Goal: Communication & Community: Answer question/provide support

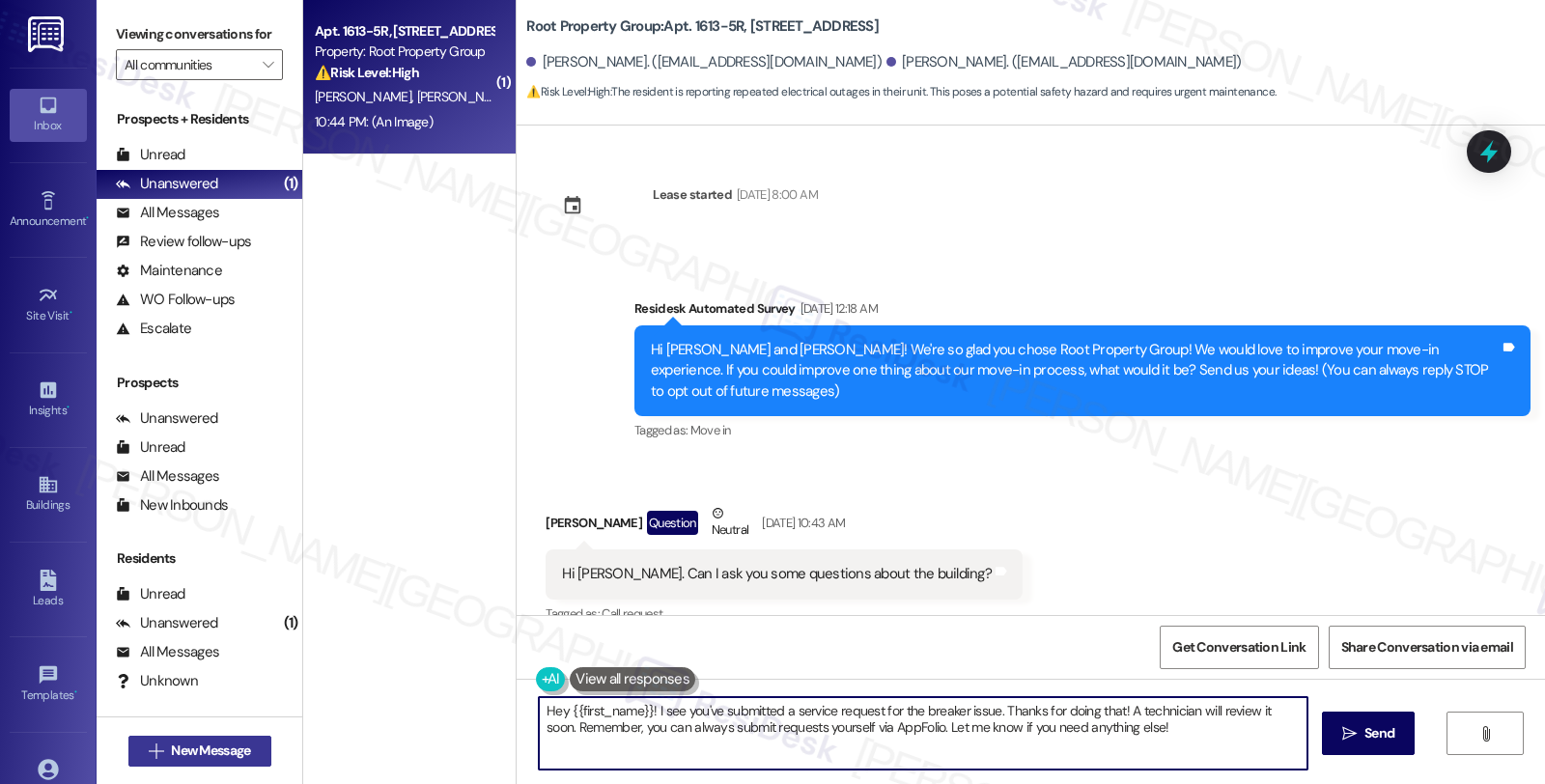
scroll to position [11641, 0]
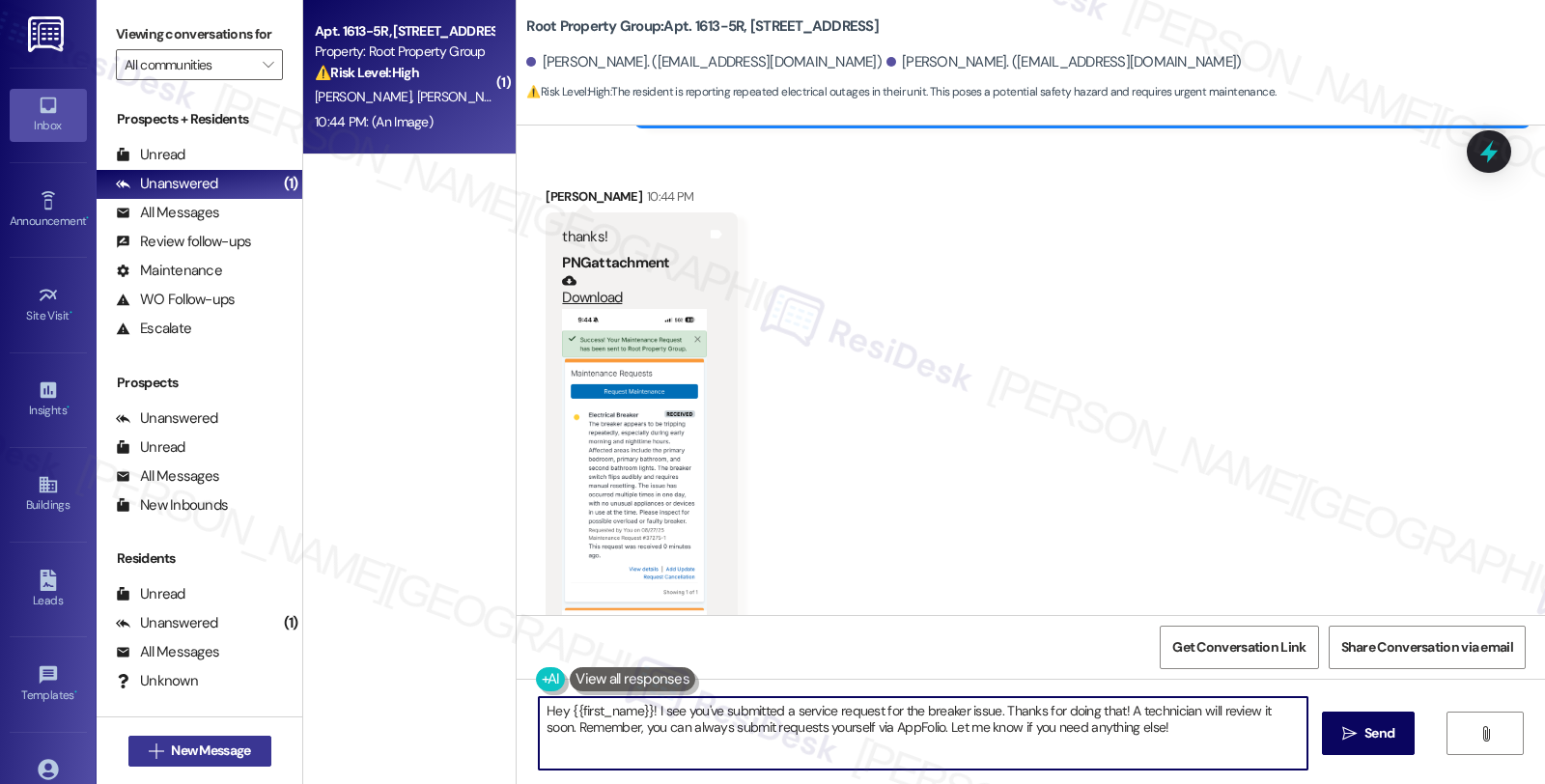
click at [194, 748] on span "New Message" at bounding box center [211, 751] width 79 height 21
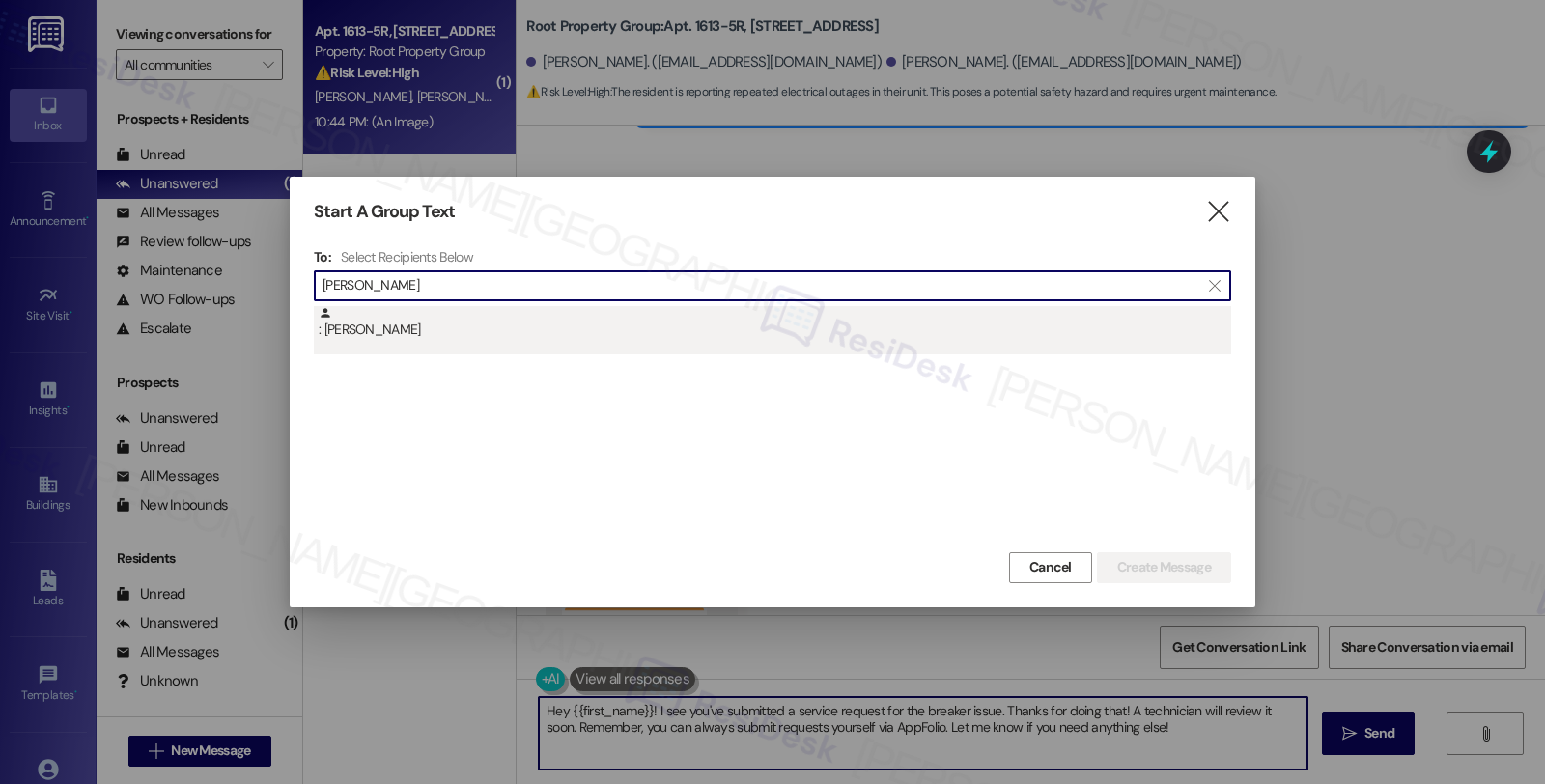
type input "[PERSON_NAME]"
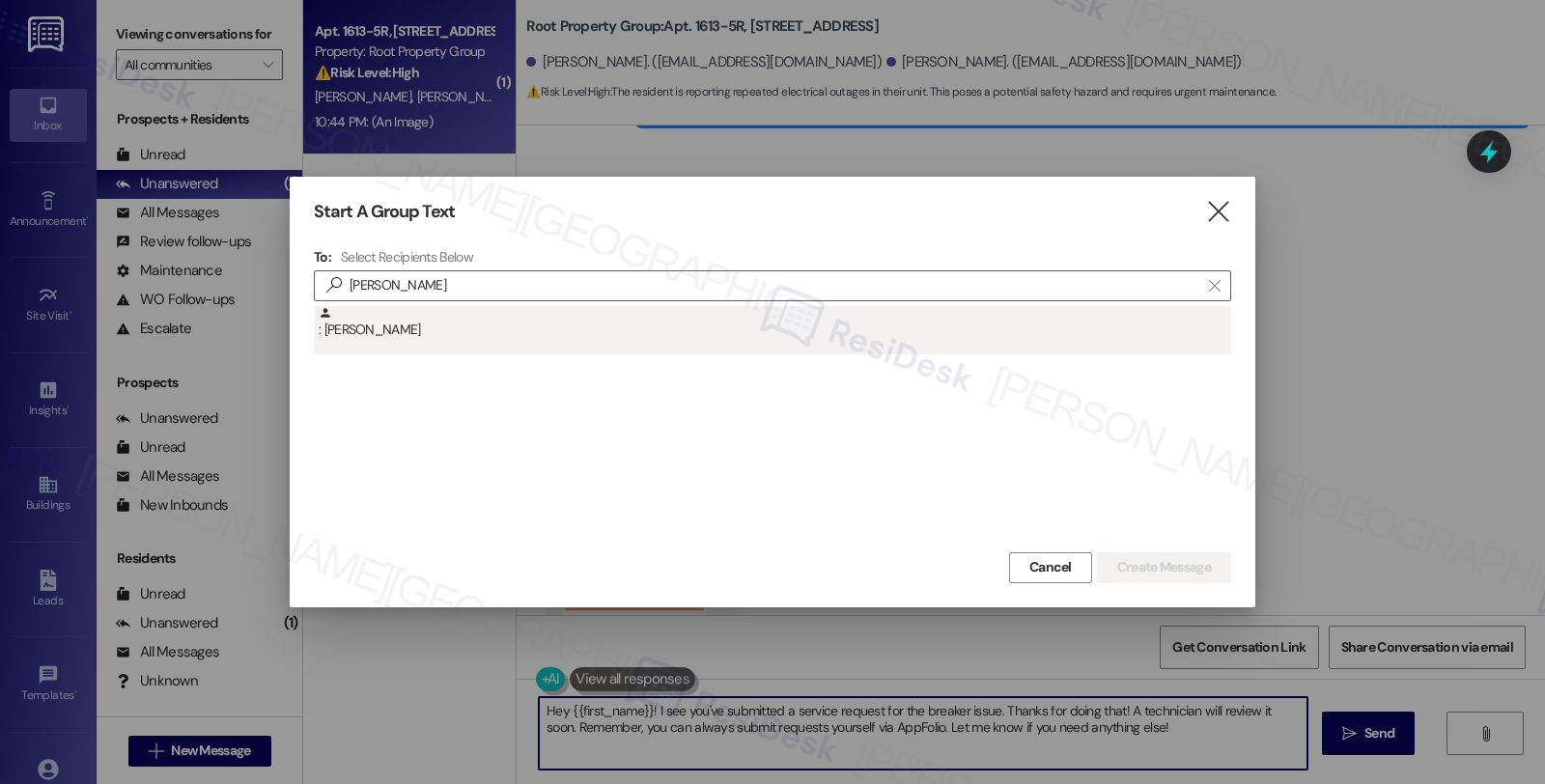
click at [400, 332] on div ": [PERSON_NAME]" at bounding box center [774, 323] width 912 height 33
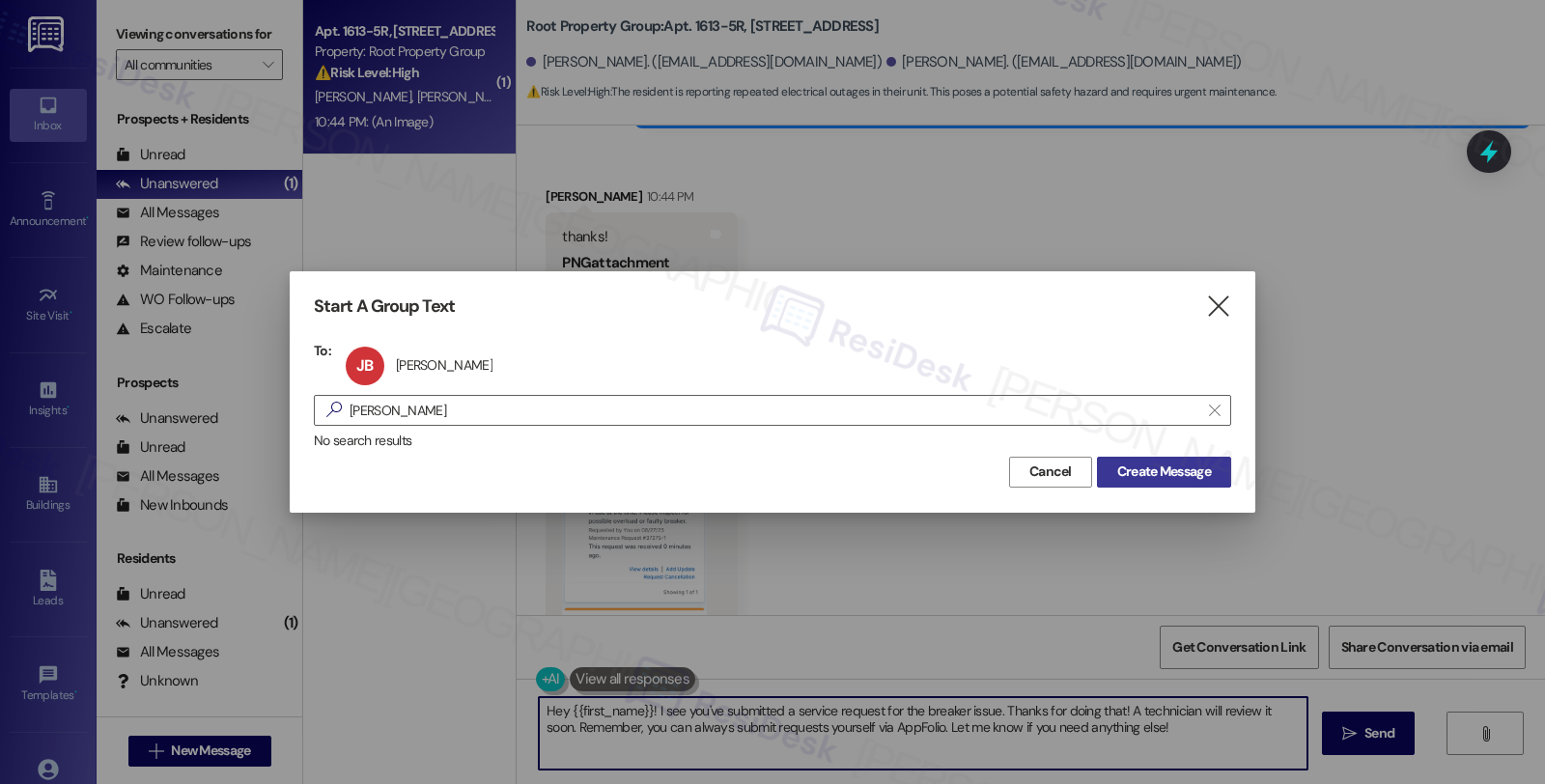
click at [1189, 461] on span "Create Message" at bounding box center [1164, 471] width 93 height 21
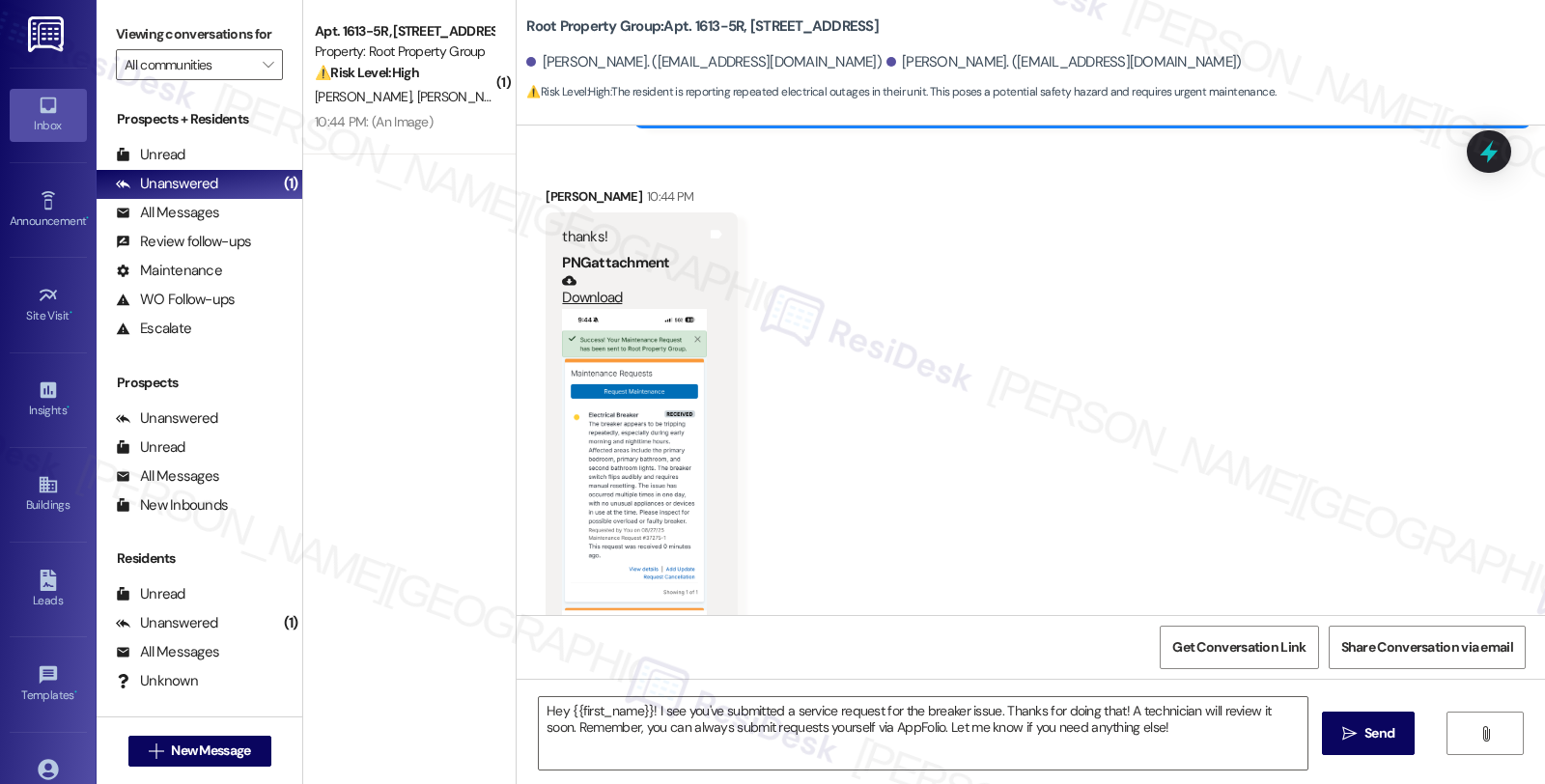
type textarea "Fetching suggested responses. Please feel free to read through the conversation…"
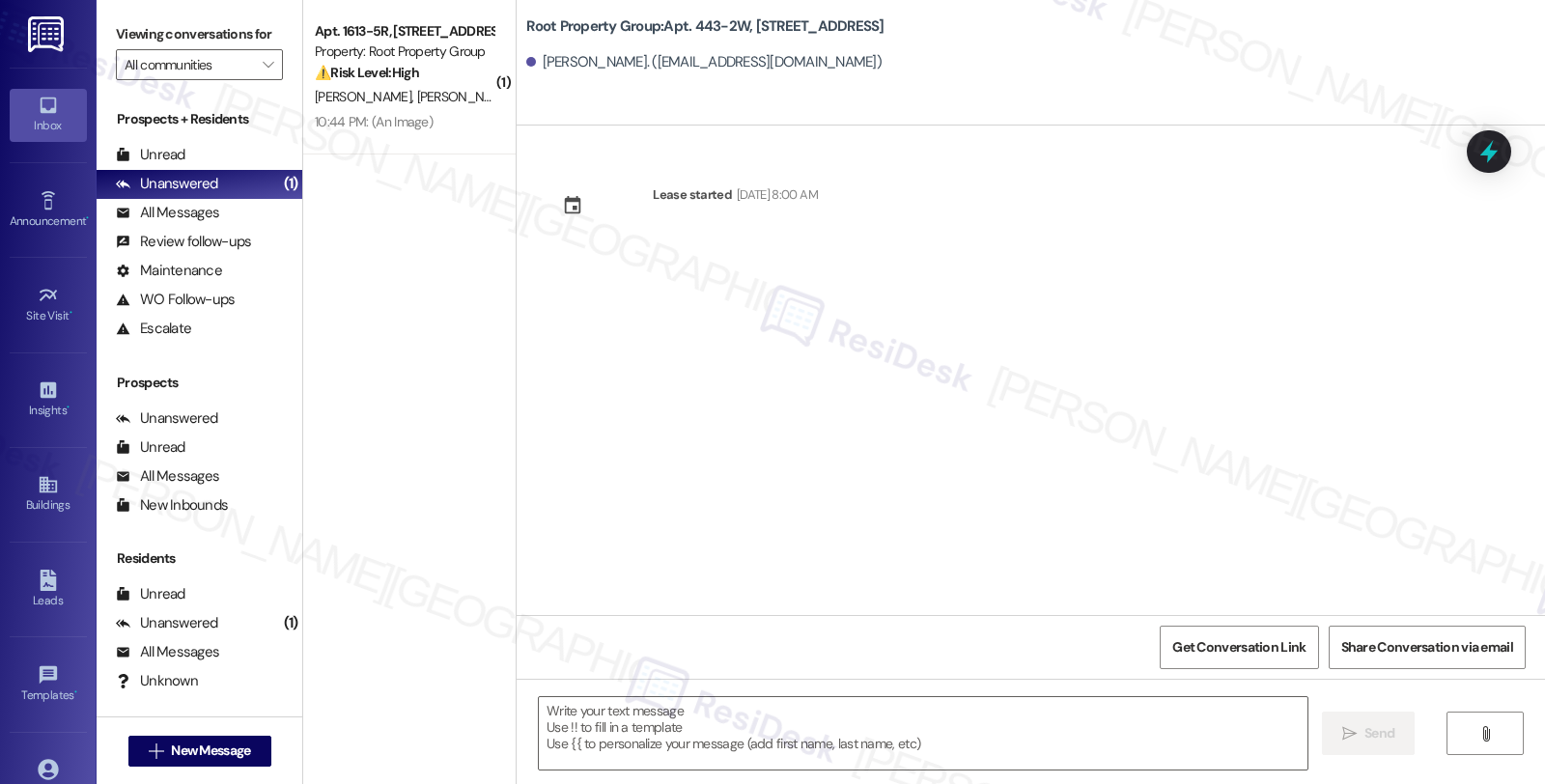
scroll to position [0, 0]
click at [795, 739] on textarea at bounding box center [923, 734] width 769 height 73
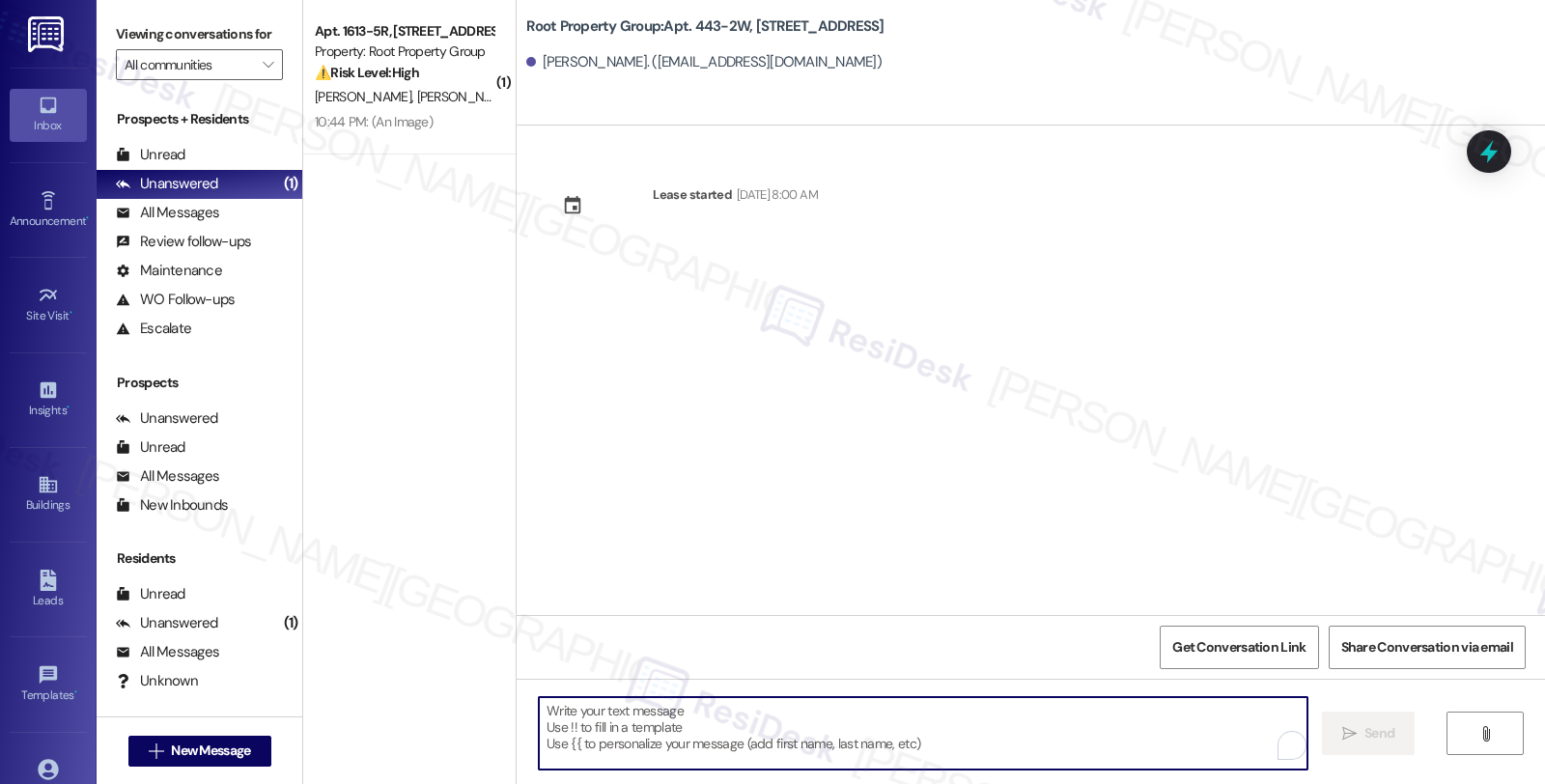
paste textarea "Hi {{first_name}}! We’re so excited you’ve chosen {{property}} as your future h…"
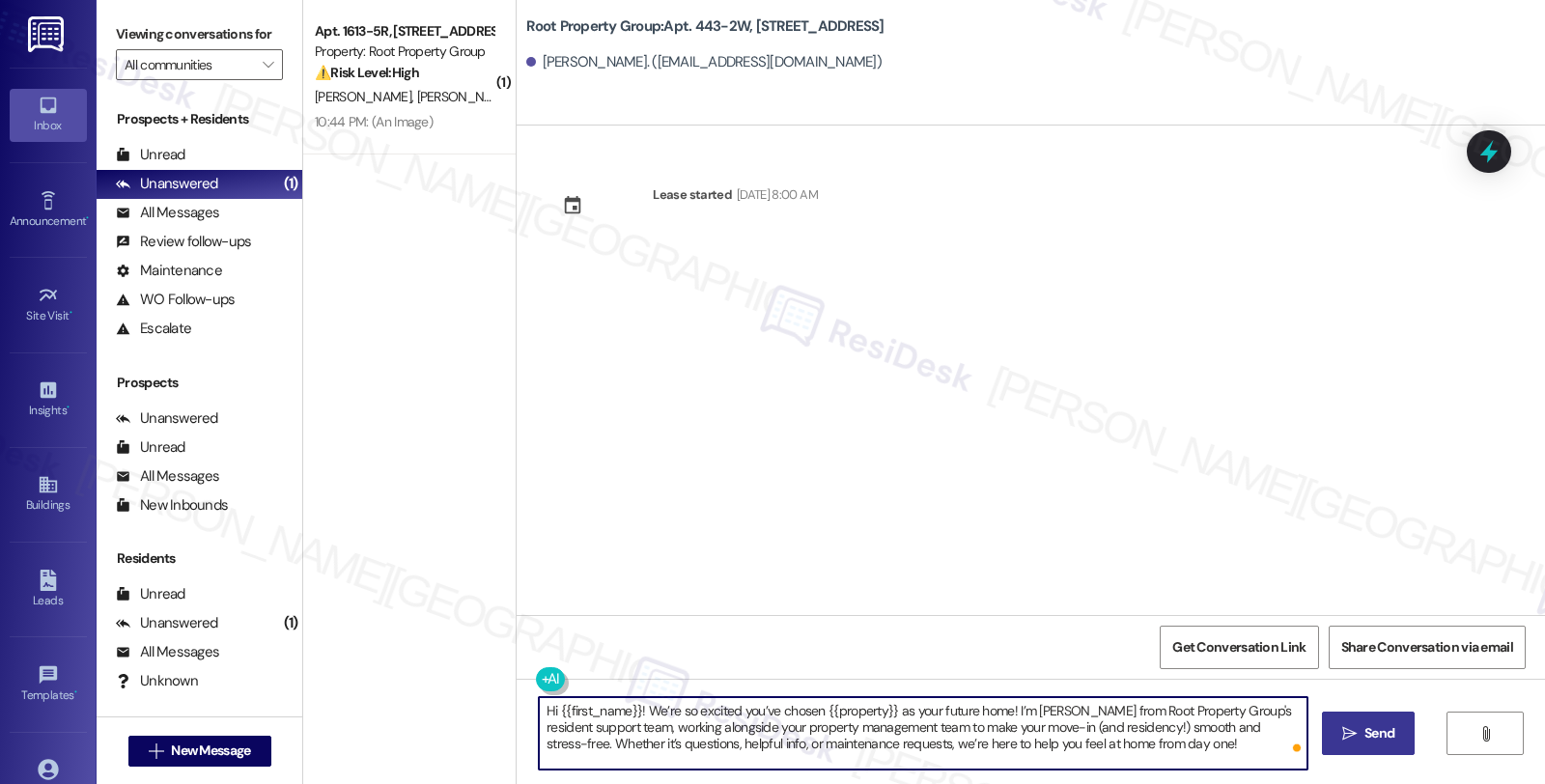
type textarea "Hi {{first_name}}! We’re so excited you’ve chosen {{property}} as your future h…"
click at [1383, 730] on span "Send" at bounding box center [1380, 733] width 30 height 21
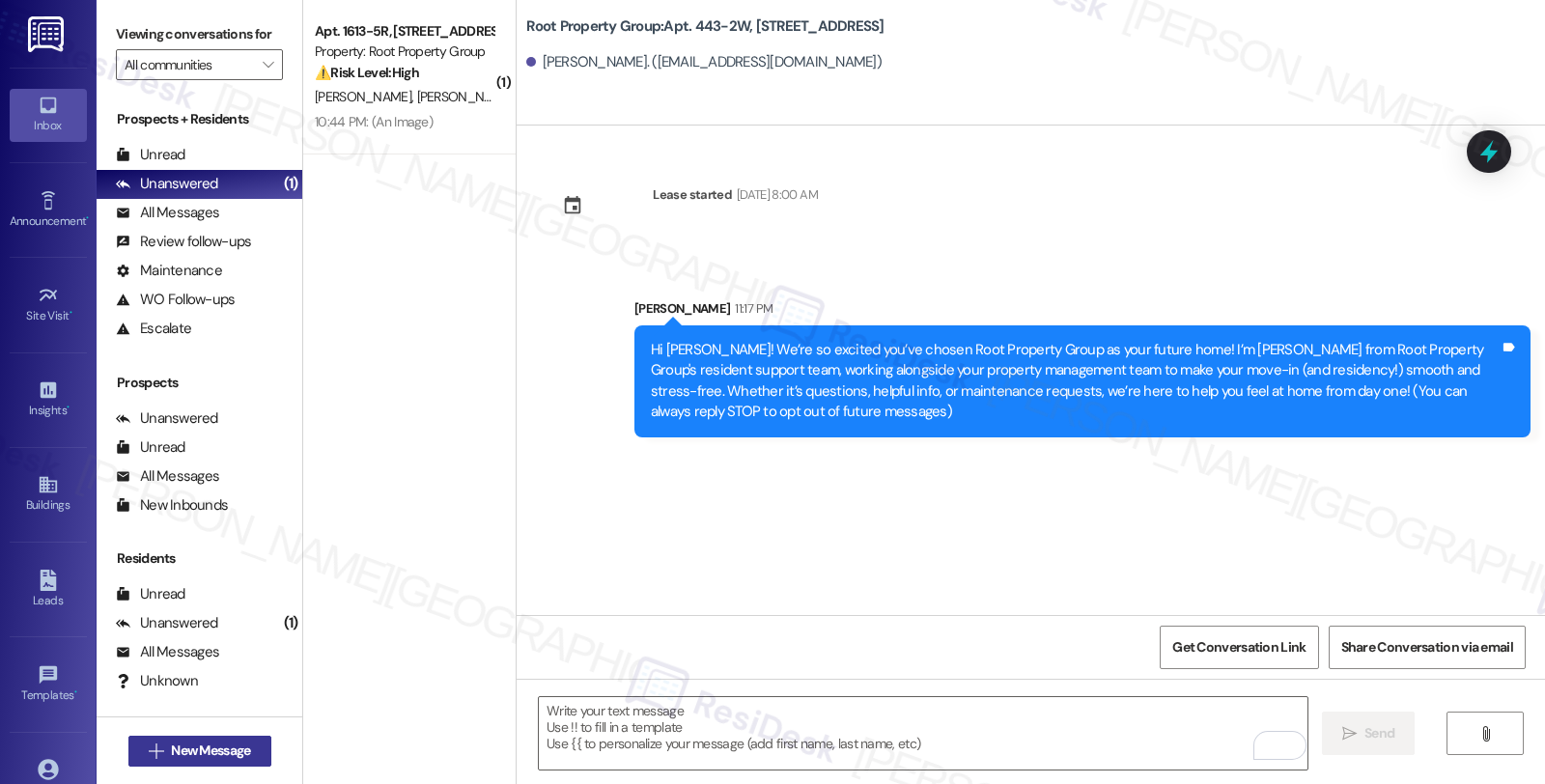
click at [172, 746] on span "New Message" at bounding box center [211, 751] width 79 height 21
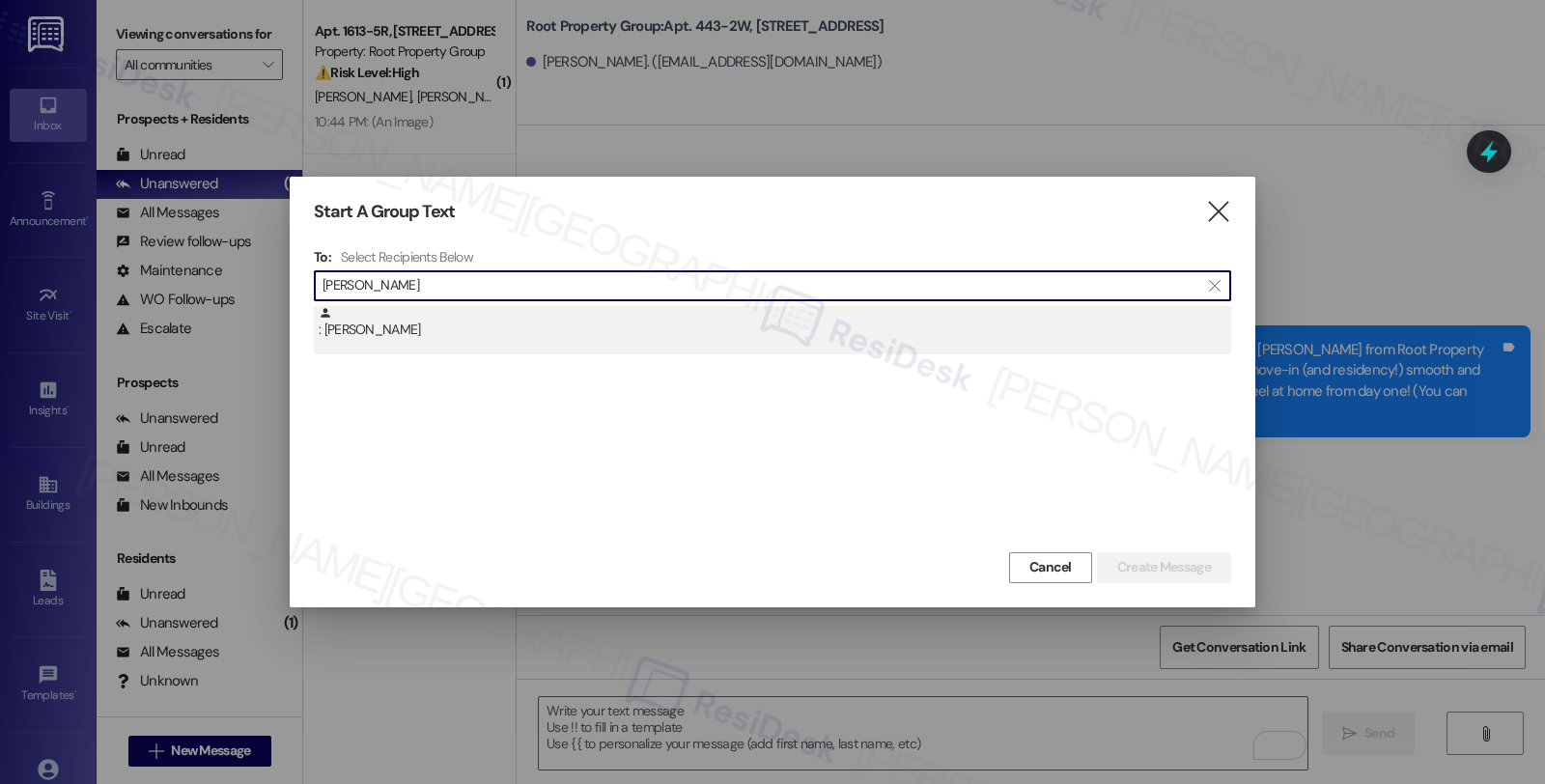
type input "[PERSON_NAME]"
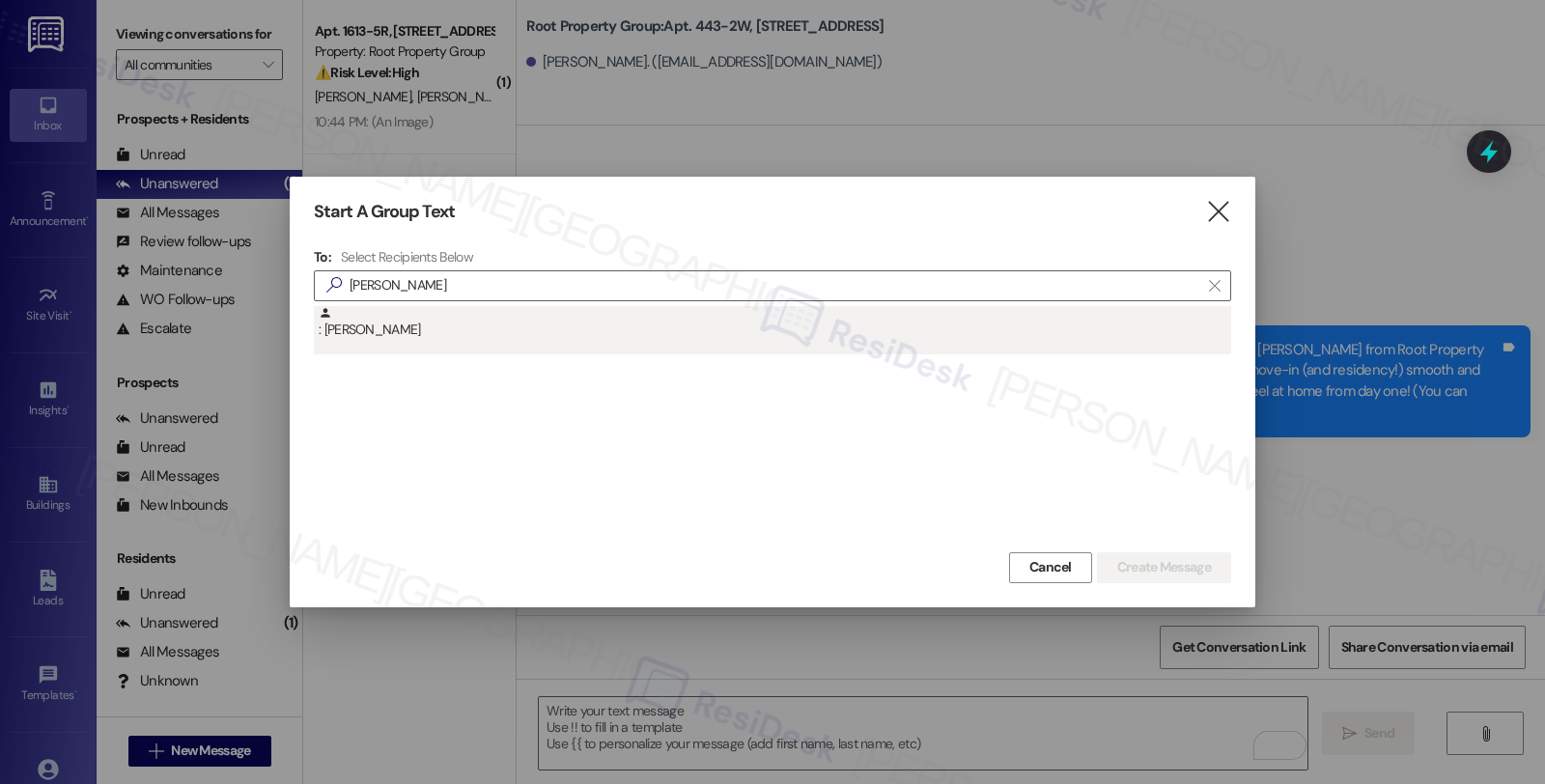
click at [447, 327] on div ": [PERSON_NAME]" at bounding box center [774, 323] width 912 height 33
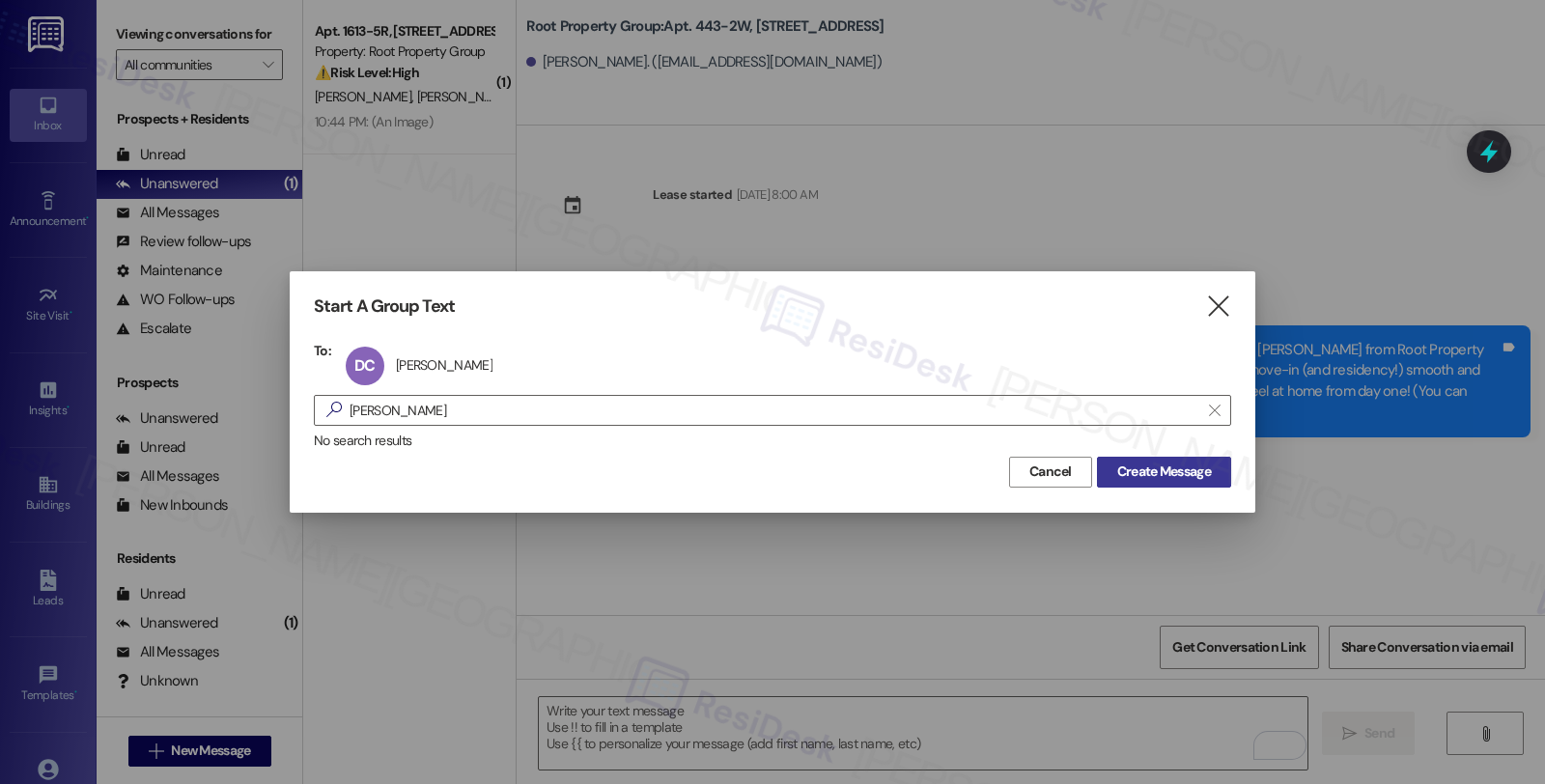
click at [1143, 469] on span "Create Message" at bounding box center [1164, 471] width 93 height 21
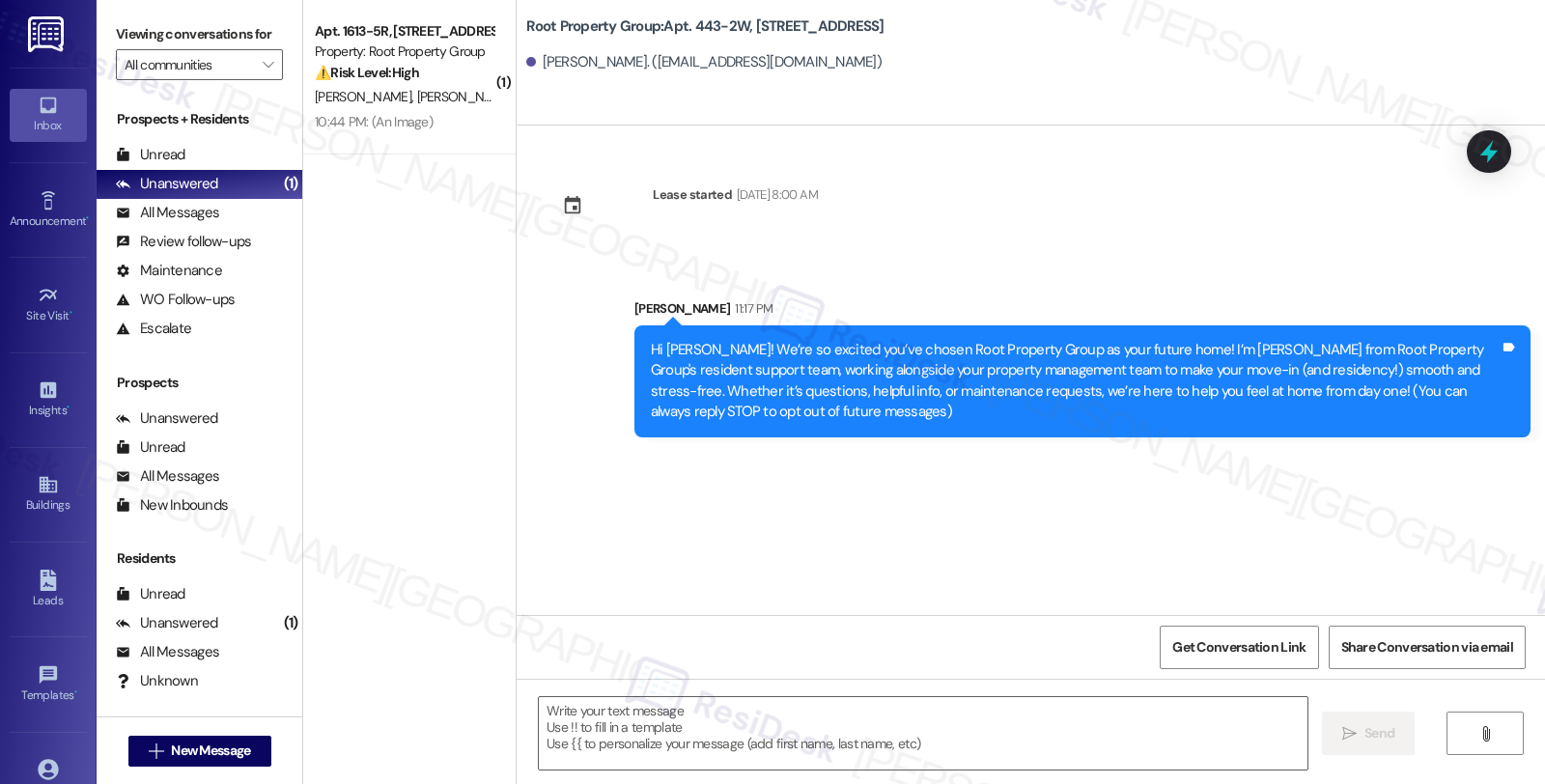
type textarea "Fetching suggested responses. Please feel free to read through the conversation…"
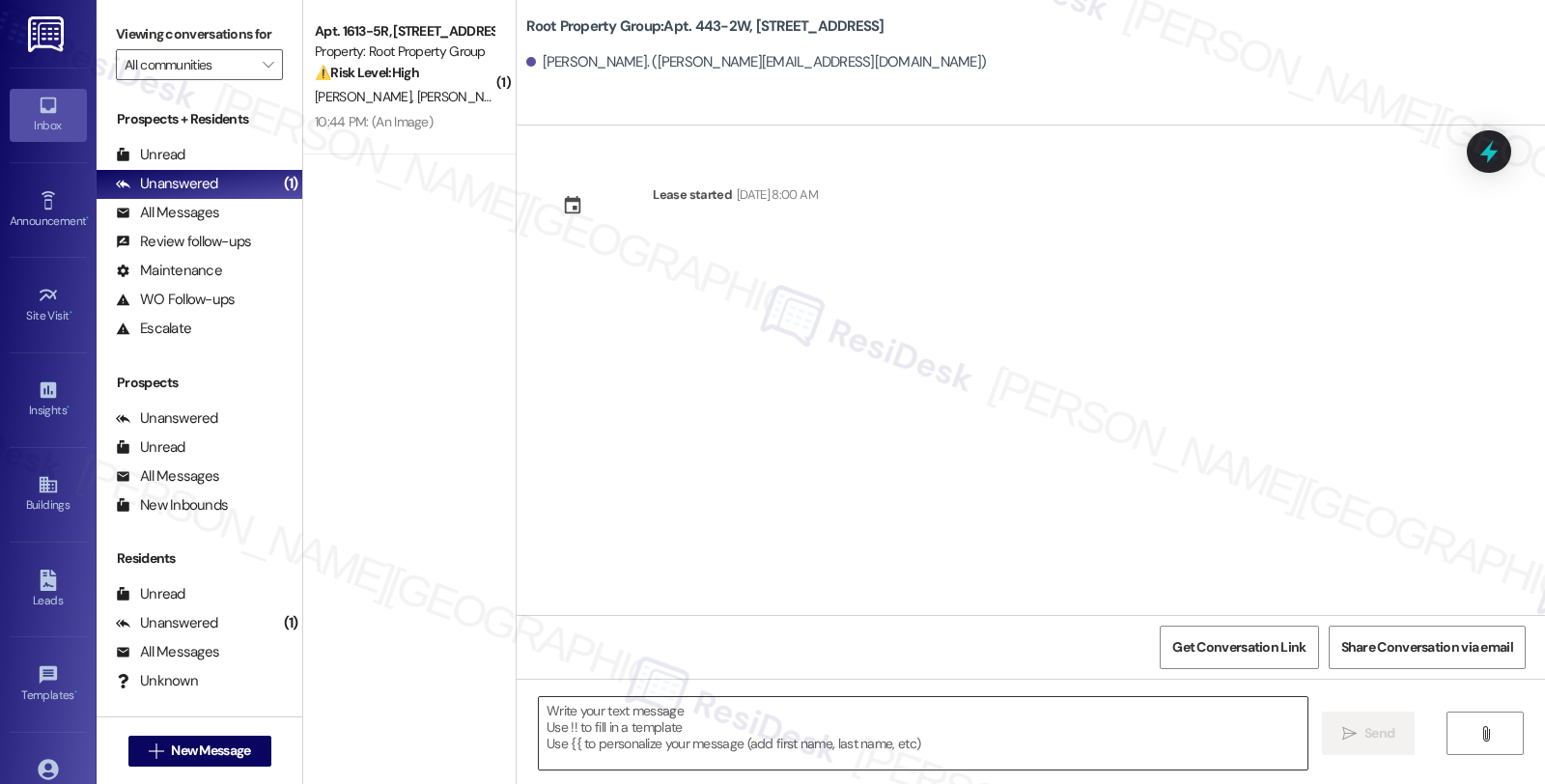
click at [869, 745] on textarea at bounding box center [923, 734] width 769 height 73
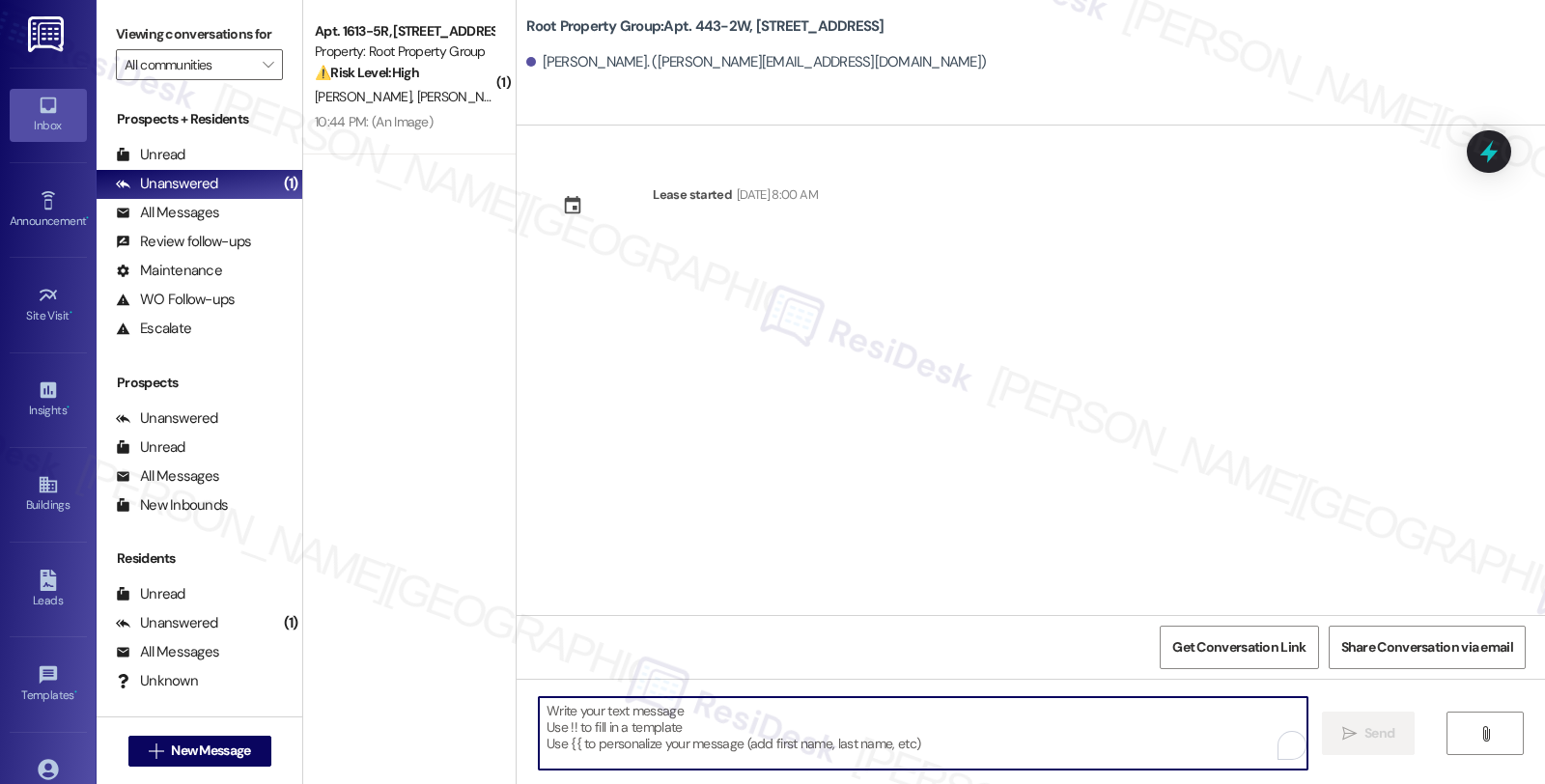
paste textarea "Hi {{first_name}}! We’re so excited you’ve chosen {{property}} as your future h…"
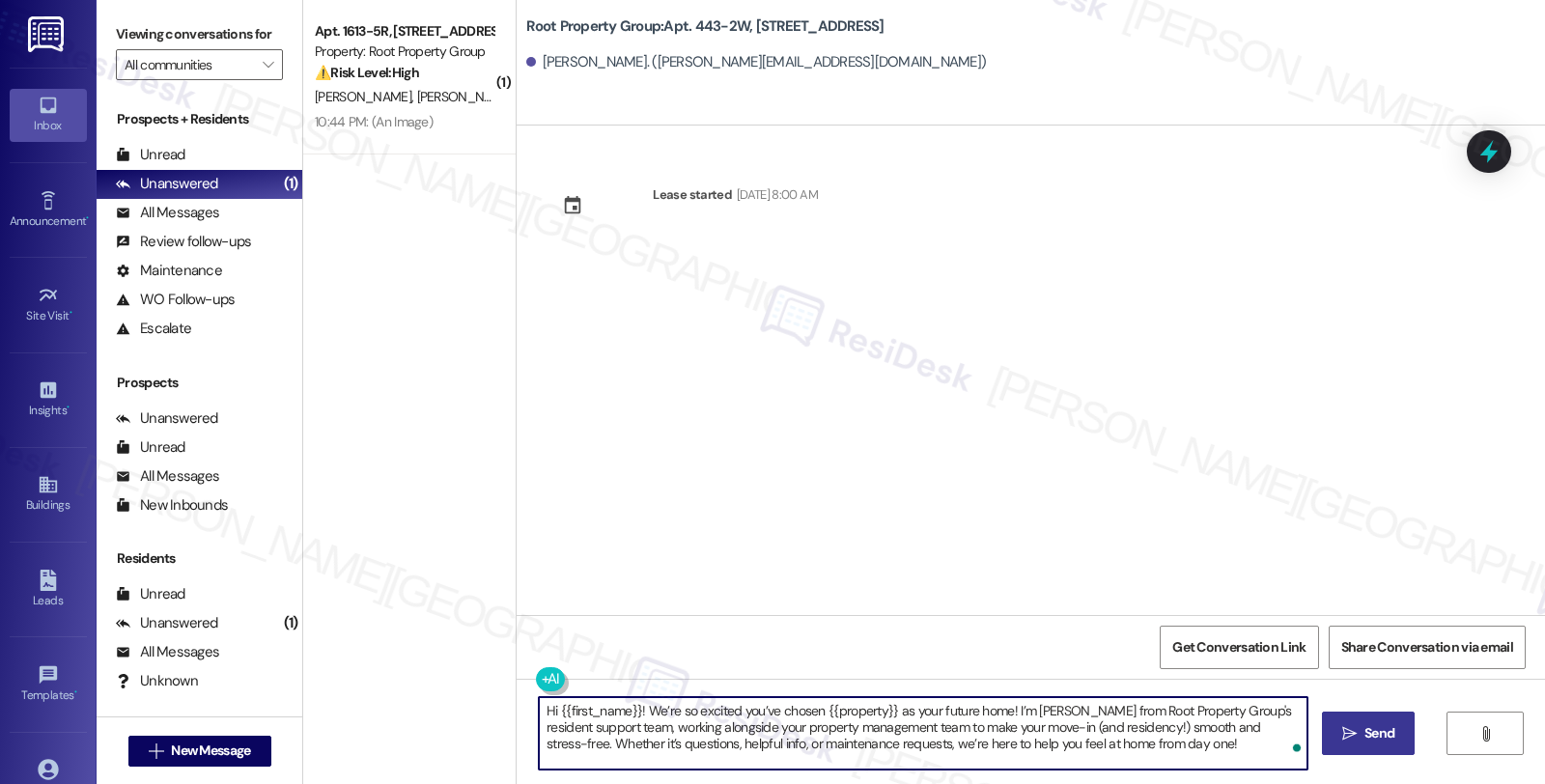
type textarea "Hi {{first_name}}! We’re so excited you’ve chosen {{property}} as your future h…"
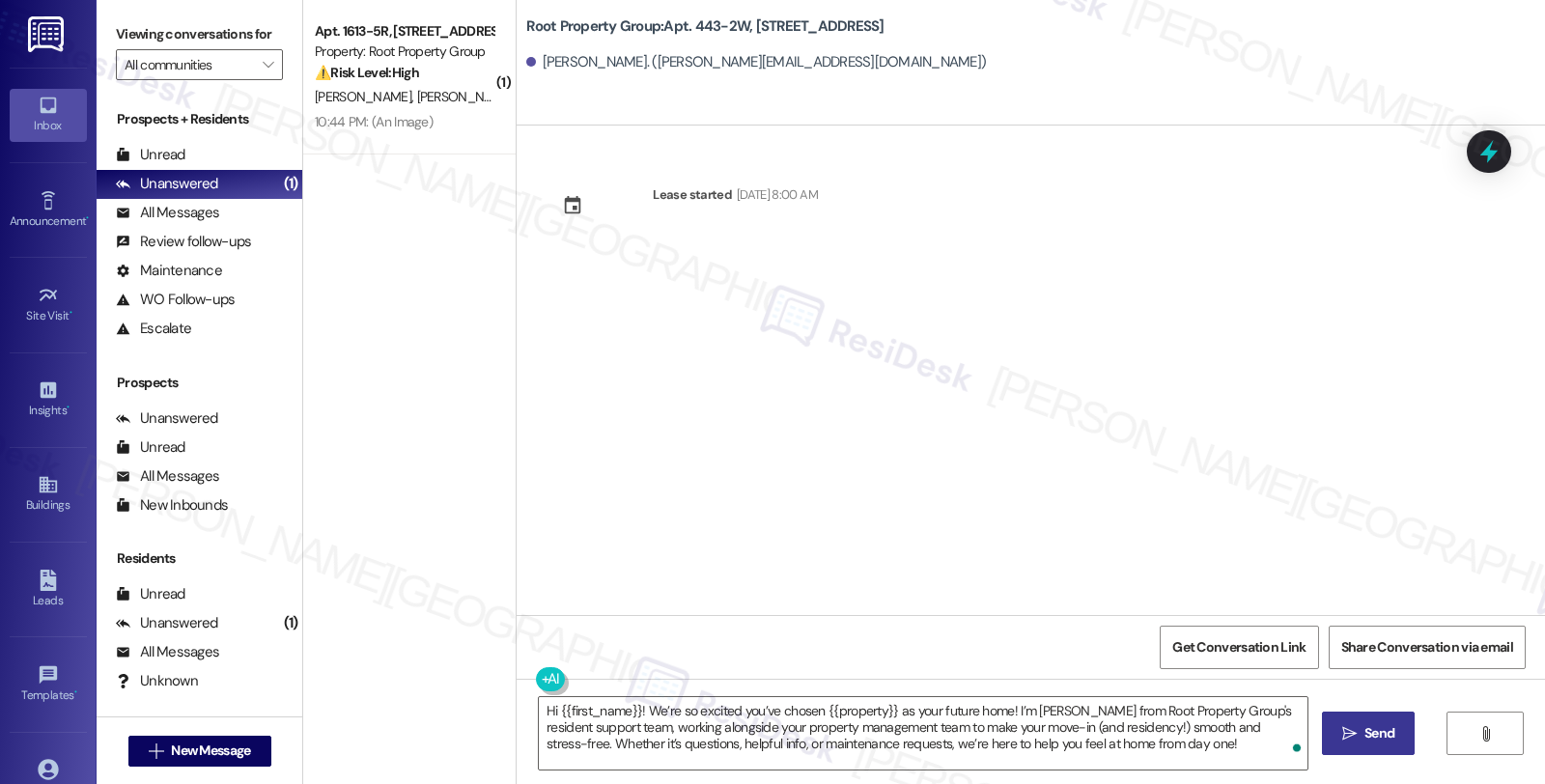
click at [1352, 732] on icon "" at bounding box center [1349, 734] width 15 height 16
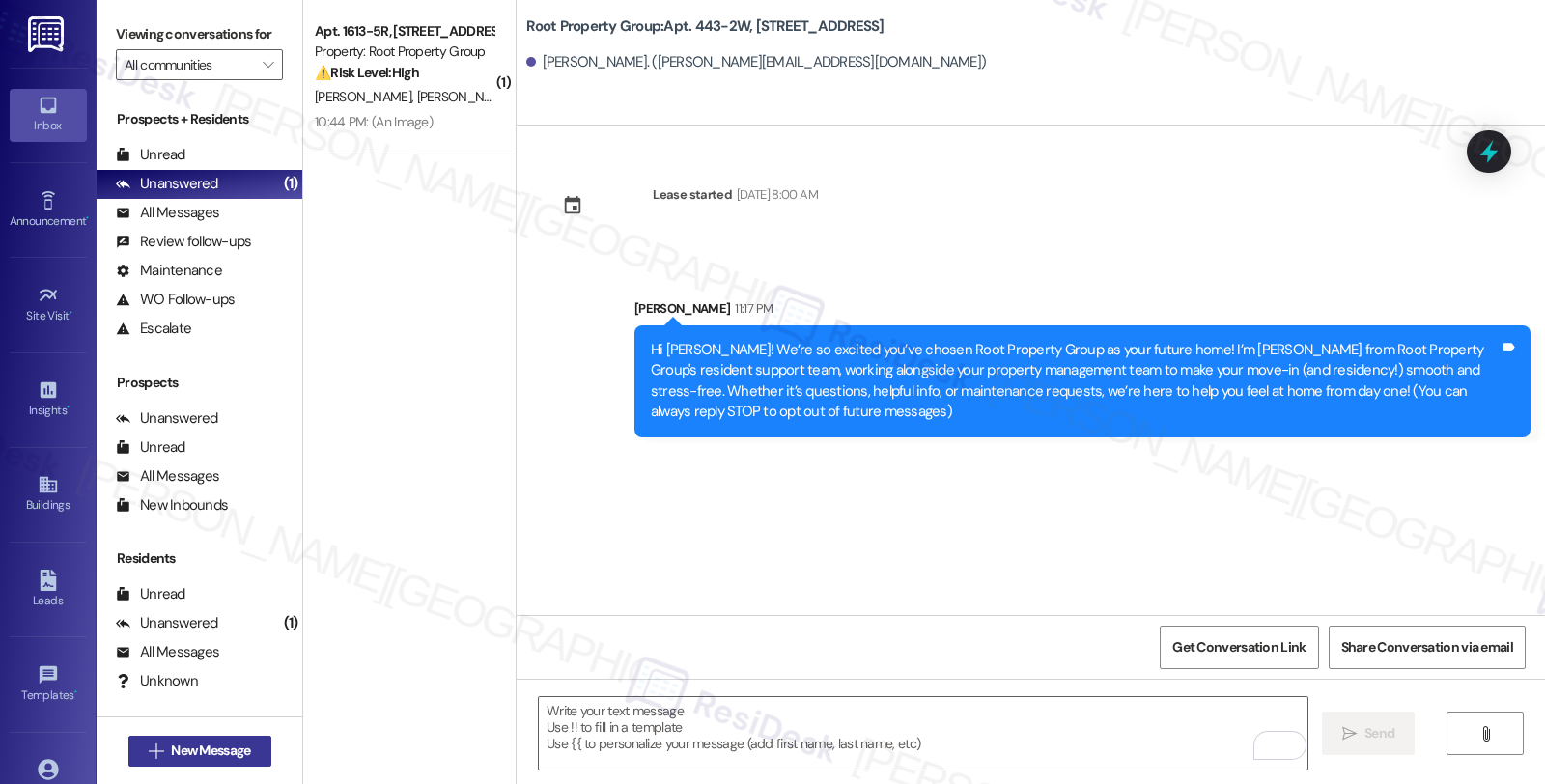
click at [204, 754] on span "New Message" at bounding box center [211, 751] width 79 height 21
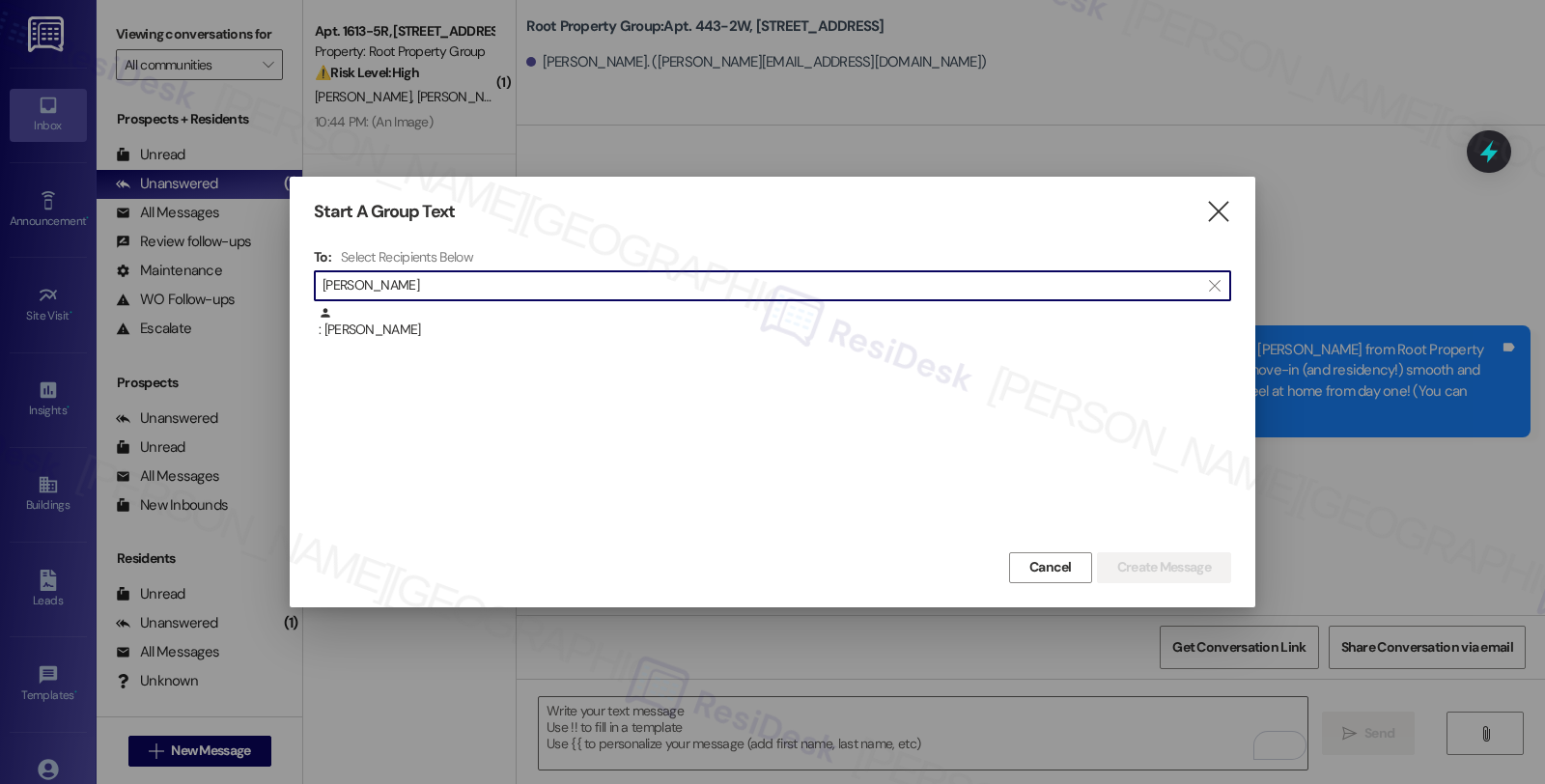
type input "[PERSON_NAME]"
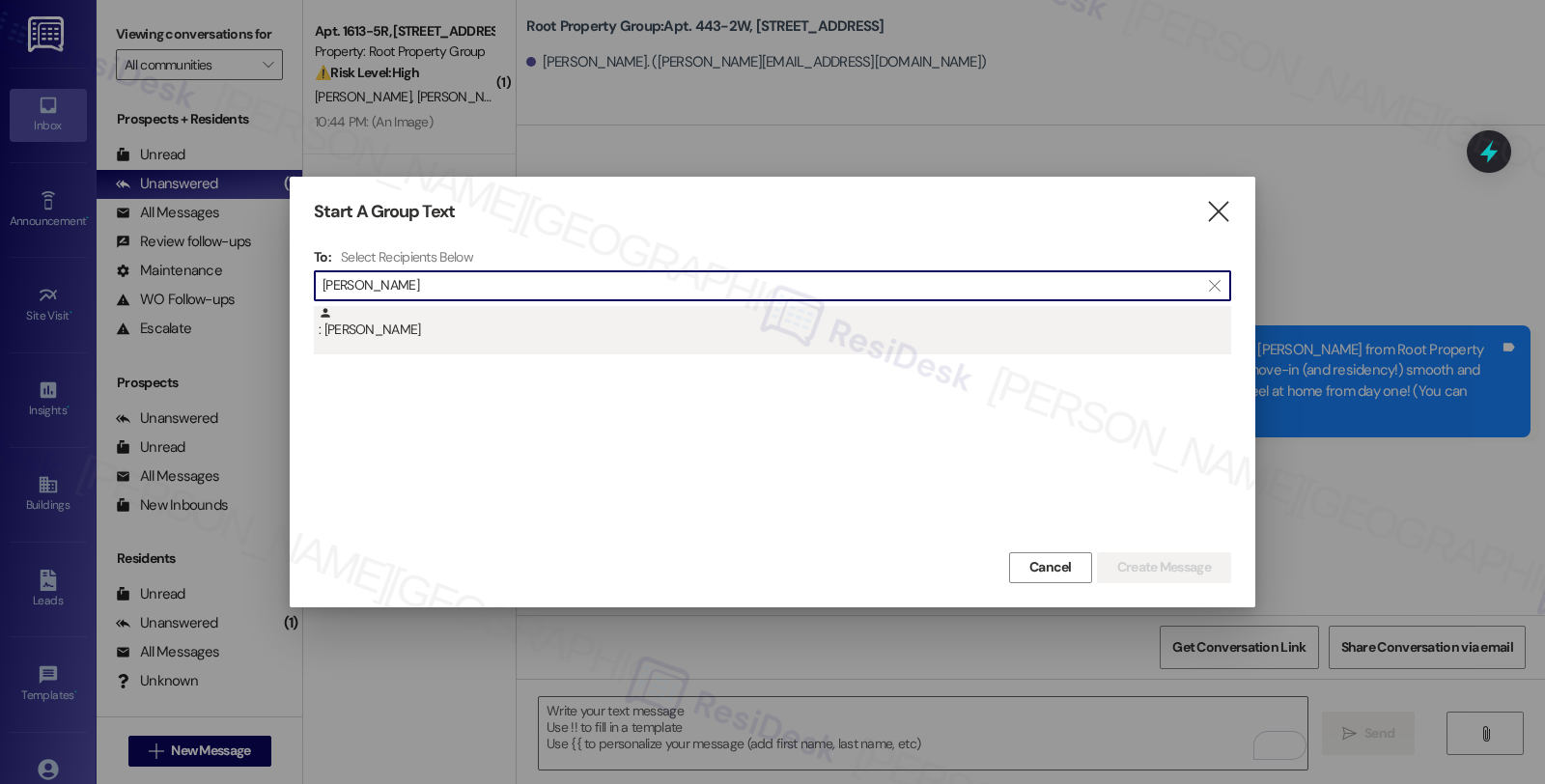
click at [474, 314] on div ": [PERSON_NAME]" at bounding box center [774, 323] width 912 height 33
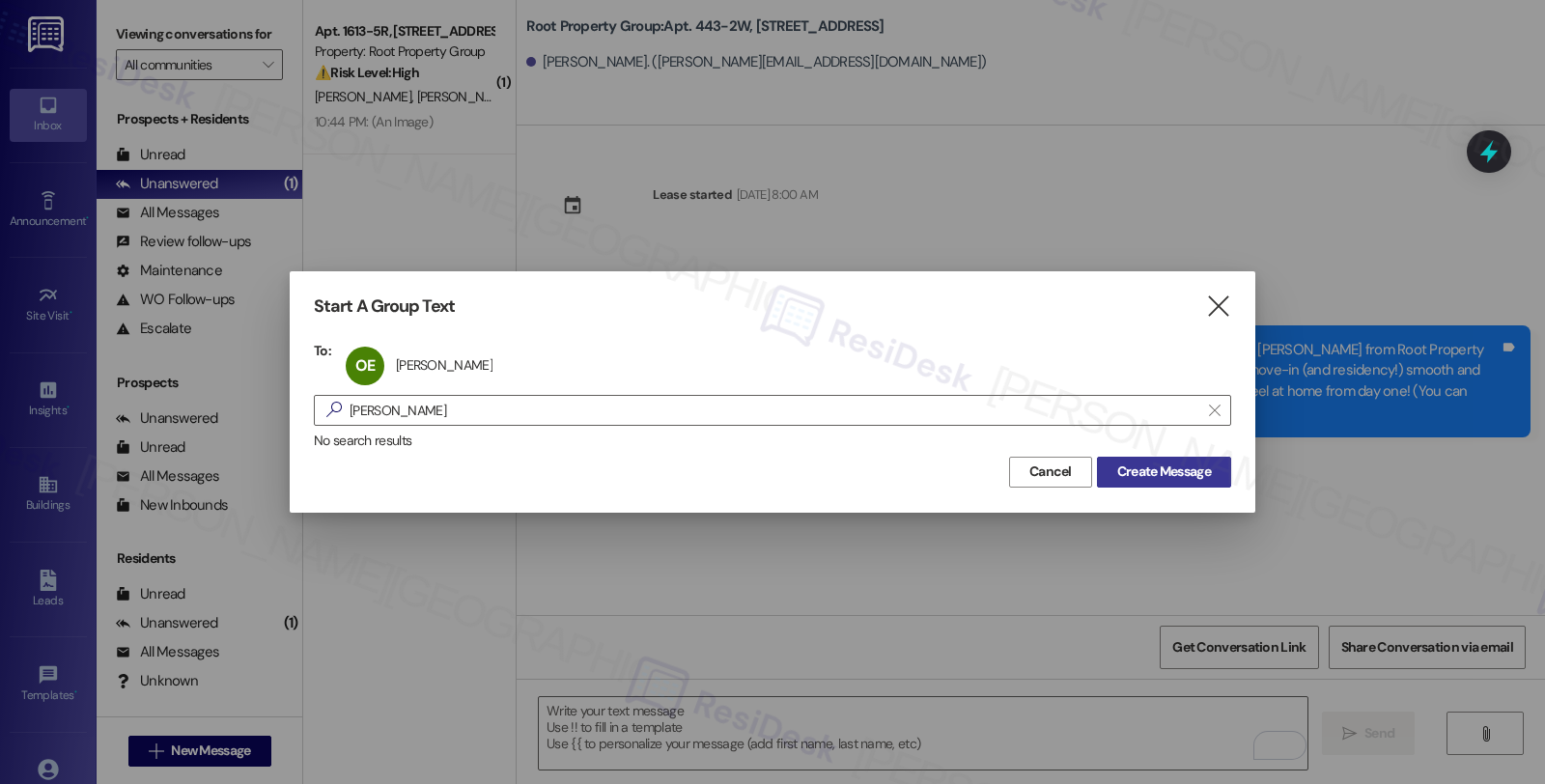
click at [1152, 469] on span "Create Message" at bounding box center [1164, 471] width 93 height 21
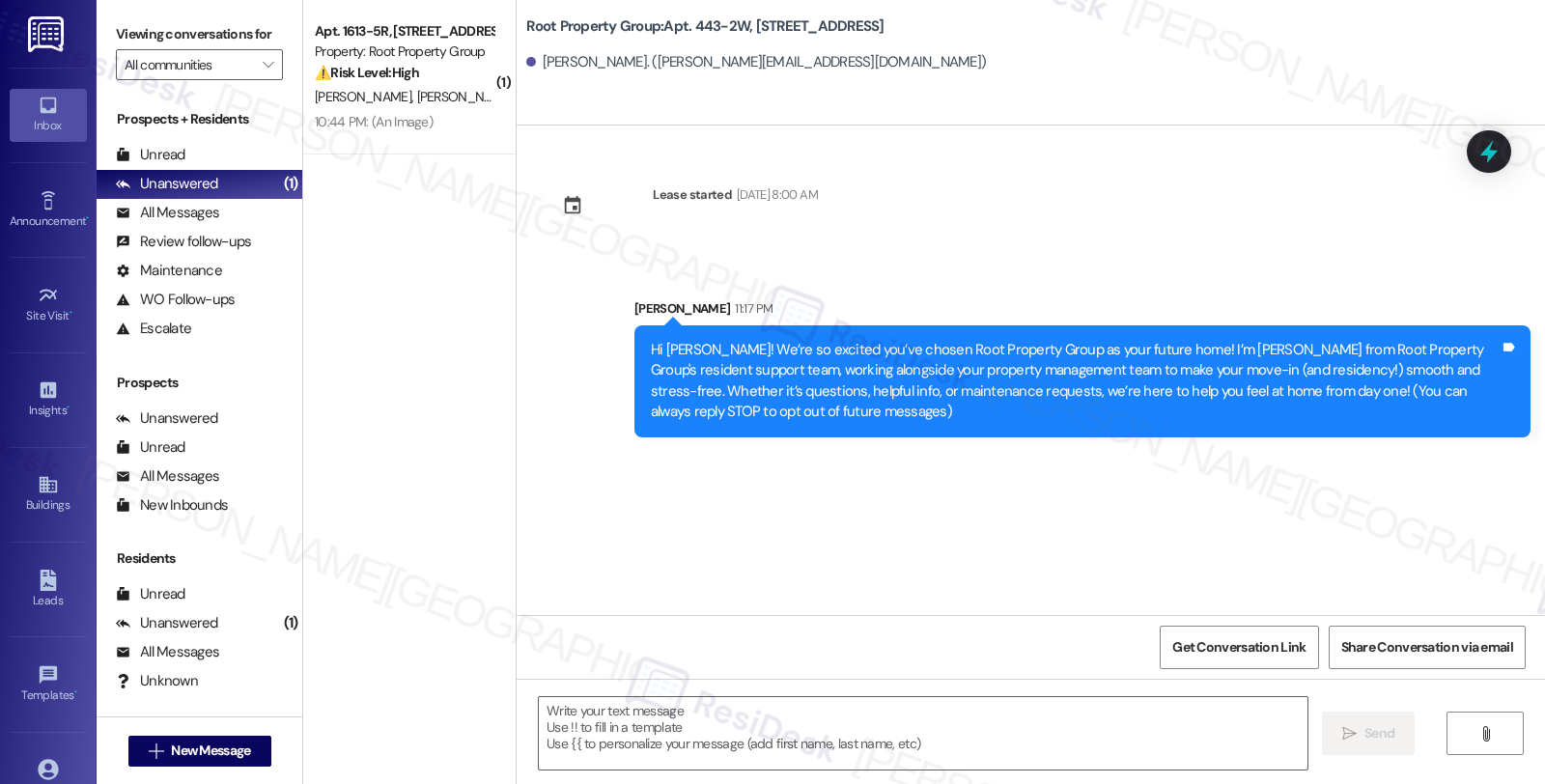
type textarea "Fetching suggested responses. Please feel free to read through the conversation…"
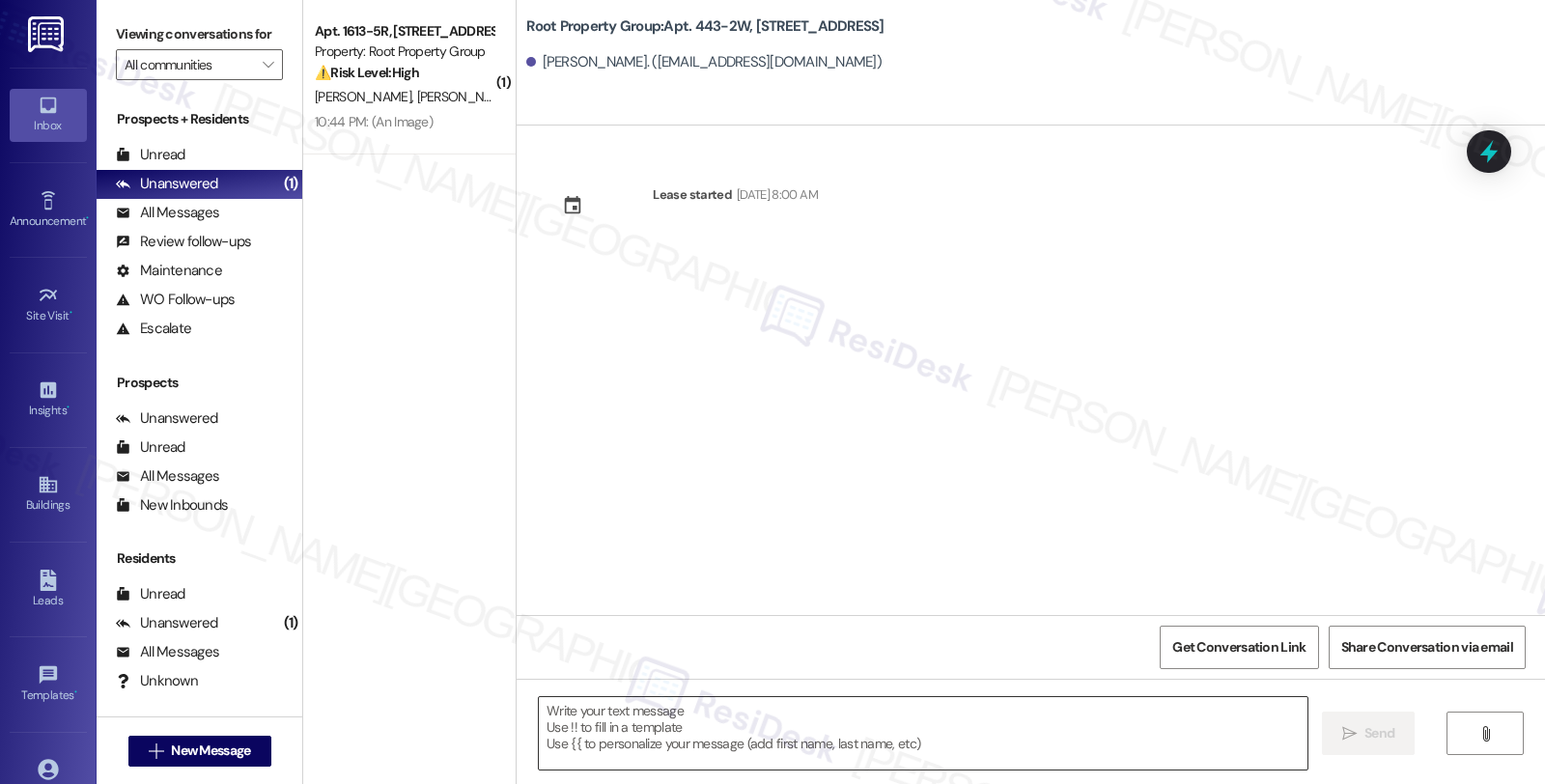
click at [821, 749] on textarea at bounding box center [923, 734] width 769 height 73
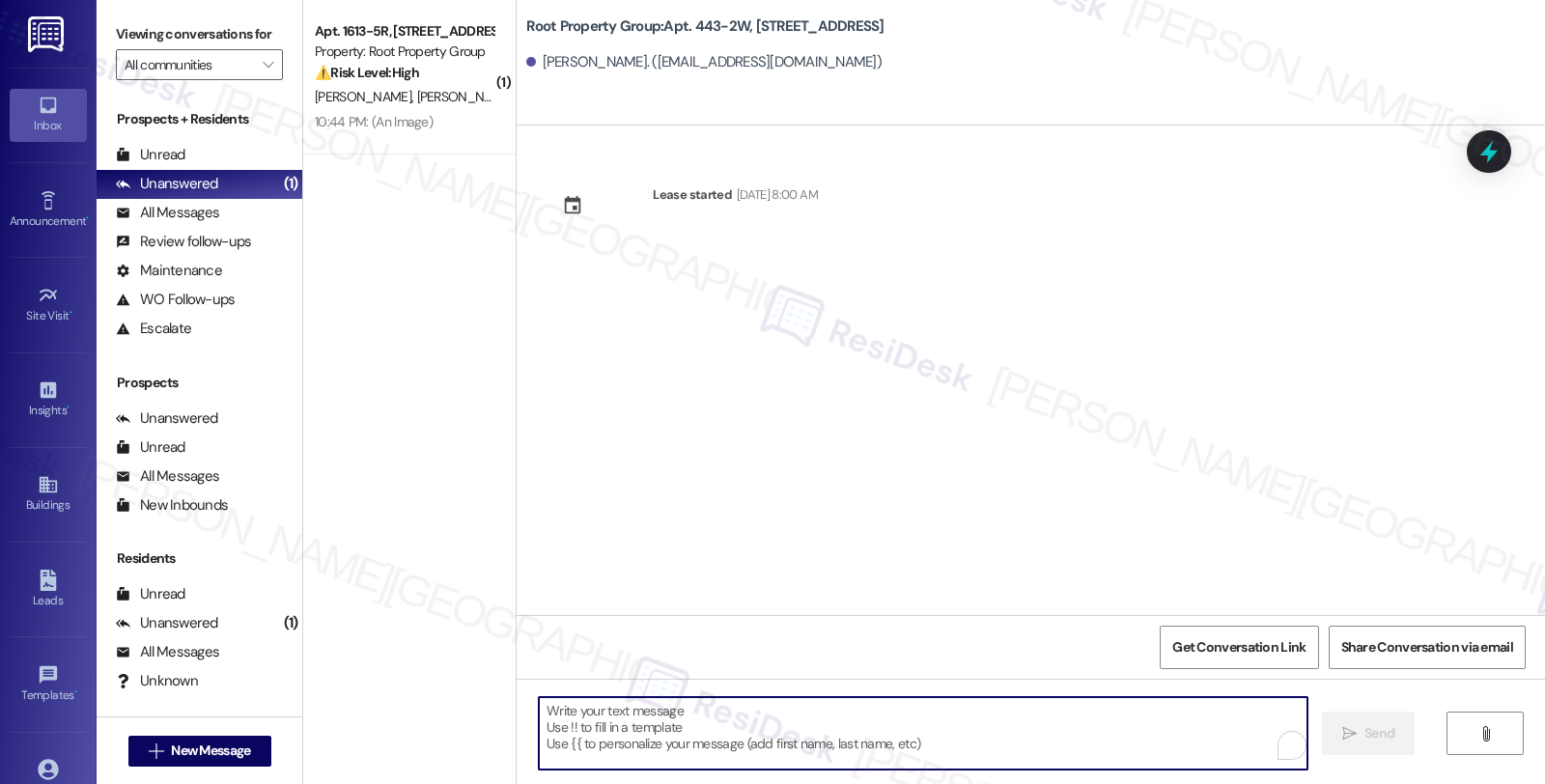
paste textarea "Hi {{first_name}}! We’re so excited you’ve chosen {{property}} as your future h…"
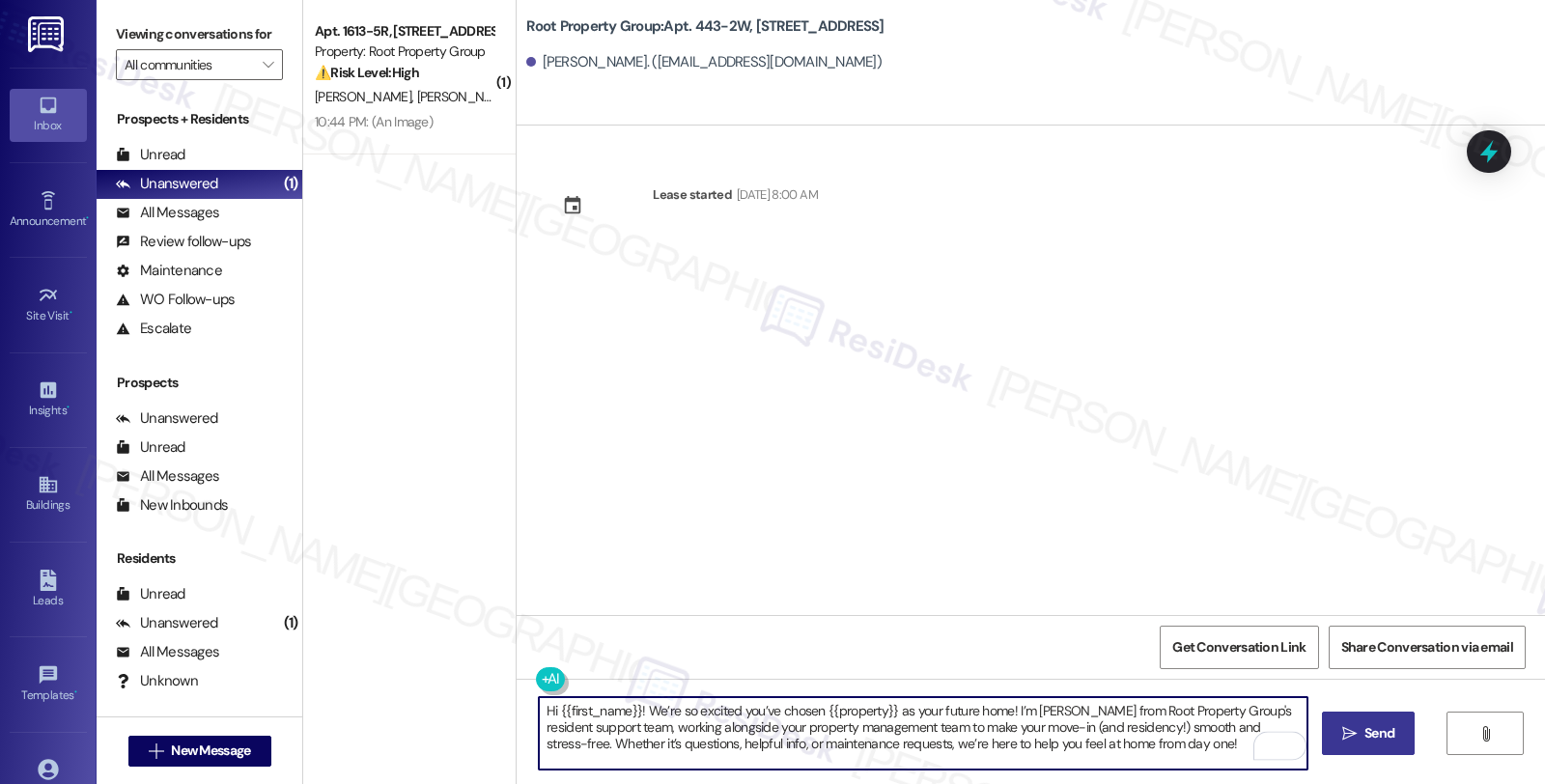
type textarea "Hi {{first_name}}! We’re so excited you’ve chosen {{property}} as your future h…"
click at [1348, 726] on icon "" at bounding box center [1349, 734] width 15 height 16
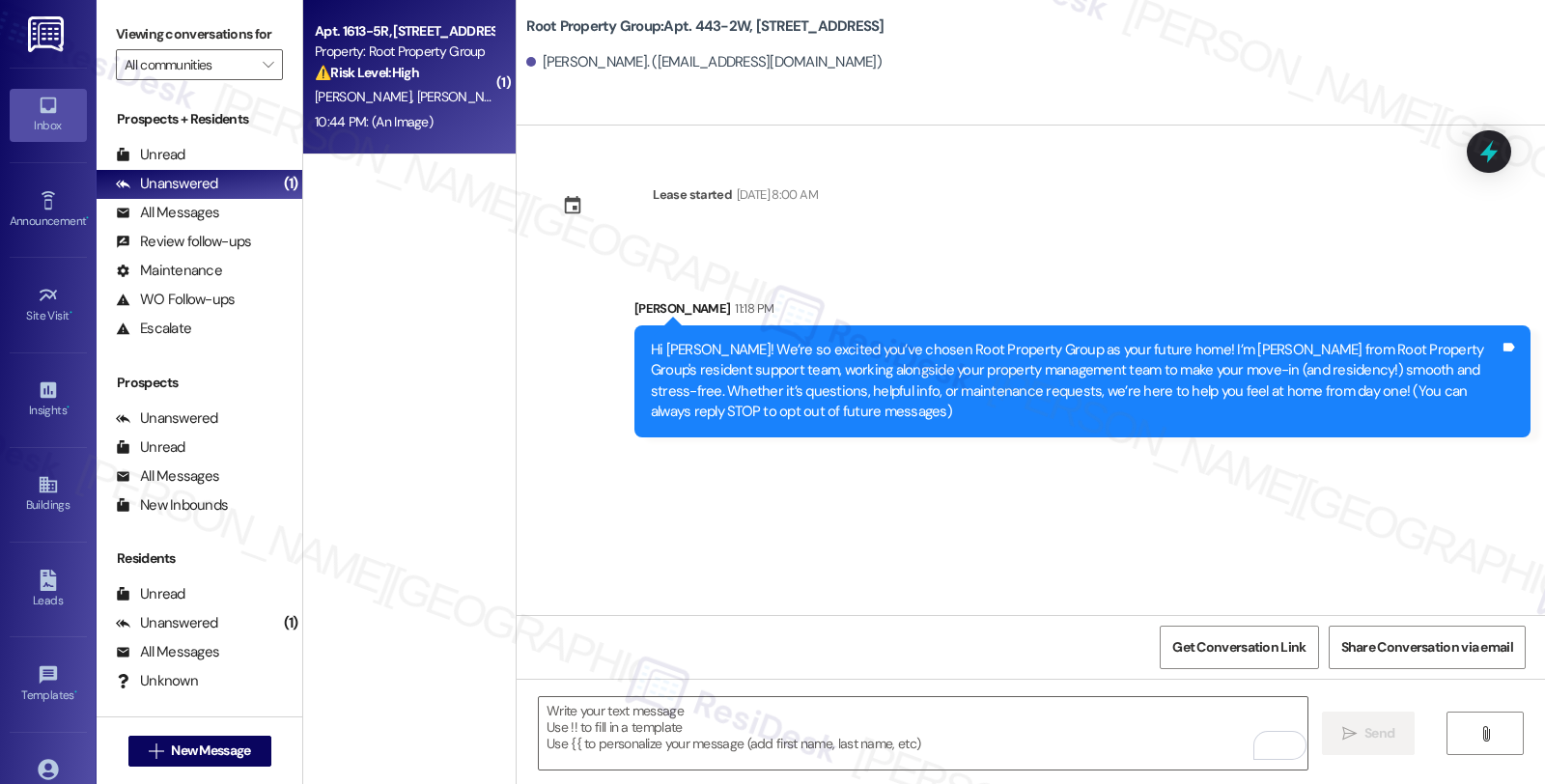
click at [402, 83] on div "Apt. 1613-5R, [STREET_ADDRESS] Property: Root Property Group ⚠️ Risk Level: Hig…" at bounding box center [403, 52] width 182 height 66
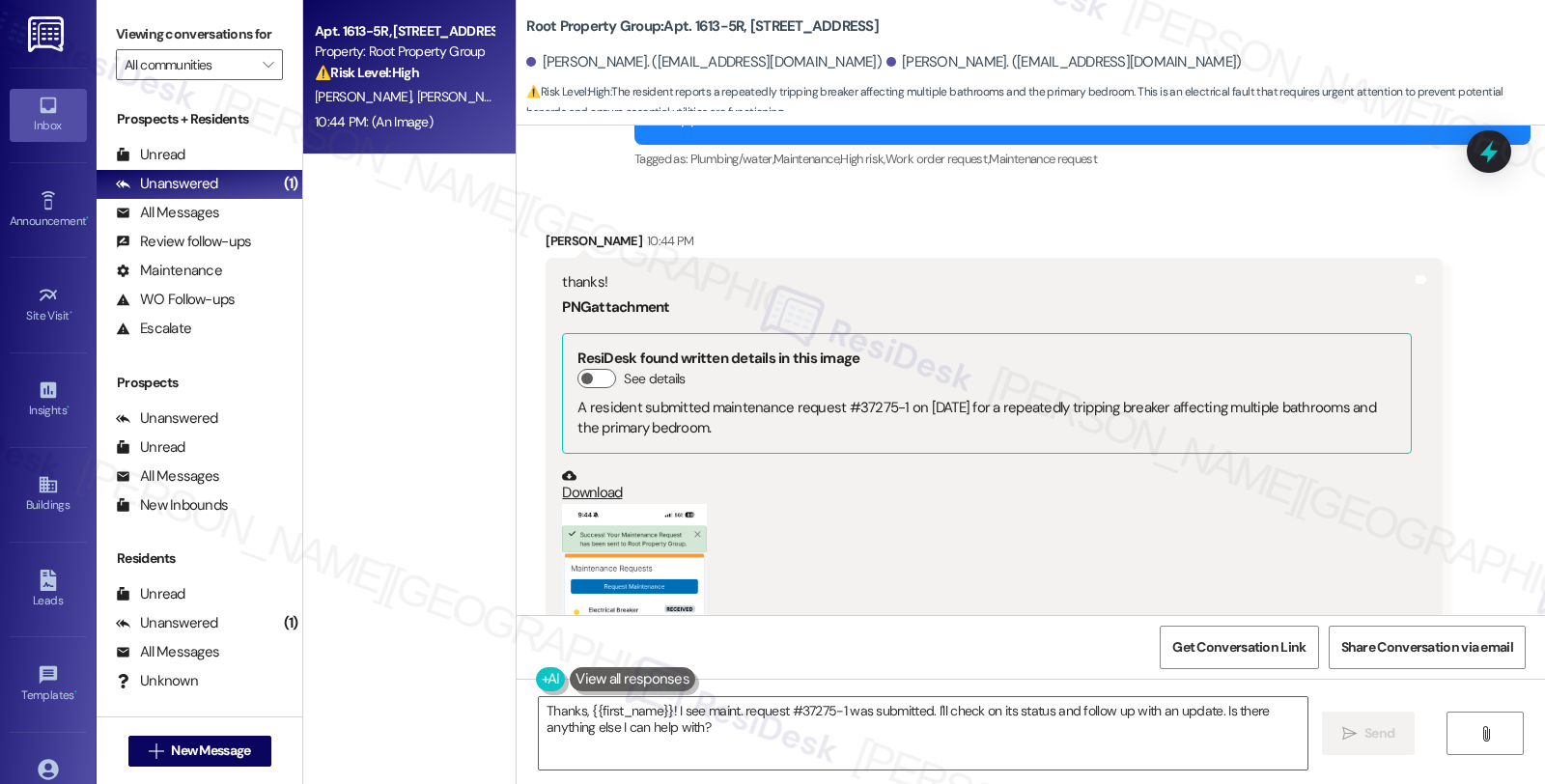
scroll to position [11790, 0]
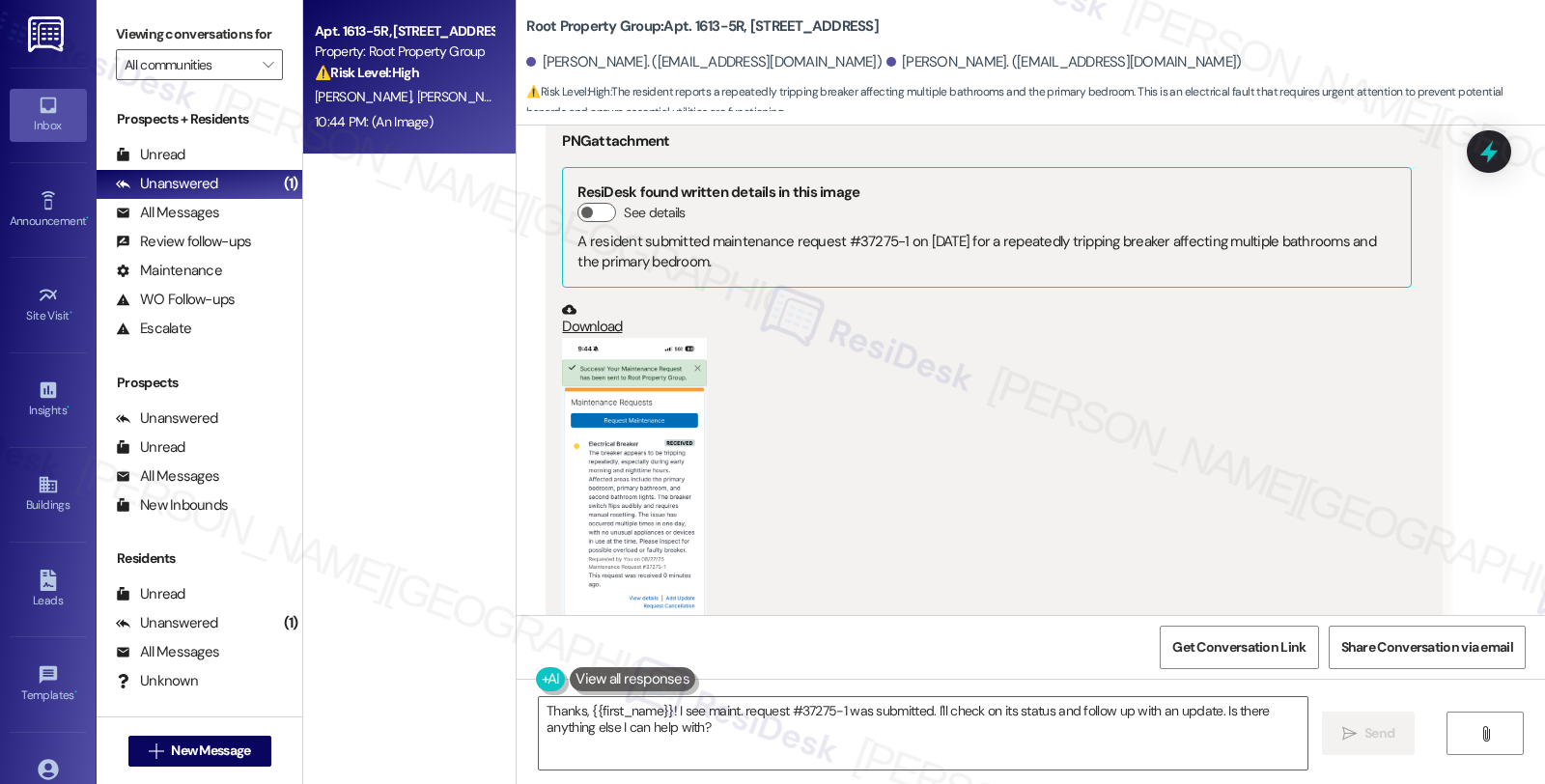
click at [648, 435] on button "Zoom image" at bounding box center [634, 495] width 145 height 314
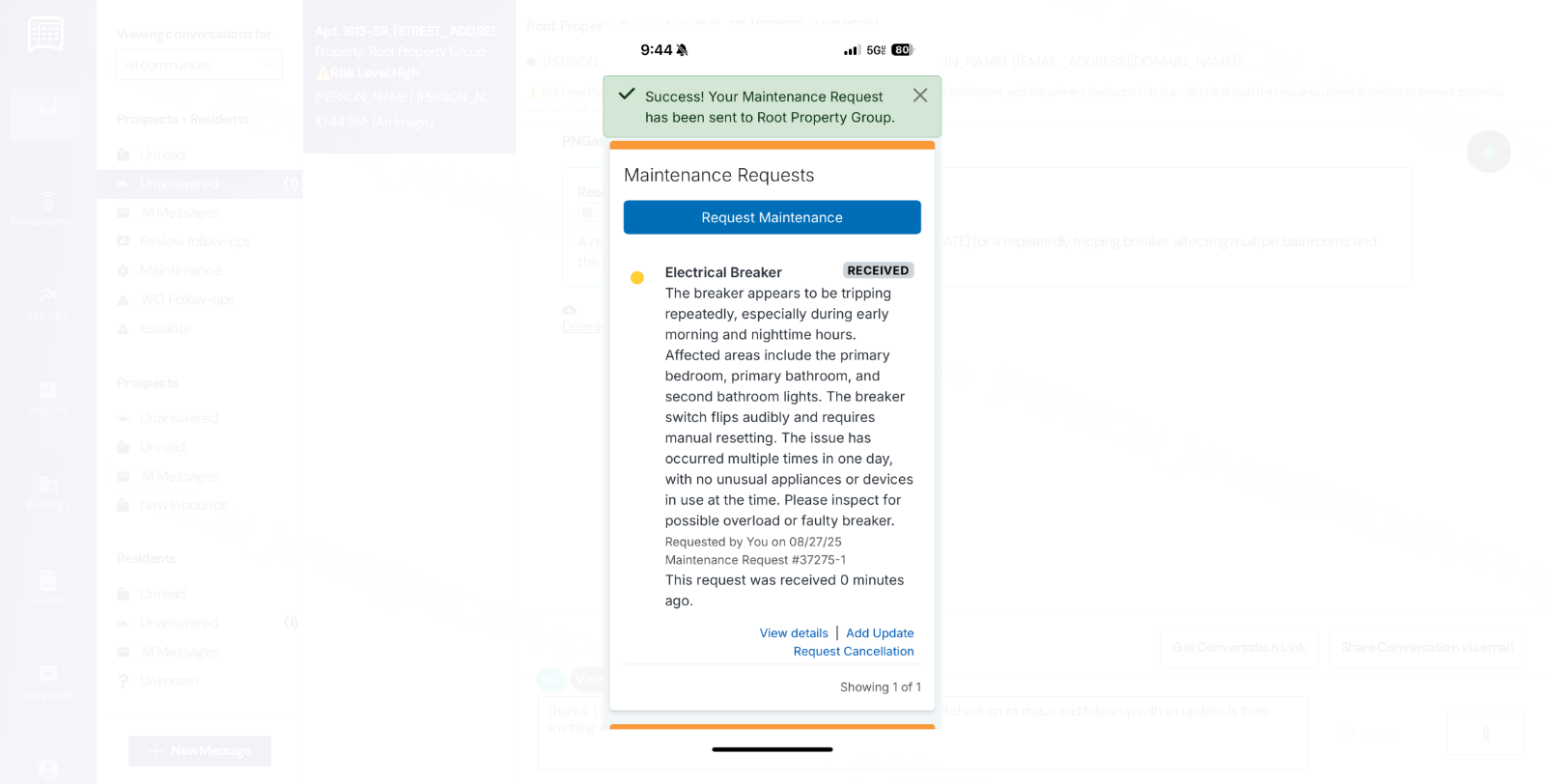
click at [1078, 360] on button "Unzoom image" at bounding box center [772, 392] width 1545 height 784
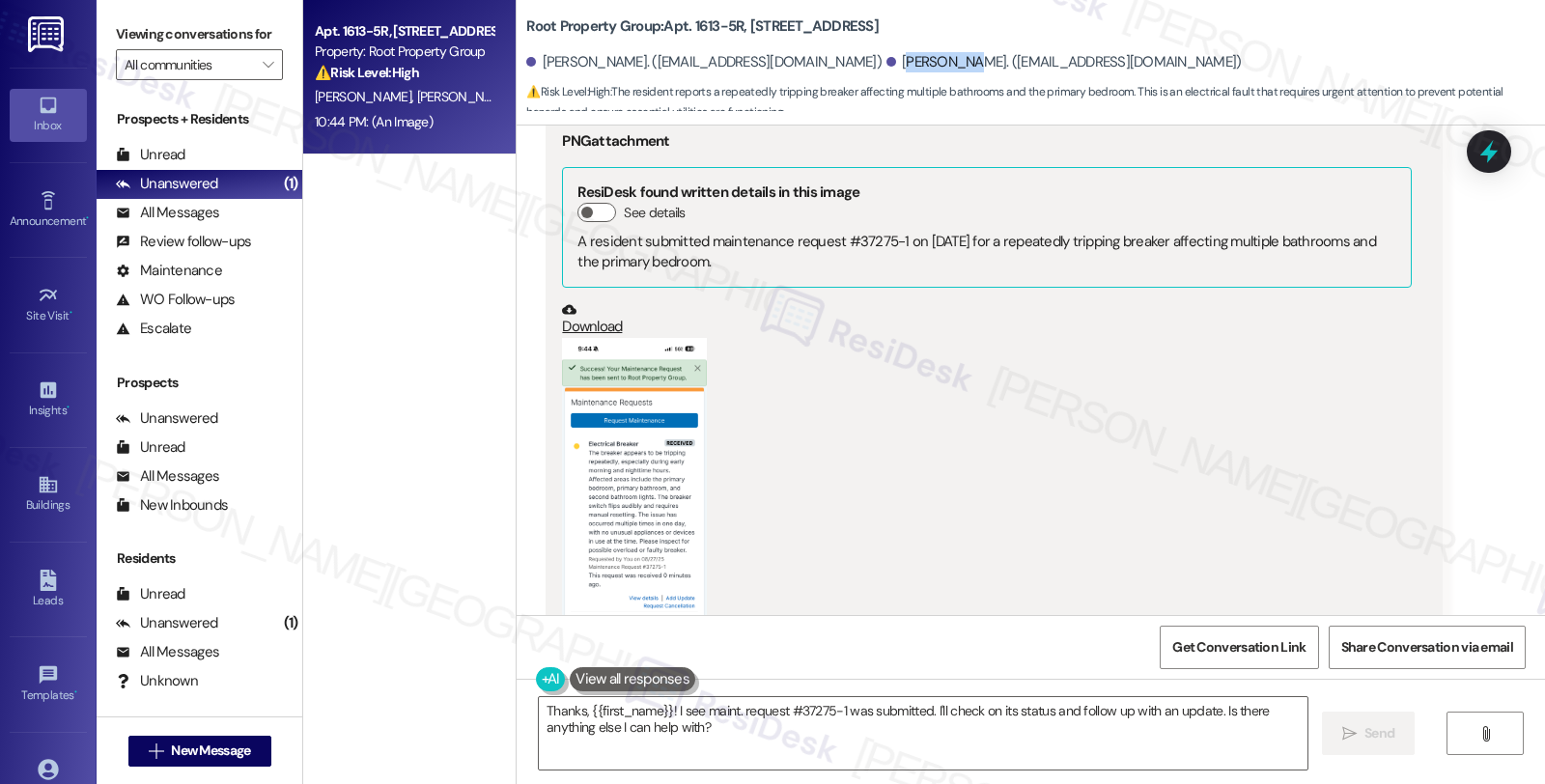
drag, startPoint x: 804, startPoint y: 58, endPoint x: 864, endPoint y: 65, distance: 60.4
click at [887, 65] on div "[PERSON_NAME]. ([EMAIL_ADDRESS][DOMAIN_NAME])" at bounding box center [1064, 62] width 355 height 21
click at [887, 70] on div "[PERSON_NAME]. ([EMAIL_ADDRESS][DOMAIN_NAME])" at bounding box center [1064, 62] width 355 height 21
drag, startPoint x: 803, startPoint y: 59, endPoint x: 877, endPoint y: 68, distance: 74.5
click at [887, 68] on div "[PERSON_NAME]. ([EMAIL_ADDRESS][DOMAIN_NAME])" at bounding box center [1064, 62] width 355 height 21
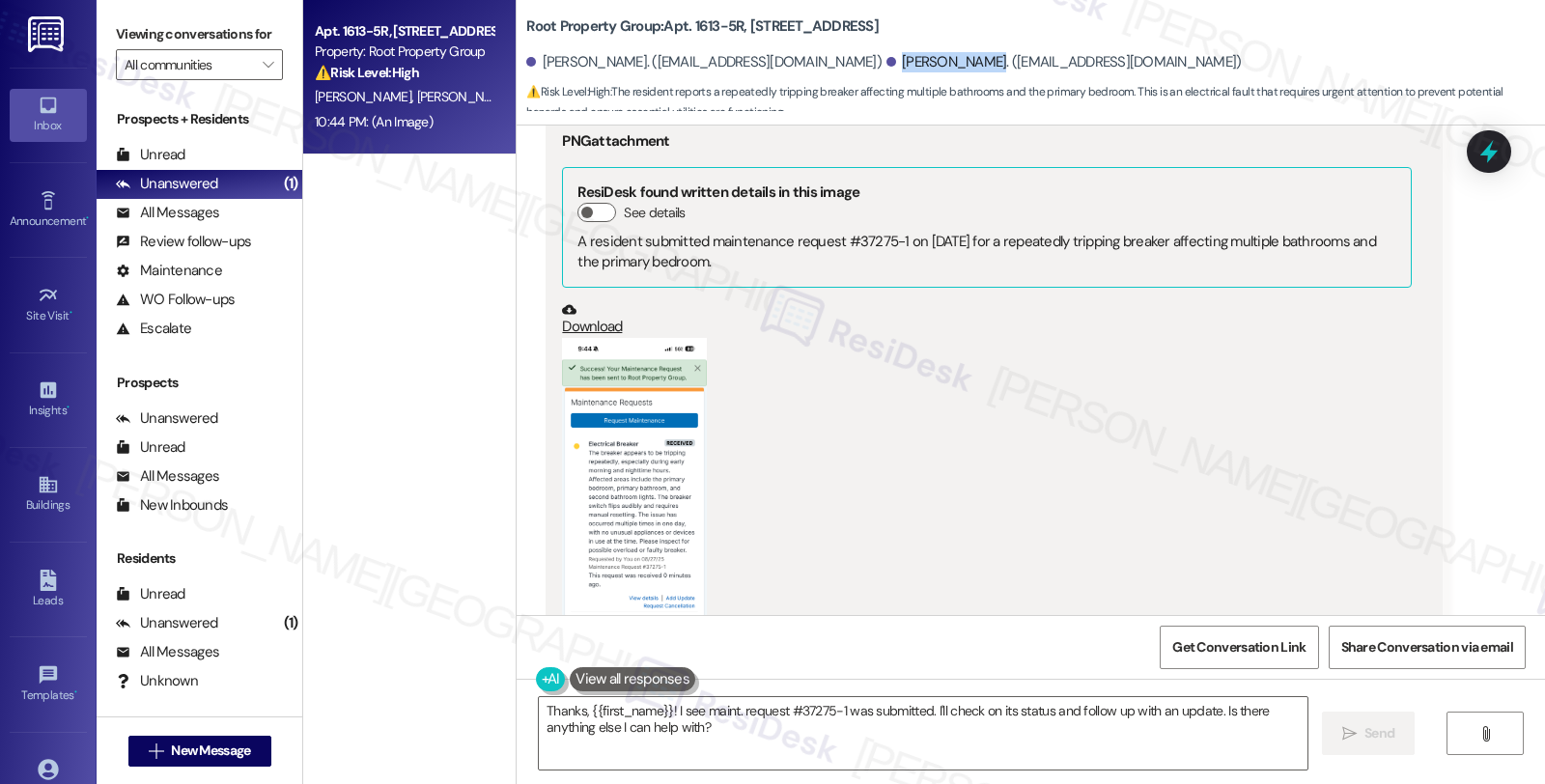
copy div "[PERSON_NAME]"
drag, startPoint x: 835, startPoint y: 180, endPoint x: 892, endPoint y: 177, distance: 57.1
click at [892, 232] on div "A resident submitted maintenance request #37275-1 on [DATE] for a repeatedly tr…" at bounding box center [986, 253] width 818 height 41
copy div "37275-1"
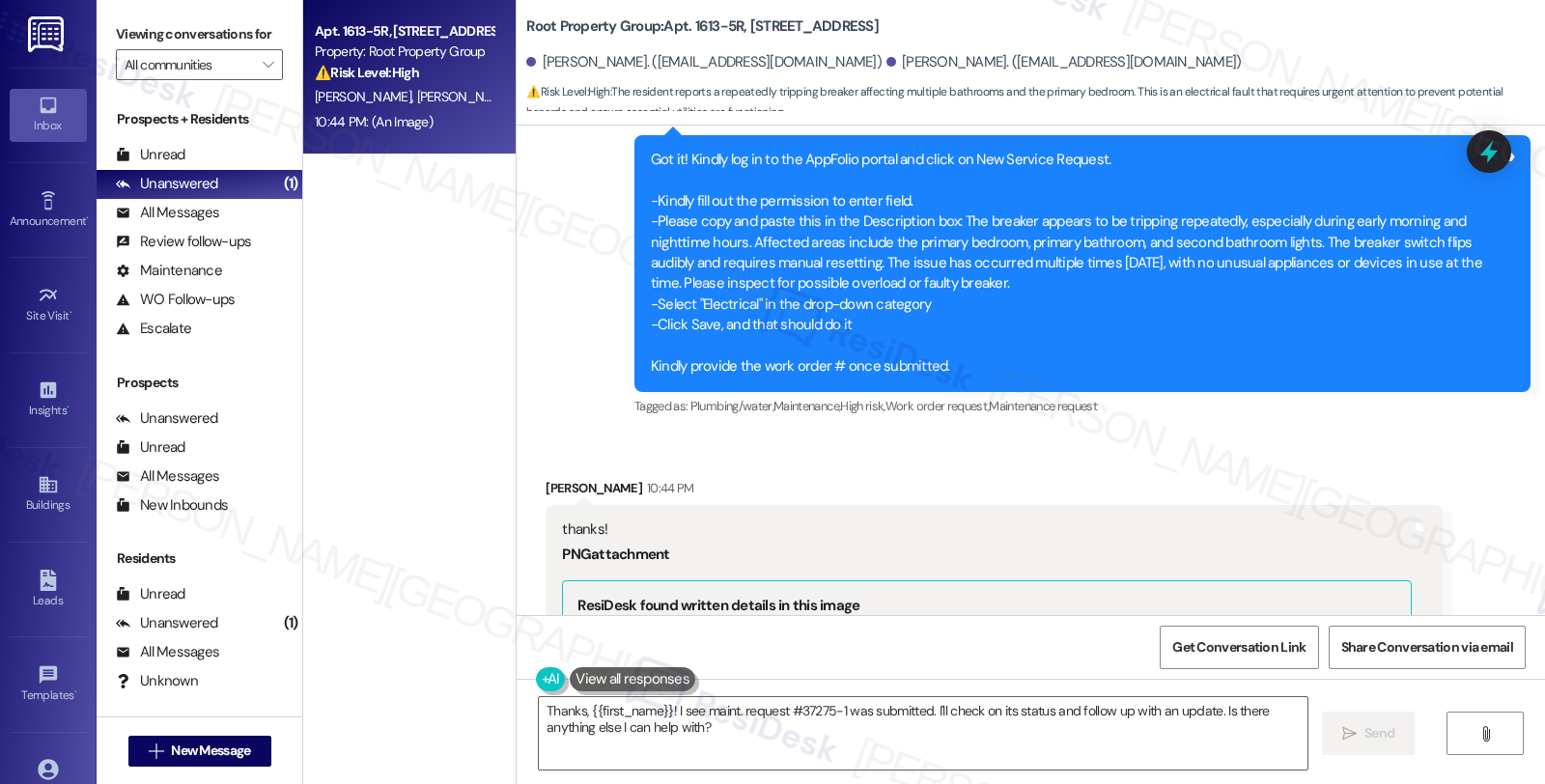
scroll to position [11361, 0]
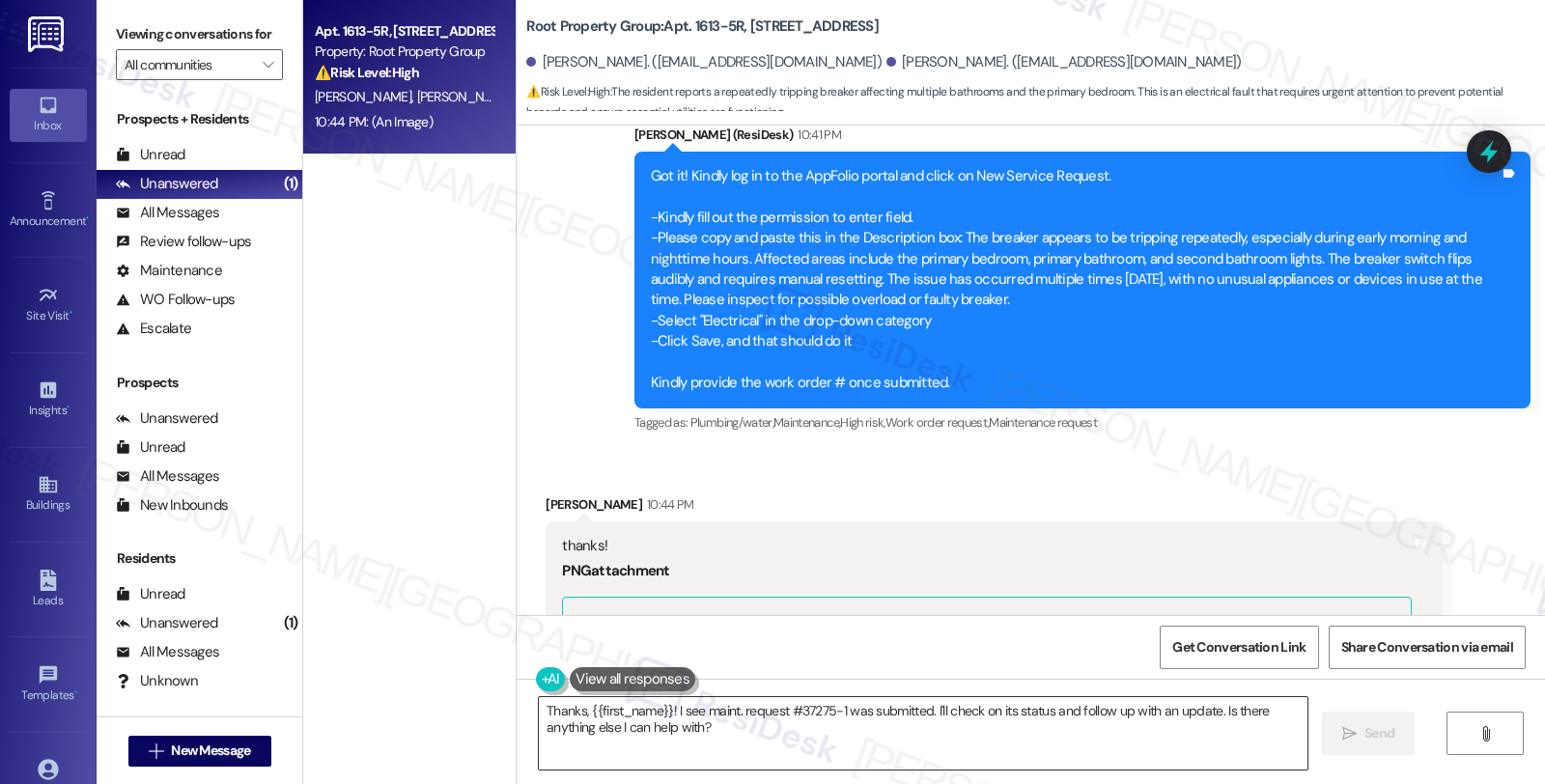
click at [539, 704] on textarea "Thanks, {{first_name}}! I see maint. request #37275-1 was submitted. I'll check…" at bounding box center [923, 734] width 769 height 73
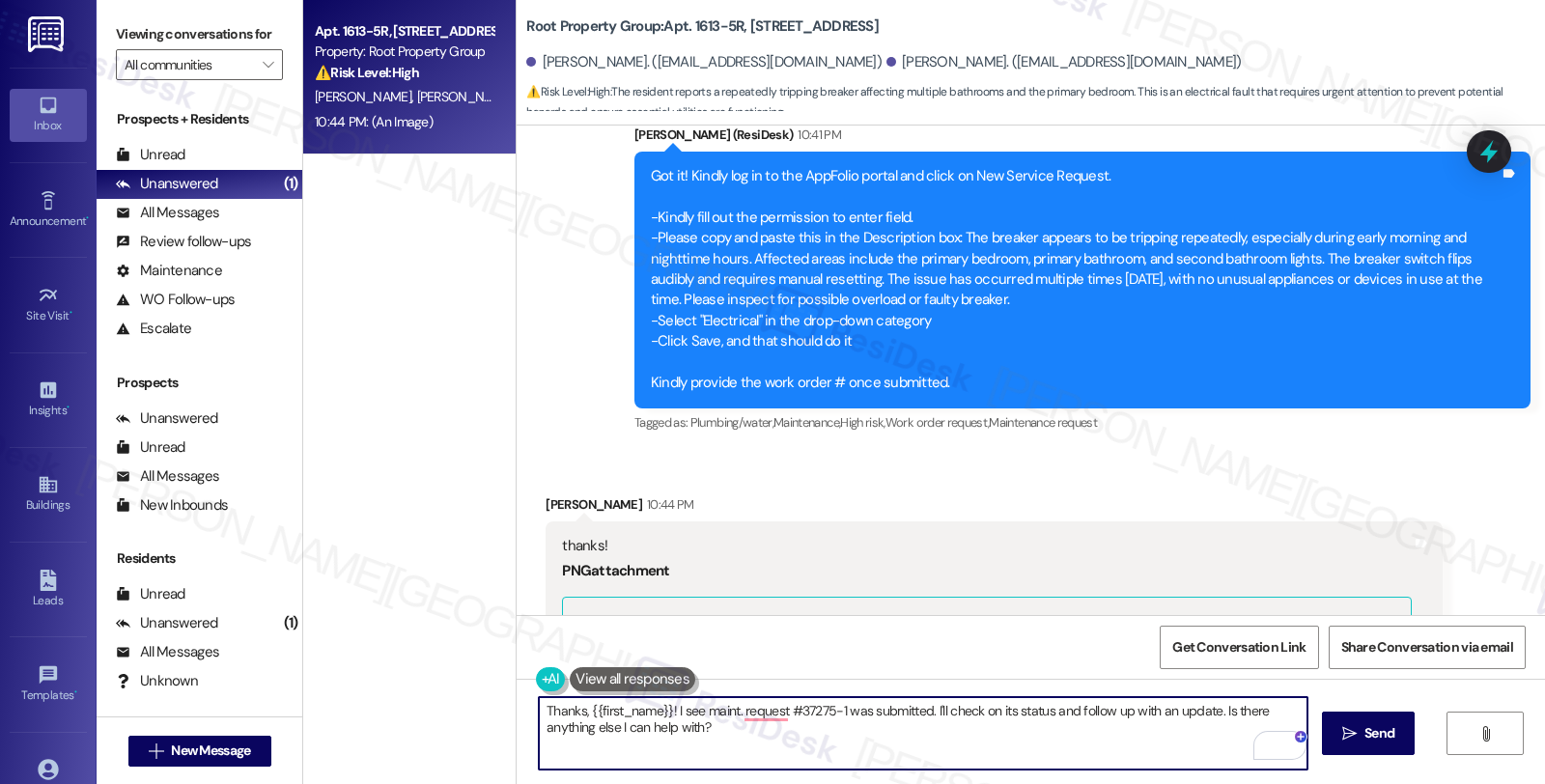
click at [546, 495] on div "[PERSON_NAME] 10:44 PM" at bounding box center [994, 508] width 896 height 27
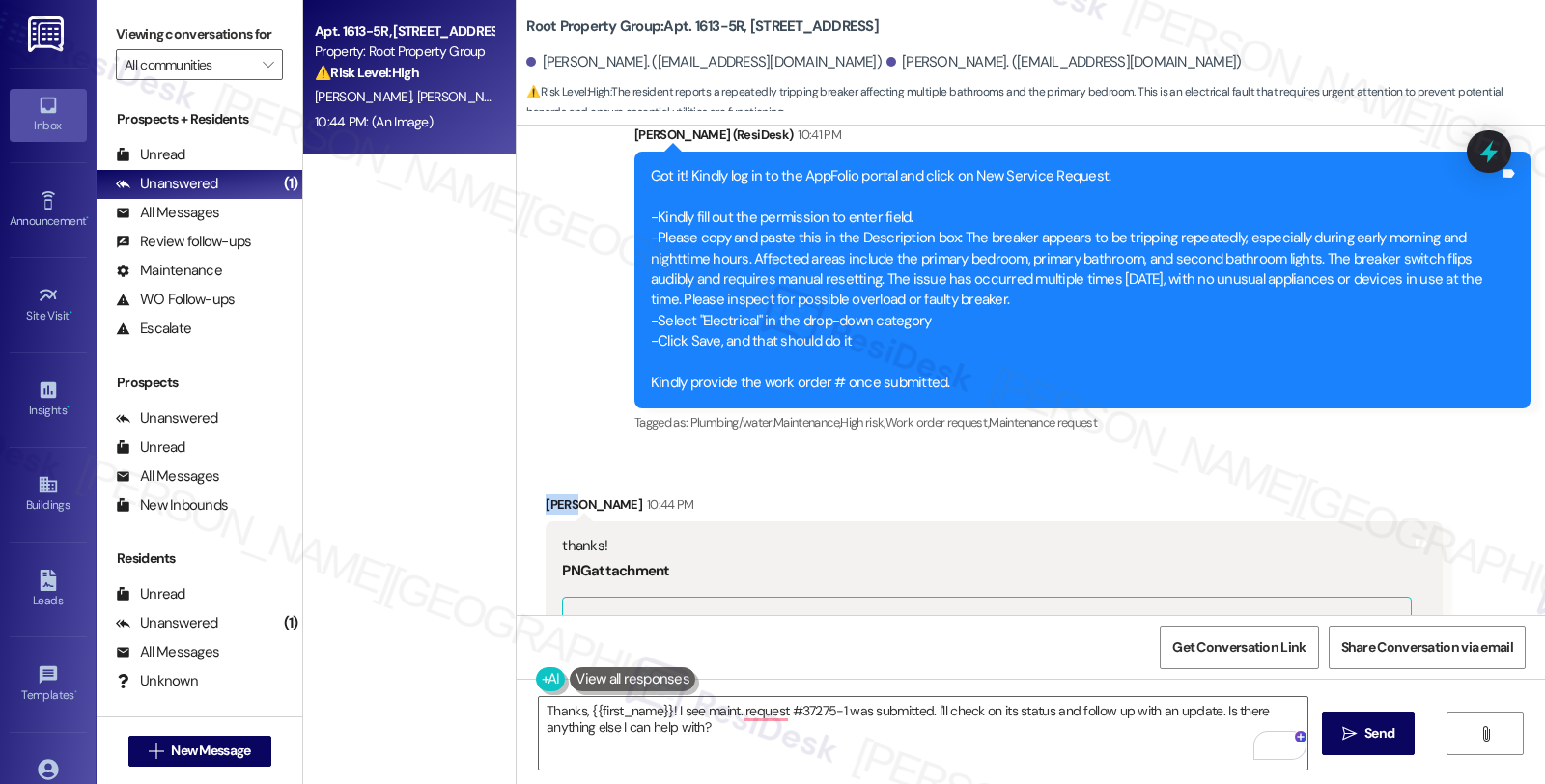
click at [546, 495] on div "[PERSON_NAME] 10:44 PM" at bounding box center [994, 508] width 896 height 27
copy div "Jack"
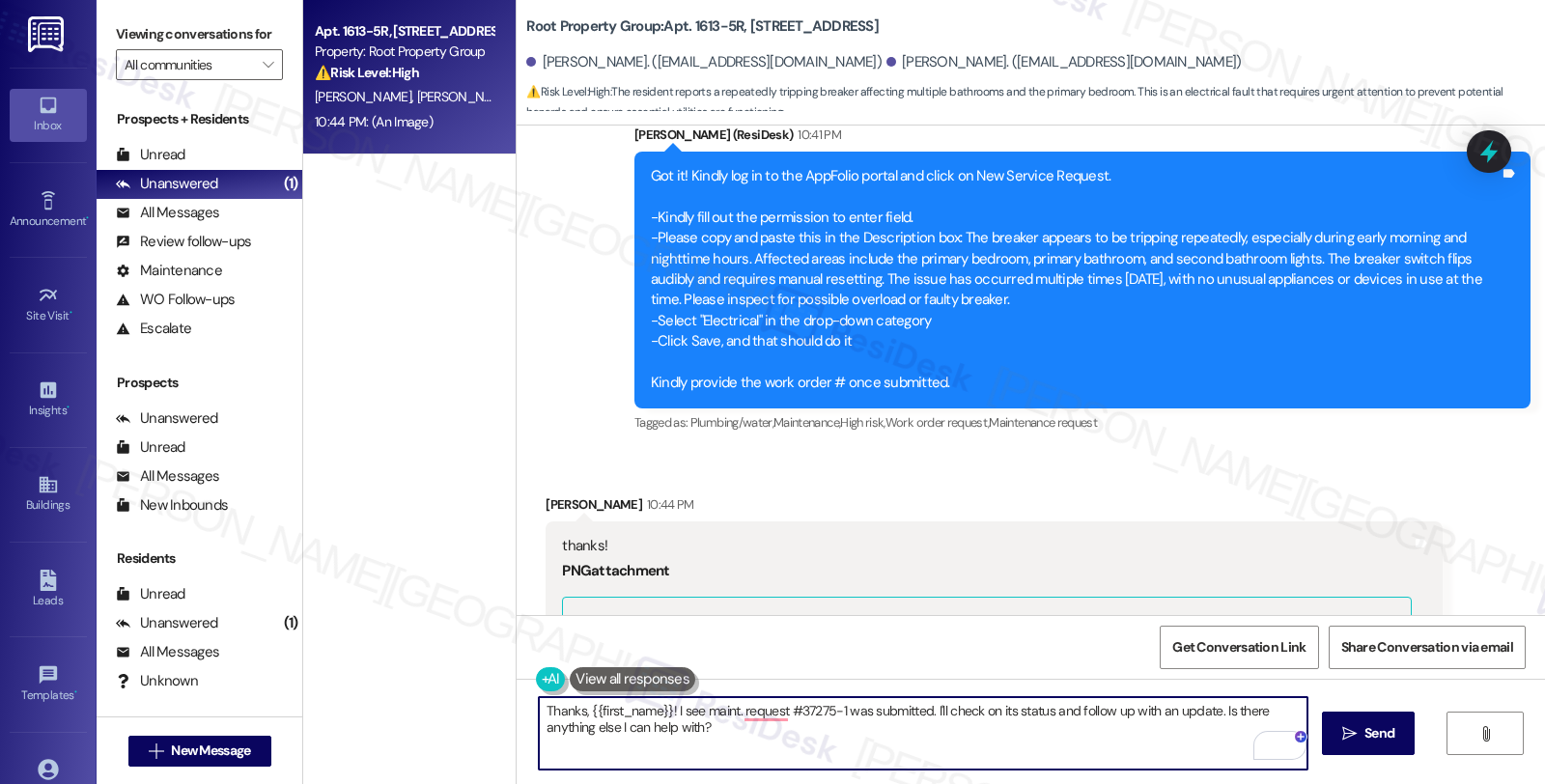
drag, startPoint x: 575, startPoint y: 705, endPoint x: 658, endPoint y: 701, distance: 83.1
click at [658, 701] on textarea "Thanks, {{first_name}}! I see maint. request #37275-1 was submitted. I'll check…" at bounding box center [923, 734] width 769 height 73
paste textarea "Jack"
drag, startPoint x: 670, startPoint y: 710, endPoint x: 700, endPoint y: 714, distance: 30.3
click at [671, 710] on textarea "Thanks, [PERSON_NAME]! I see maint. request #37275-1 was submitted. I'll check …" at bounding box center [923, 734] width 769 height 73
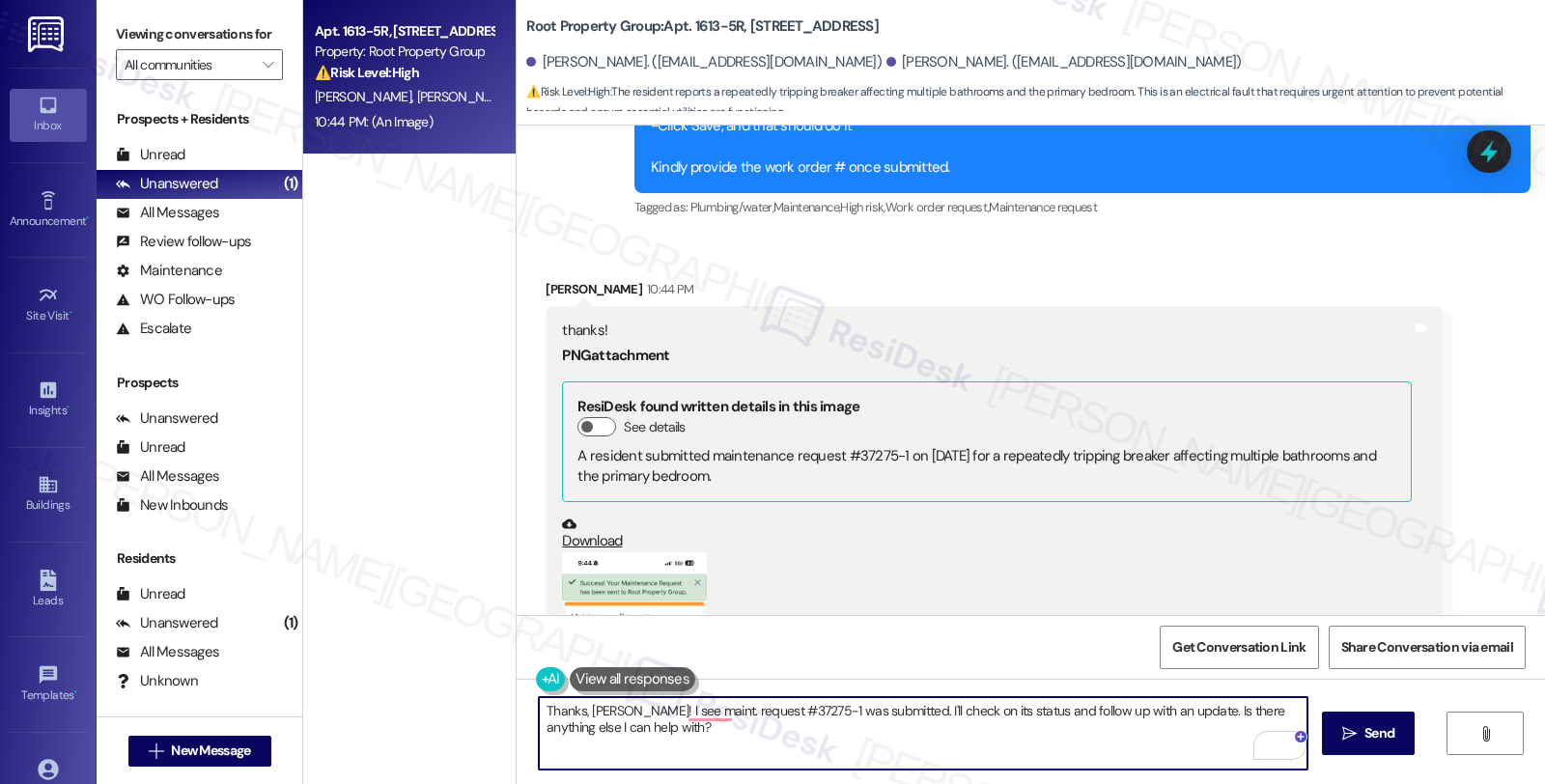
scroll to position [12111, 0]
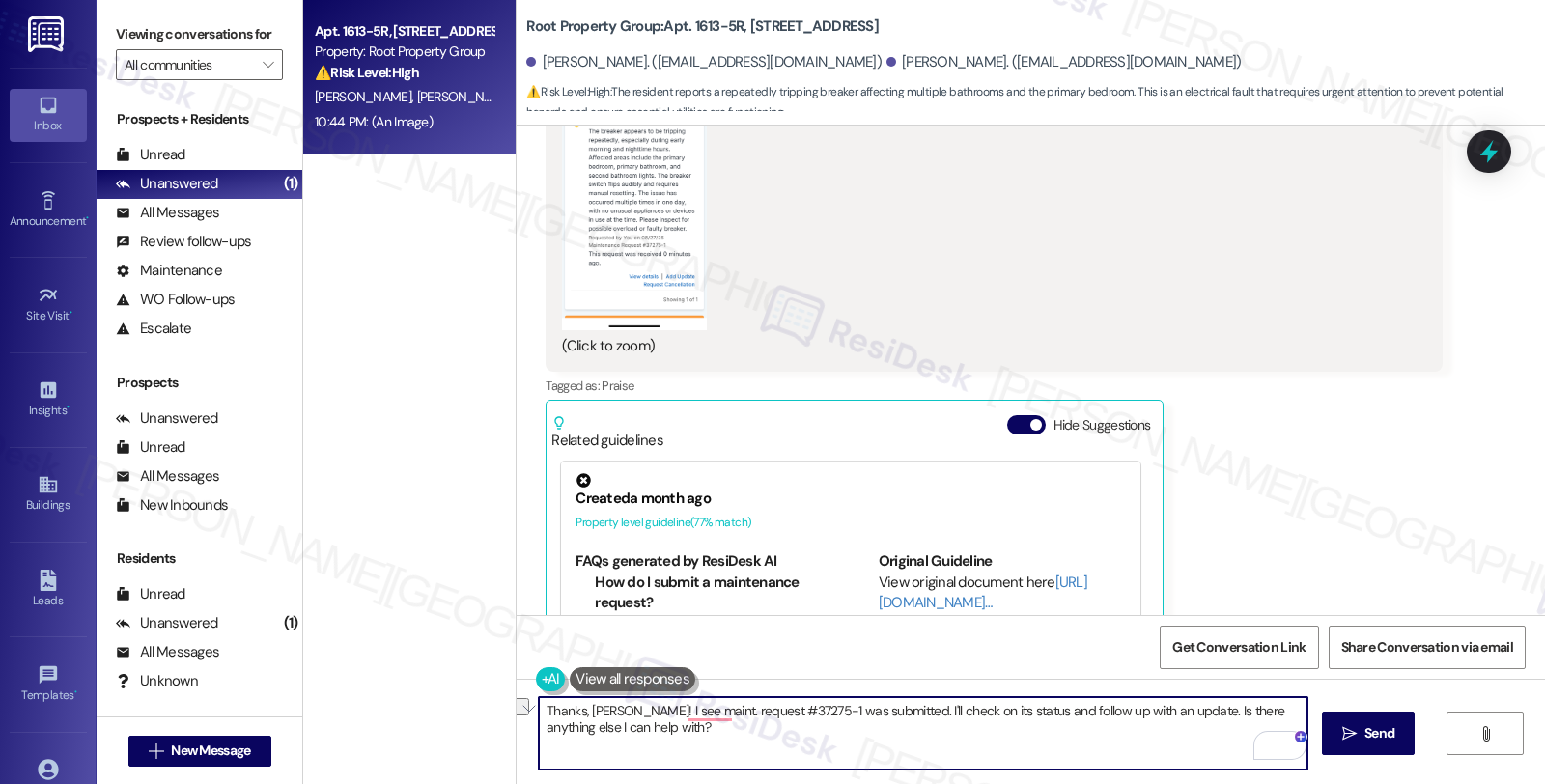
drag, startPoint x: 642, startPoint y: 704, endPoint x: 715, endPoint y: 699, distance: 73.2
click at [715, 699] on textarea "Thanks, [PERSON_NAME]! I see maint. request #37275-1 was submitted. I'll check …" at bounding box center [923, 734] width 769 height 73
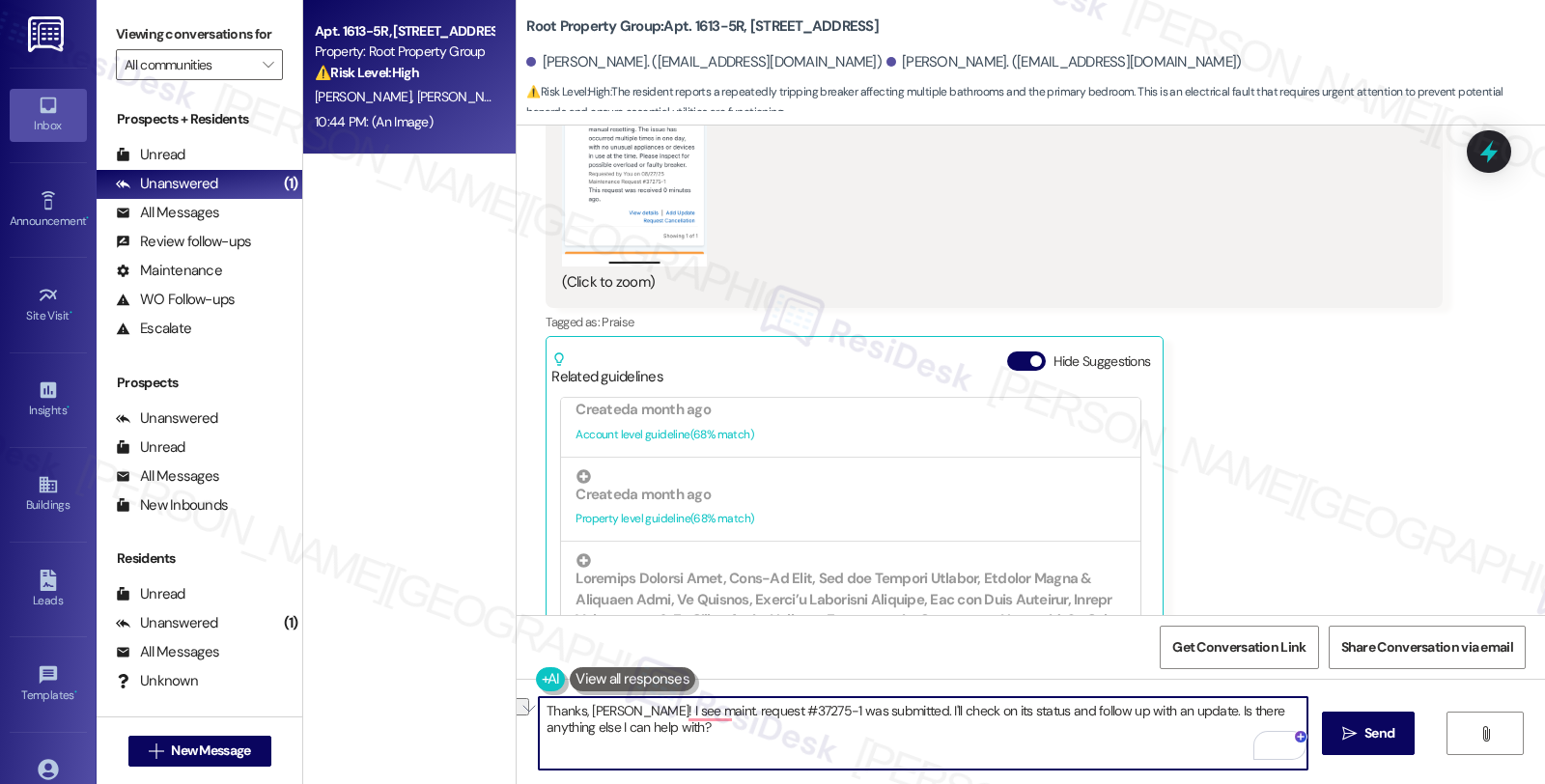
scroll to position [12218, 0]
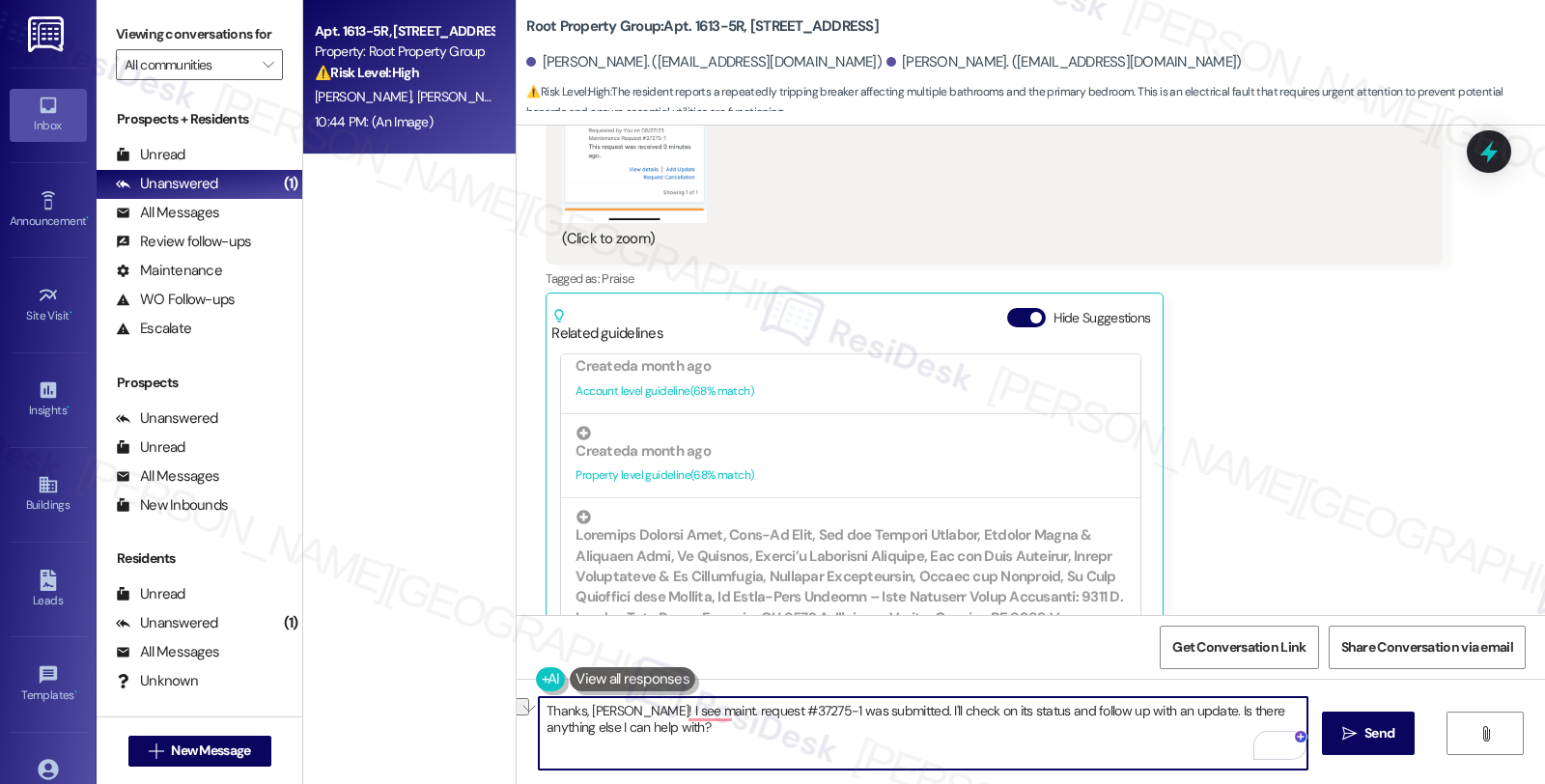
click at [653, 700] on textarea "Thanks, [PERSON_NAME]! I see maint. request #37275-1 was submitted. I'll check …" at bounding box center [923, 734] width 769 height 73
click at [841, 714] on textarea "Thanks, [PERSON_NAME]! I see work order #37275-1 was submitted. I'll check on i…" at bounding box center [923, 734] width 769 height 73
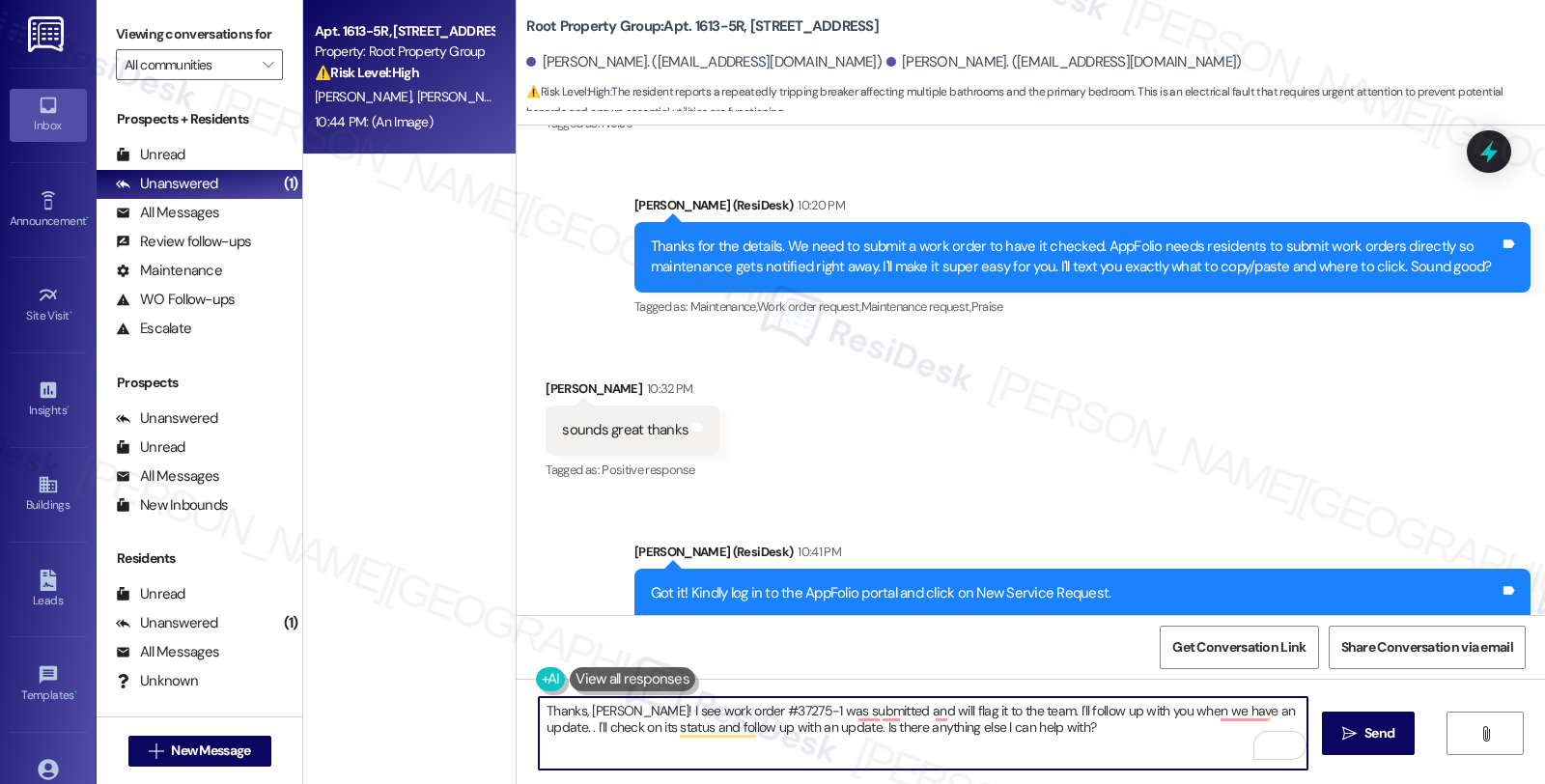
scroll to position [10610, 0]
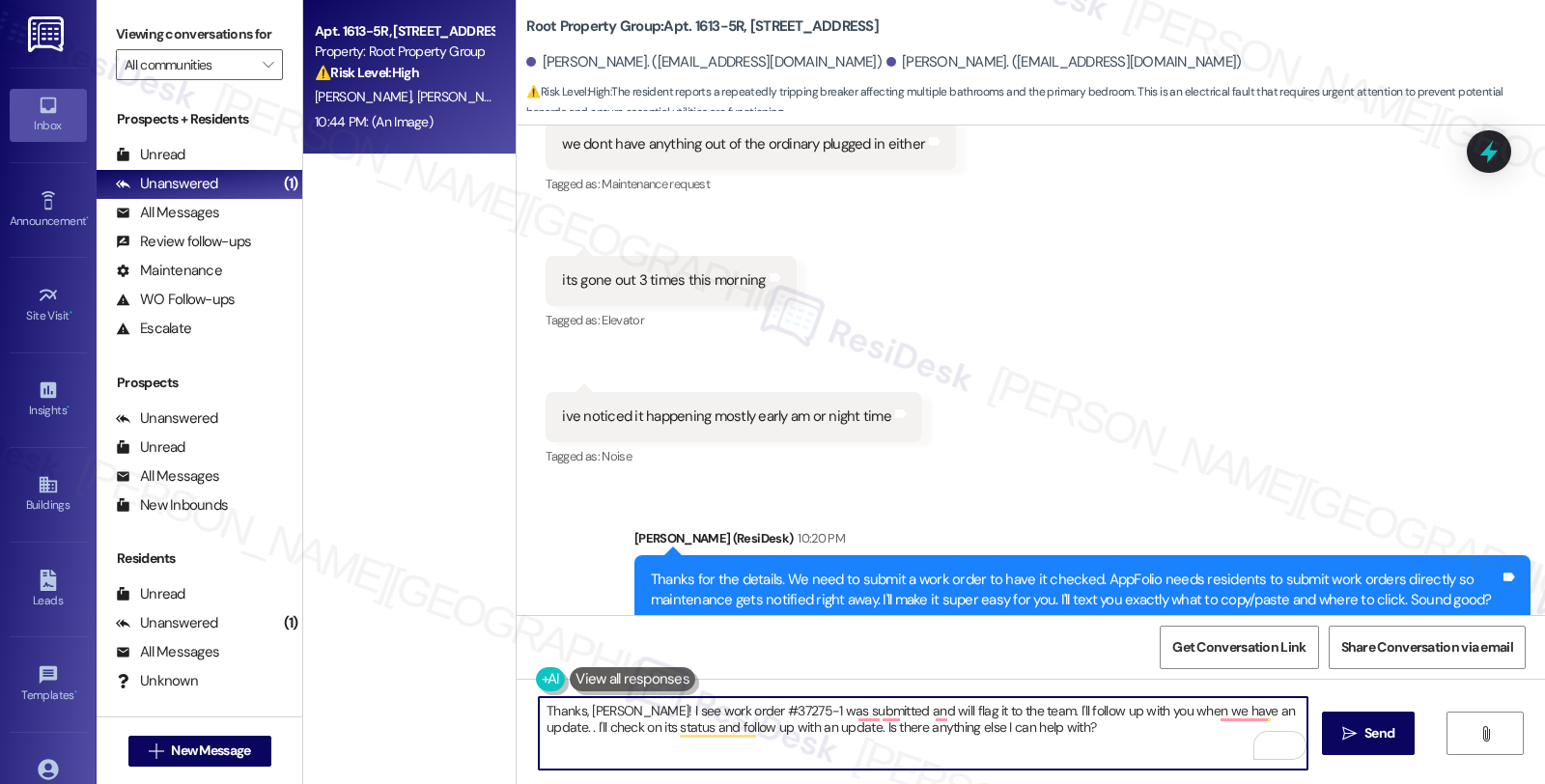
click at [1184, 742] on textarea "Thanks, [PERSON_NAME]! I see work order #37275-1 was submitted and will flag it…" at bounding box center [923, 734] width 769 height 73
click at [881, 712] on textarea "Thanks, [PERSON_NAME]! I see work order #37275-1 was submitted, and I will flag…" at bounding box center [923, 734] width 769 height 73
click at [842, 730] on textarea "Thanks, [PERSON_NAME]! I see work order #37275-1 was submitted, and will flag i…" at bounding box center [923, 734] width 769 height 73
type textarea "Thanks, [PERSON_NAME]! I see work order #37275-1 was submitted, and will flag i…"
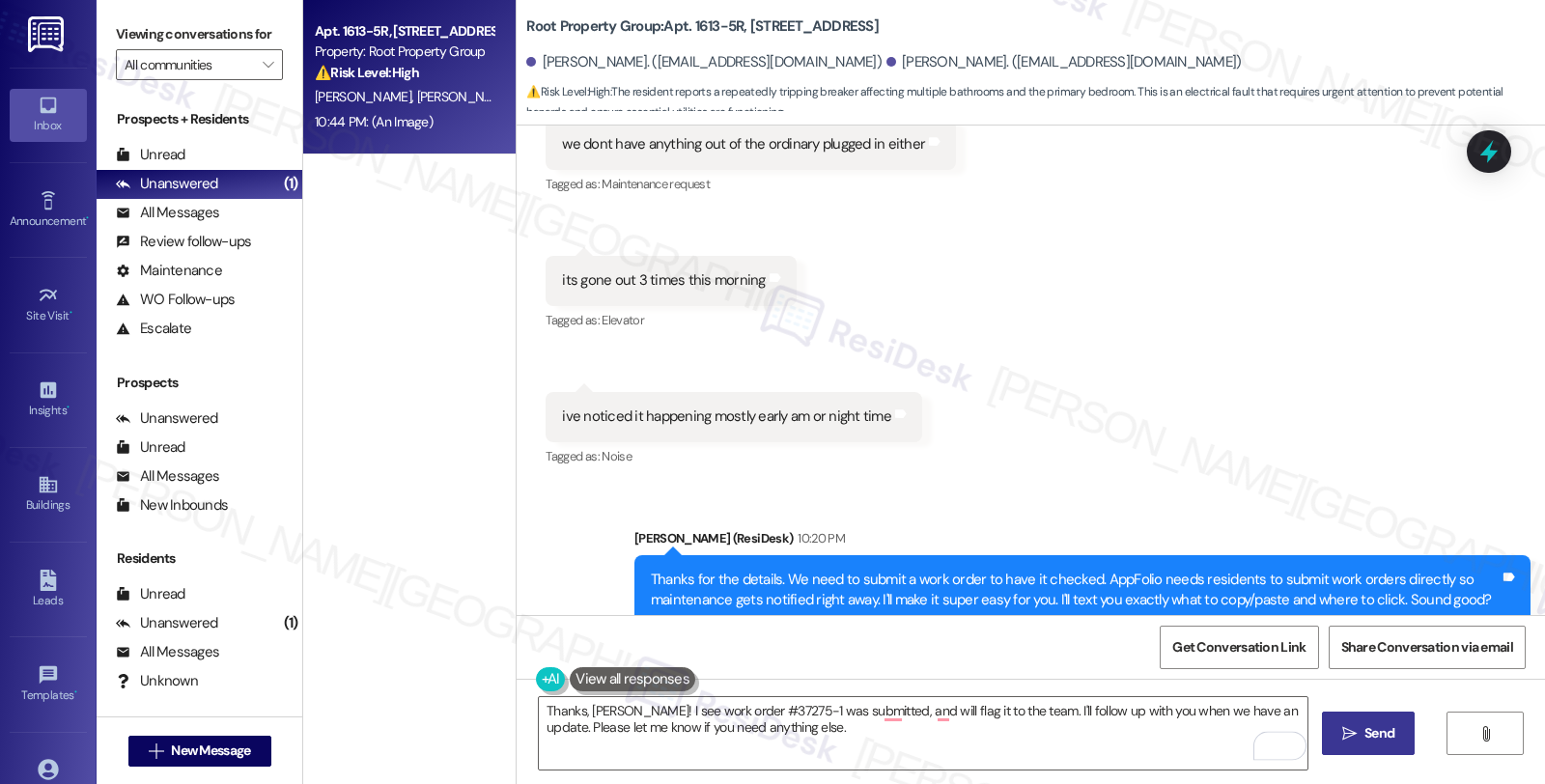
click at [1381, 736] on span "Send" at bounding box center [1380, 733] width 30 height 21
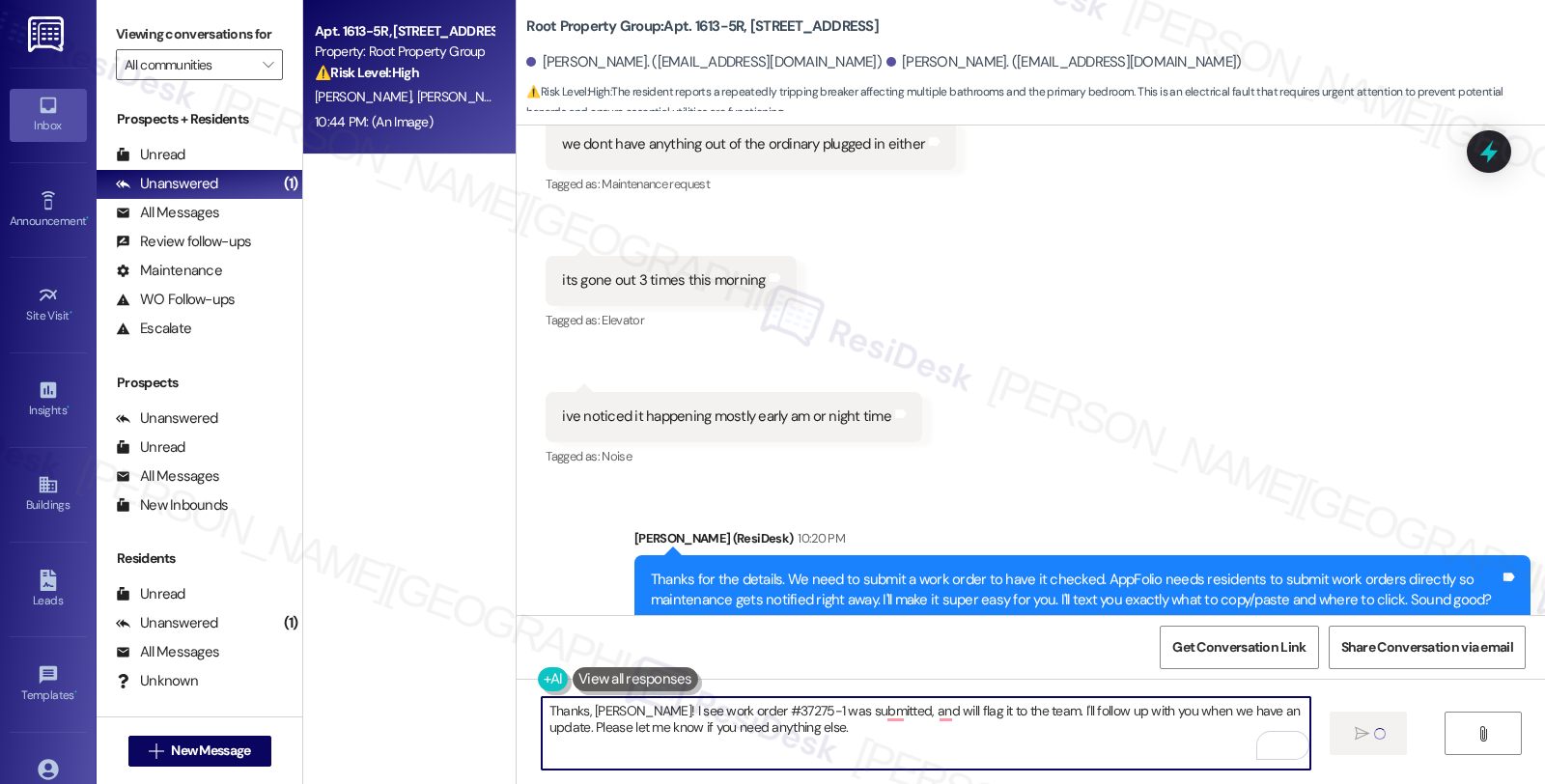
click at [980, 711] on textarea "Thanks, [PERSON_NAME]! I see work order #37275-1 was submitted, and will flag i…" at bounding box center [926, 734] width 769 height 73
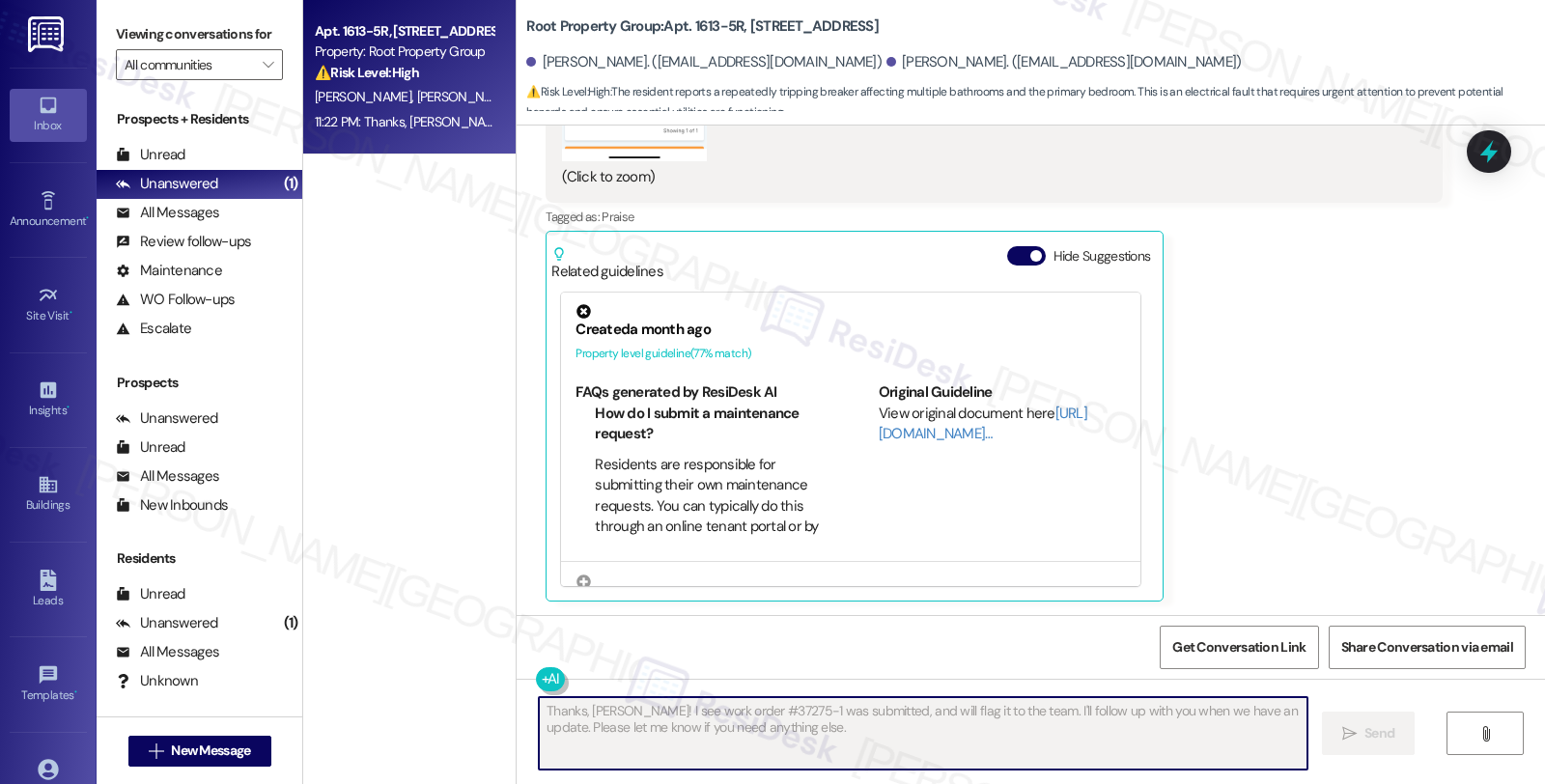
scroll to position [12374, 0]
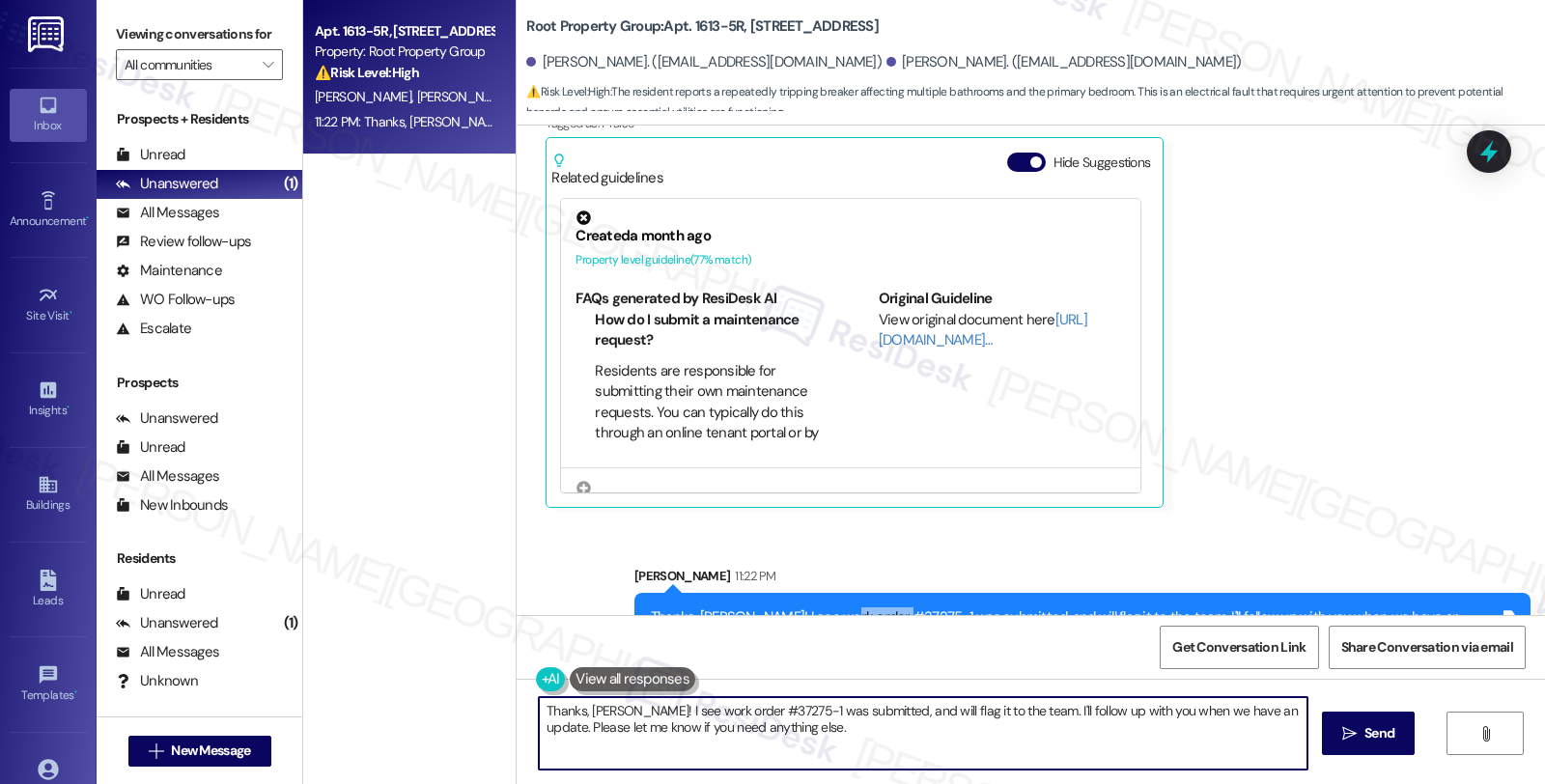
drag, startPoint x: 816, startPoint y: 555, endPoint x: 883, endPoint y: 560, distance: 67.2
click at [883, 607] on div "Thanks, [PERSON_NAME]! I see work order #37275-1 was submitted, and will flag i…" at bounding box center [1076, 628] width 849 height 41
copy div "#37275-1"
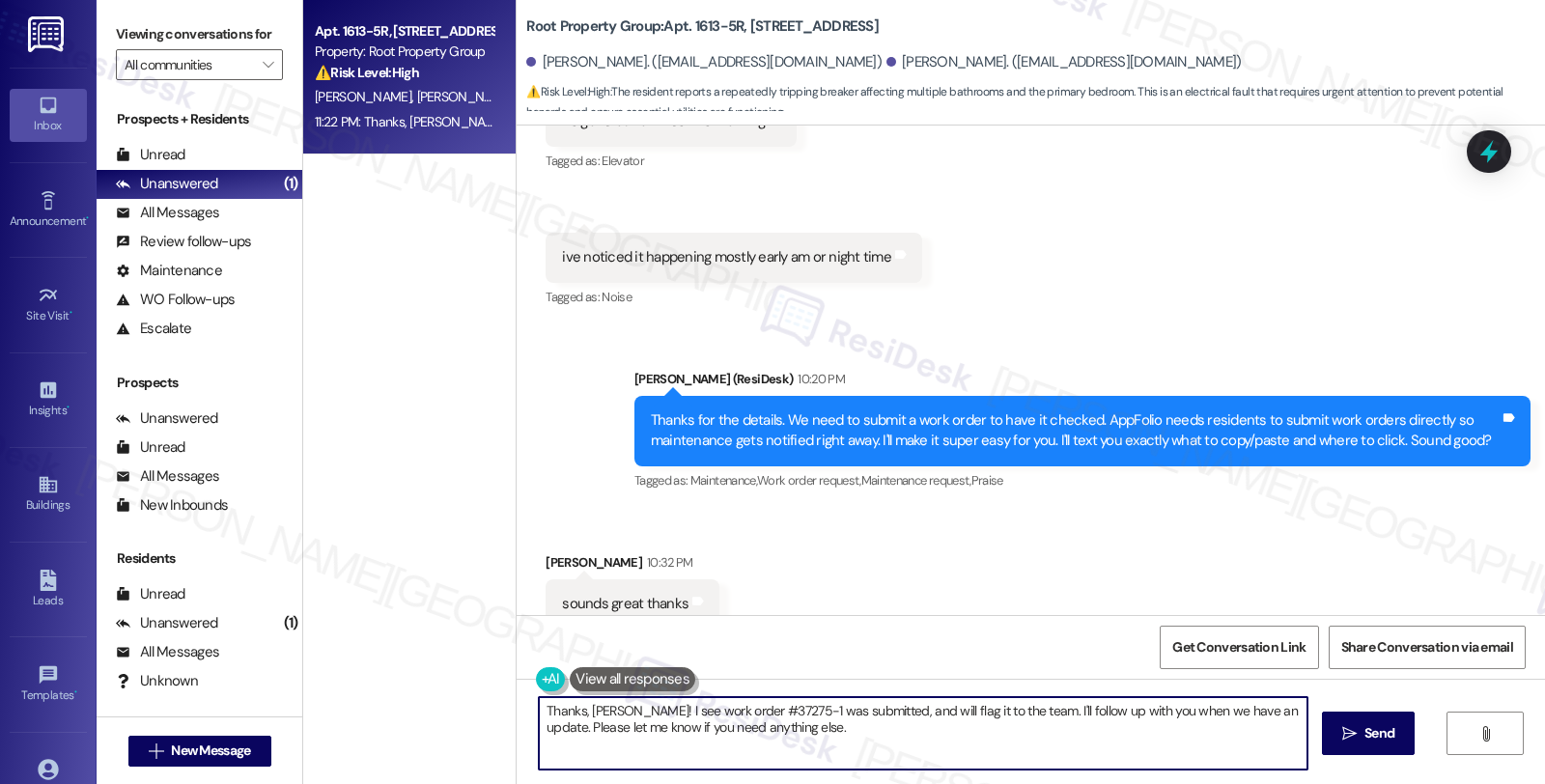
scroll to position [10765, 0]
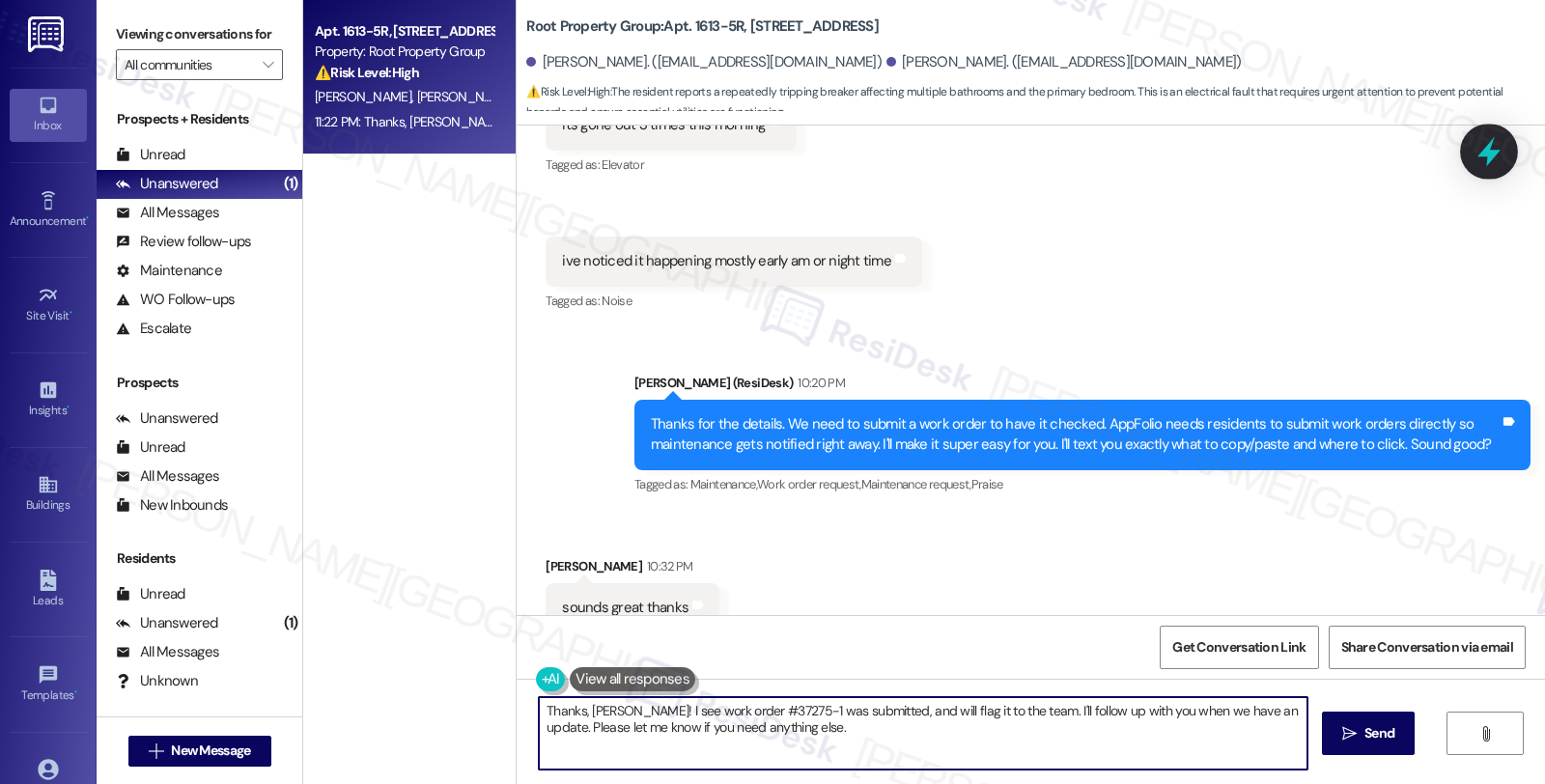
click at [1482, 151] on icon at bounding box center [1490, 151] width 24 height 30
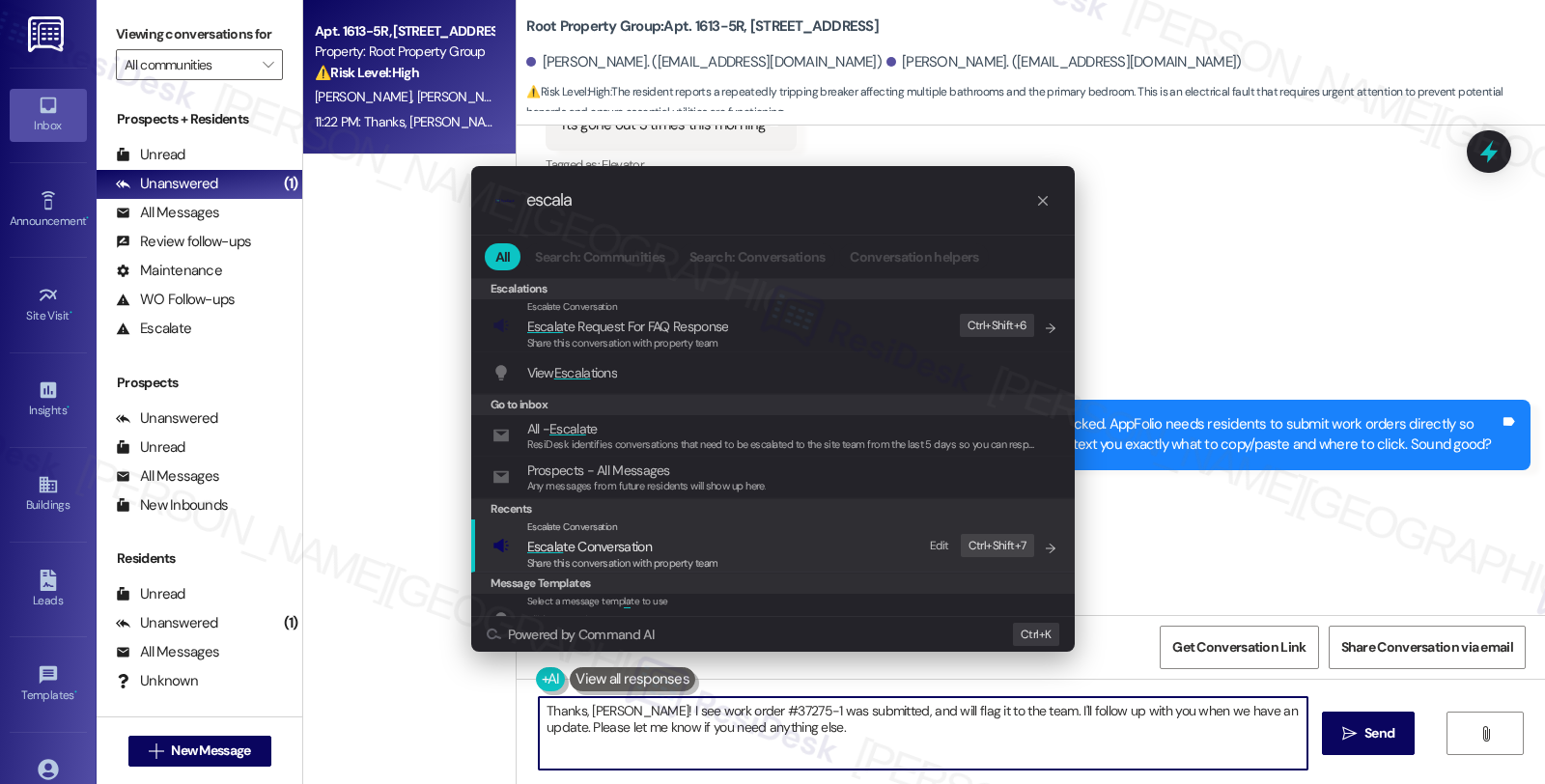
type input "escala"
click at [748, 567] on div "Escalate Conversation Escala te Conversation Share this conversation with prope…" at bounding box center [775, 545] width 565 height 52
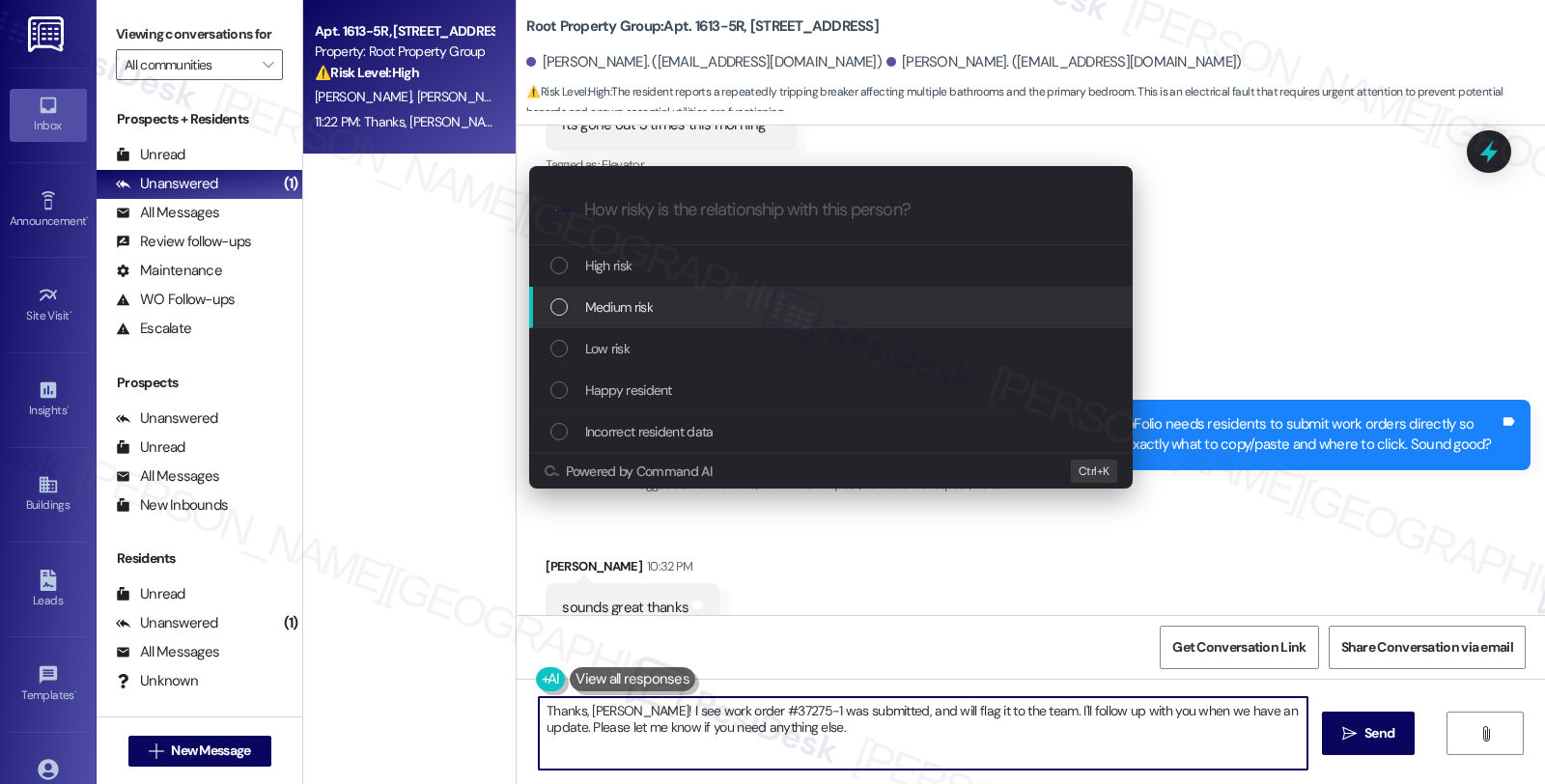
click at [680, 309] on div "Medium risk" at bounding box center [833, 307] width 565 height 22
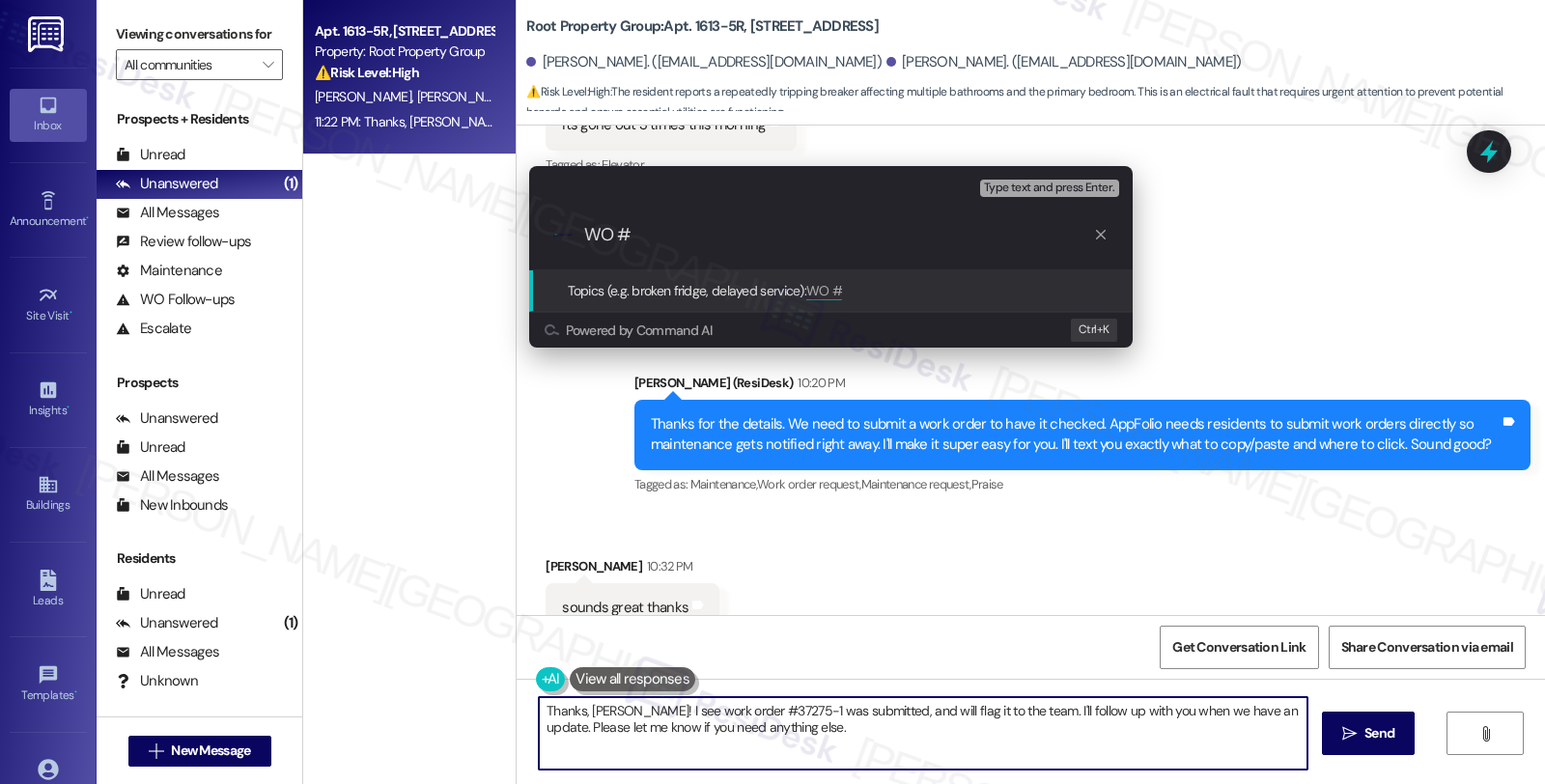
paste input "#37275-1"
click at [642, 229] on input "WO ##37275-1" at bounding box center [838, 235] width 509 height 21
click at [717, 232] on input "WO #37275-1" at bounding box center [838, 235] width 509 height 21
type input "WO #37275-1 (breaker trips)"
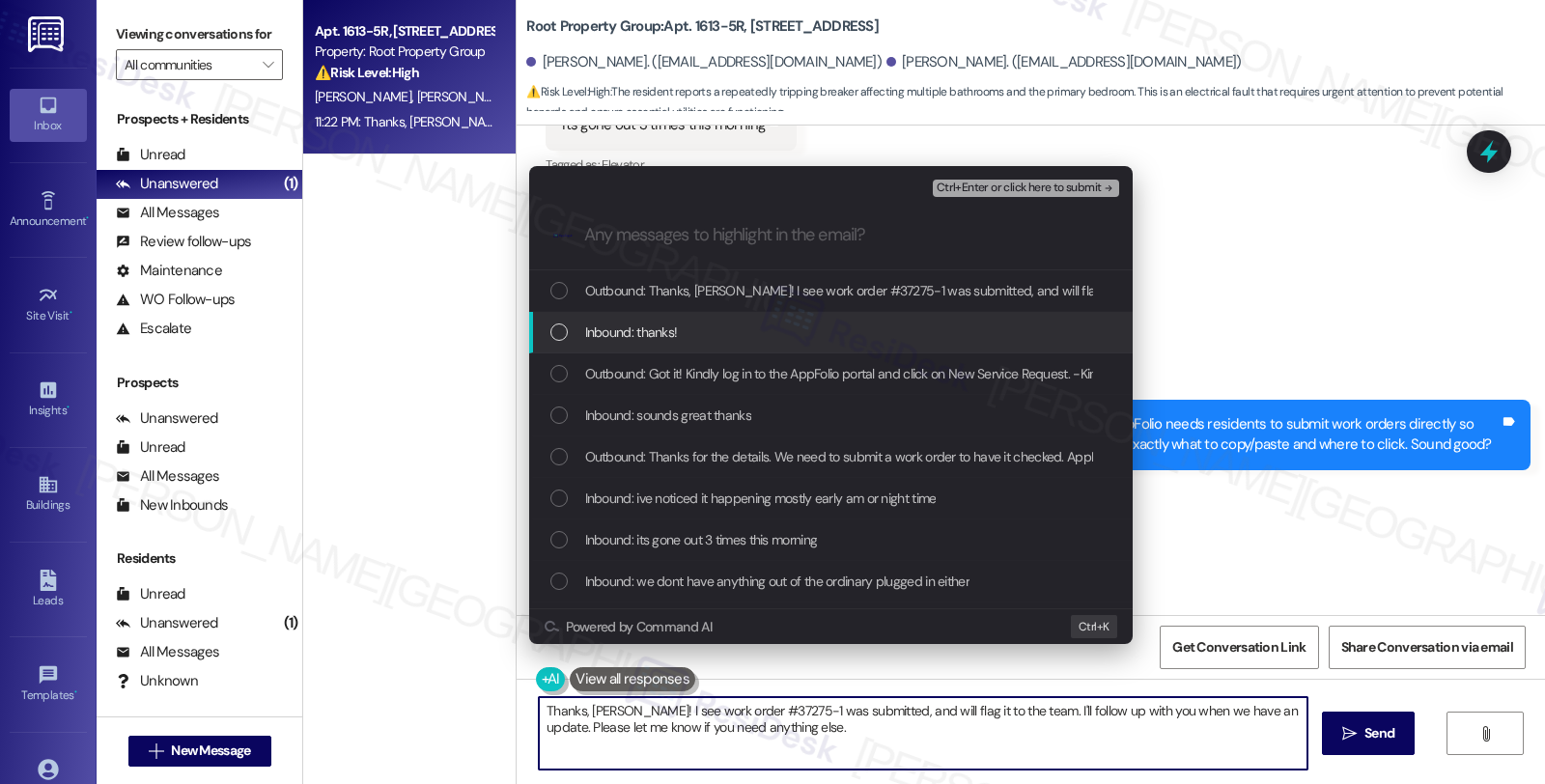
click at [679, 331] on div "Inbound: thanks!" at bounding box center [833, 332] width 565 height 22
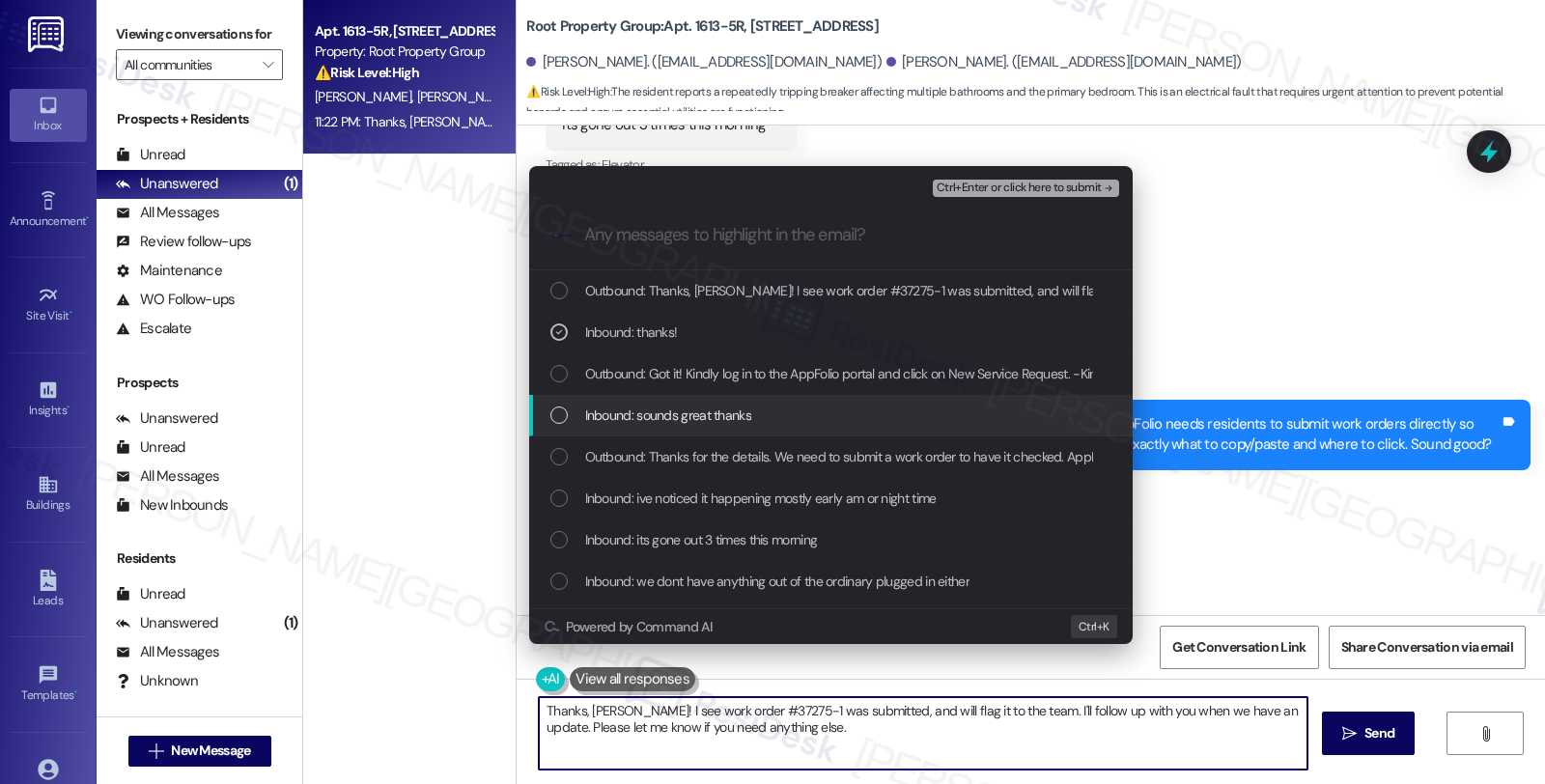
click at [694, 426] on span "Inbound: sounds great thanks" at bounding box center [668, 415] width 166 height 22
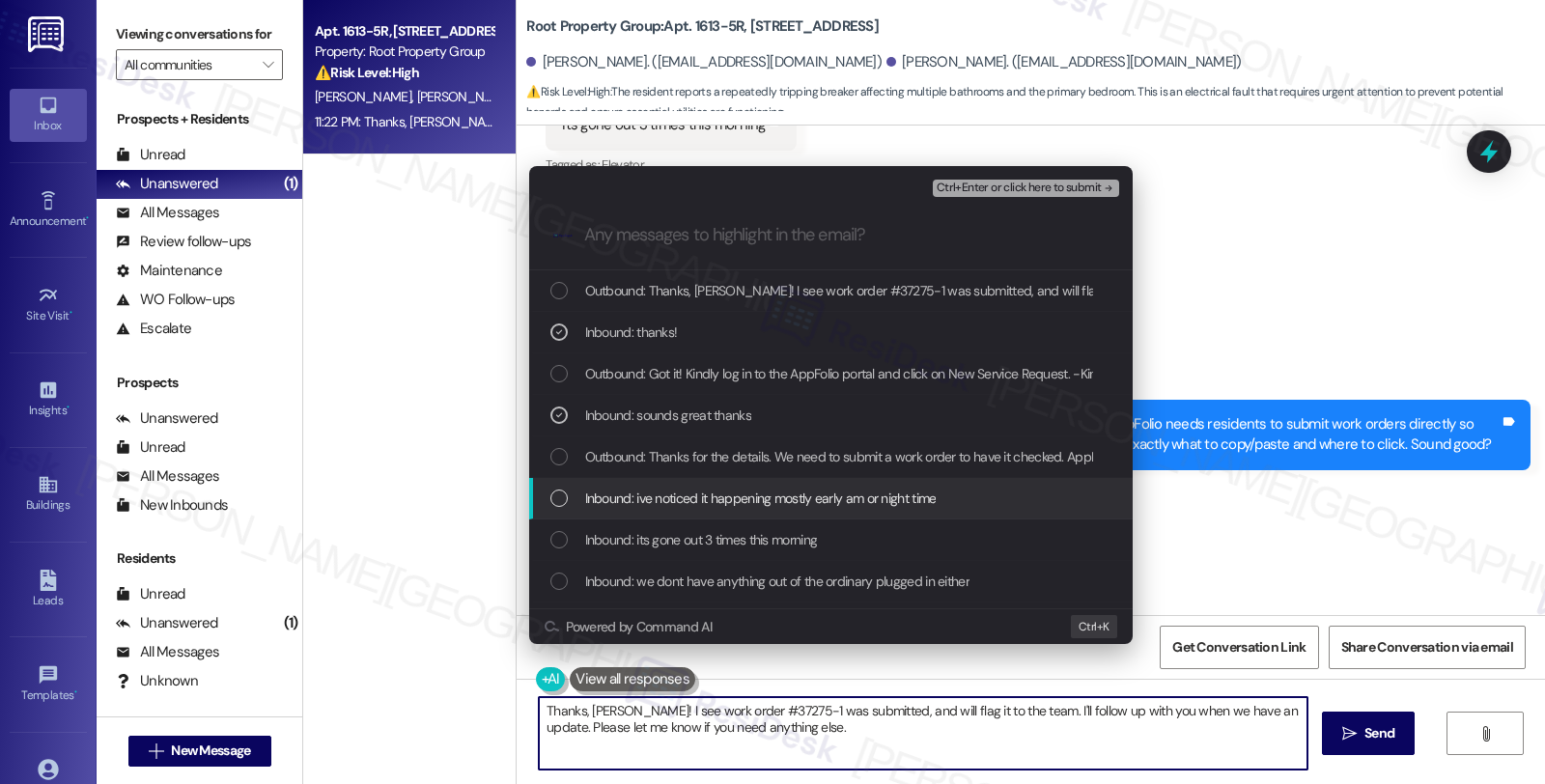
click at [704, 486] on div "Inbound: ive noticed it happening mostly early am or night time" at bounding box center [831, 499] width 603 height 41
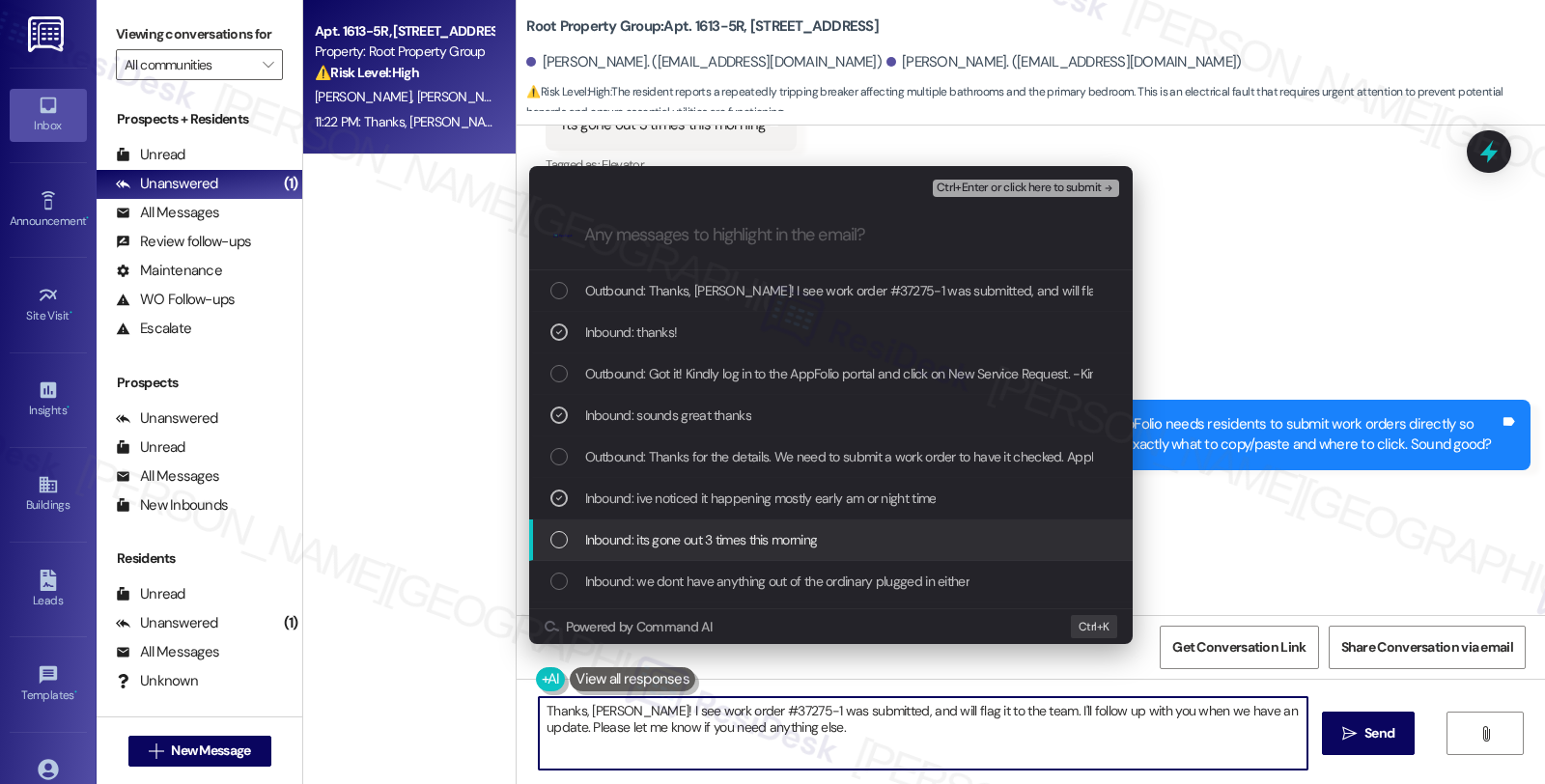
click at [794, 547] on span "Inbound: its gone out 3 times this morning" at bounding box center [702, 540] width 233 height 22
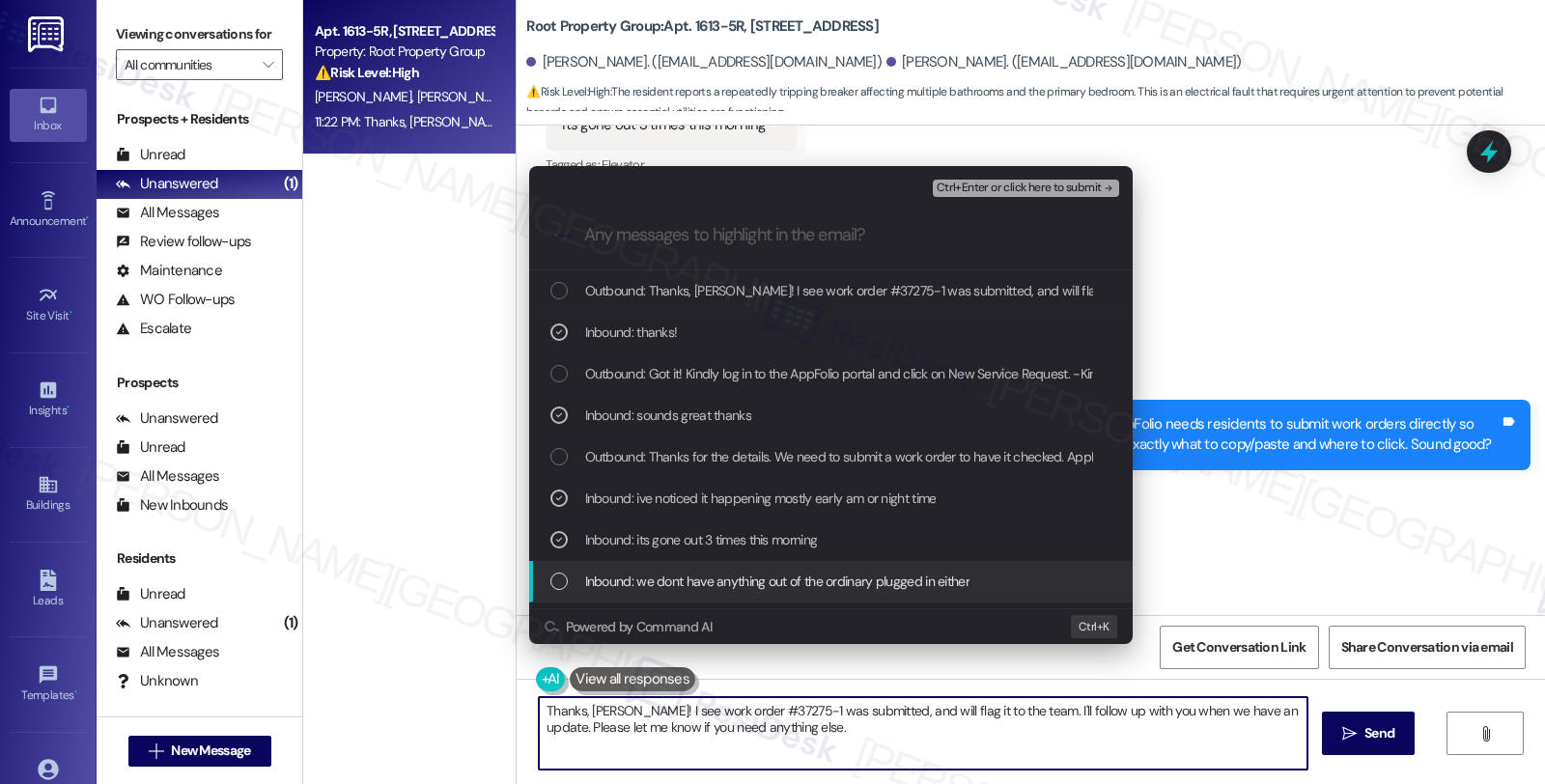
click at [807, 572] on span "Inbound: we dont have anything out of the ordinary plugged in either" at bounding box center [777, 581] width 385 height 22
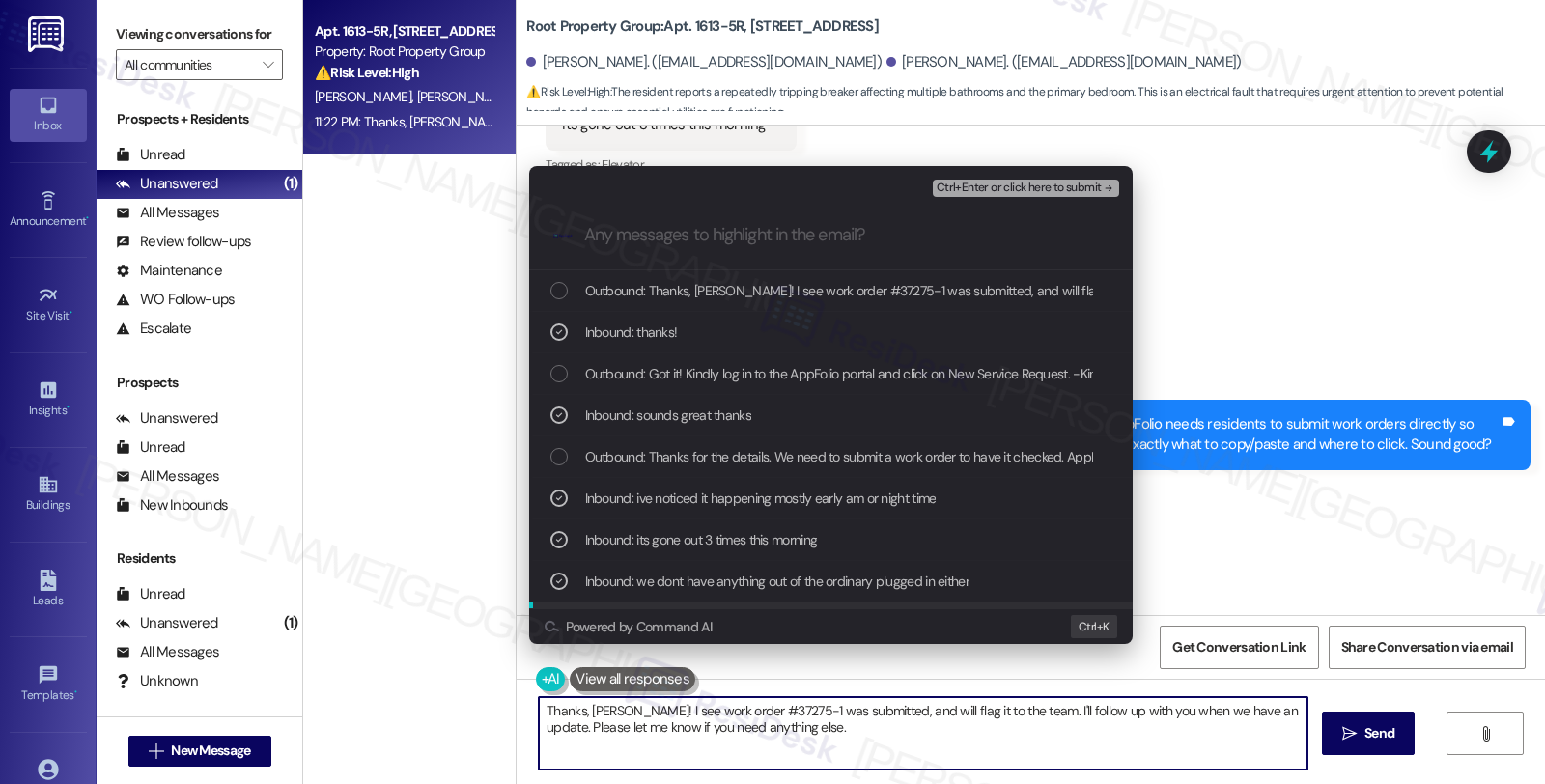
scroll to position [107, 0]
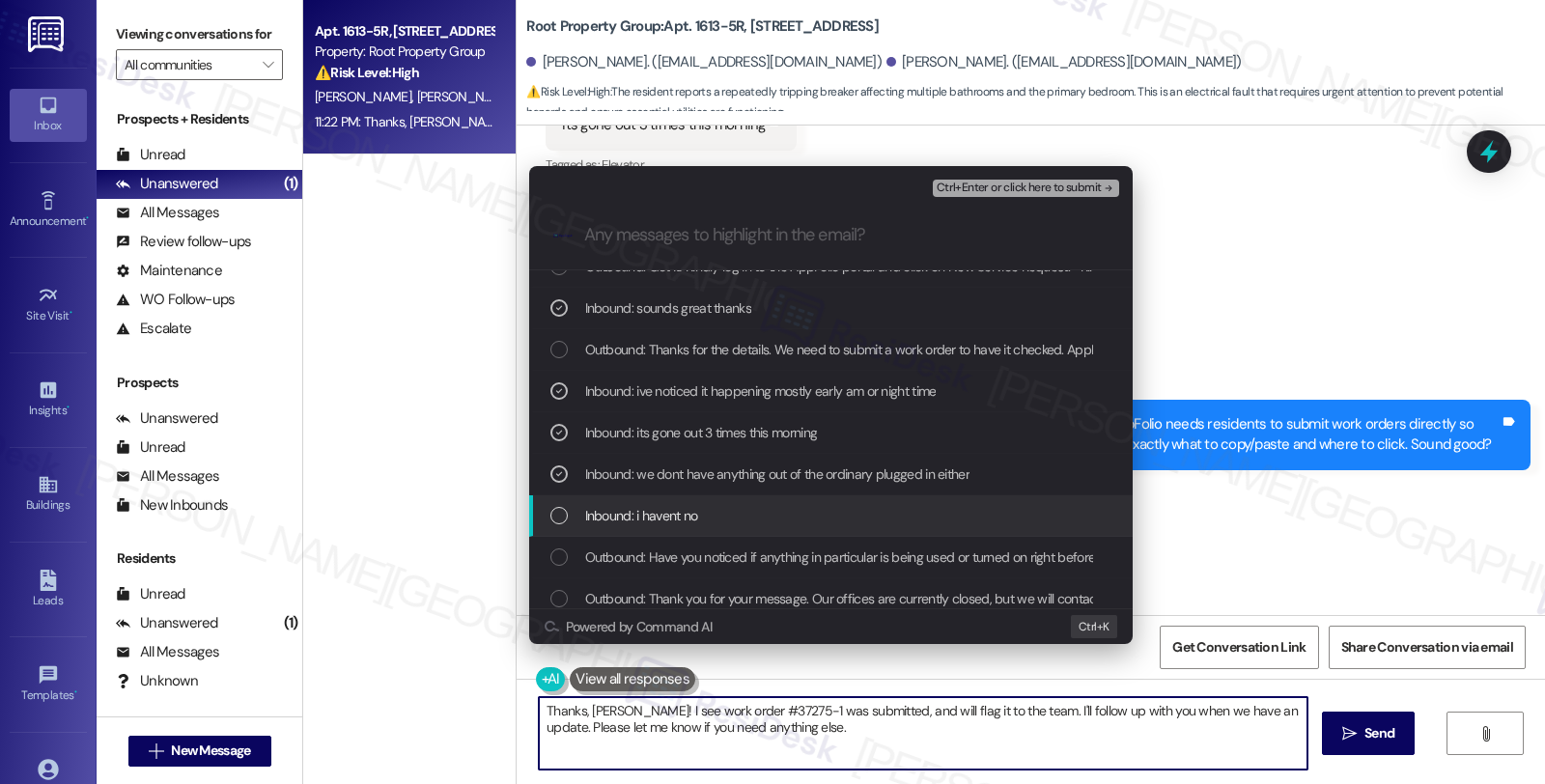
click at [748, 509] on div "Inbound: i havent no" at bounding box center [833, 515] width 565 height 22
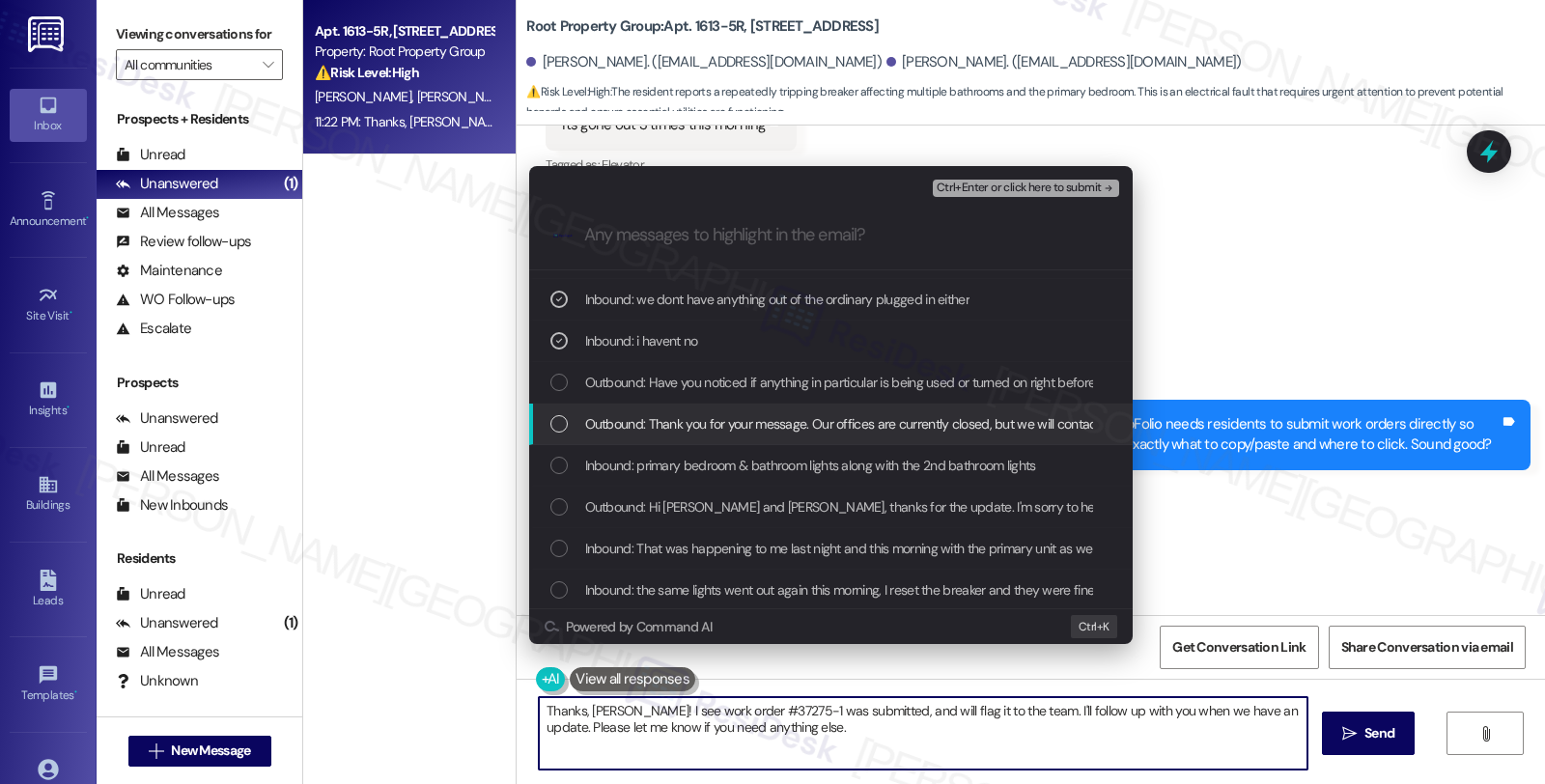
scroll to position [322, 0]
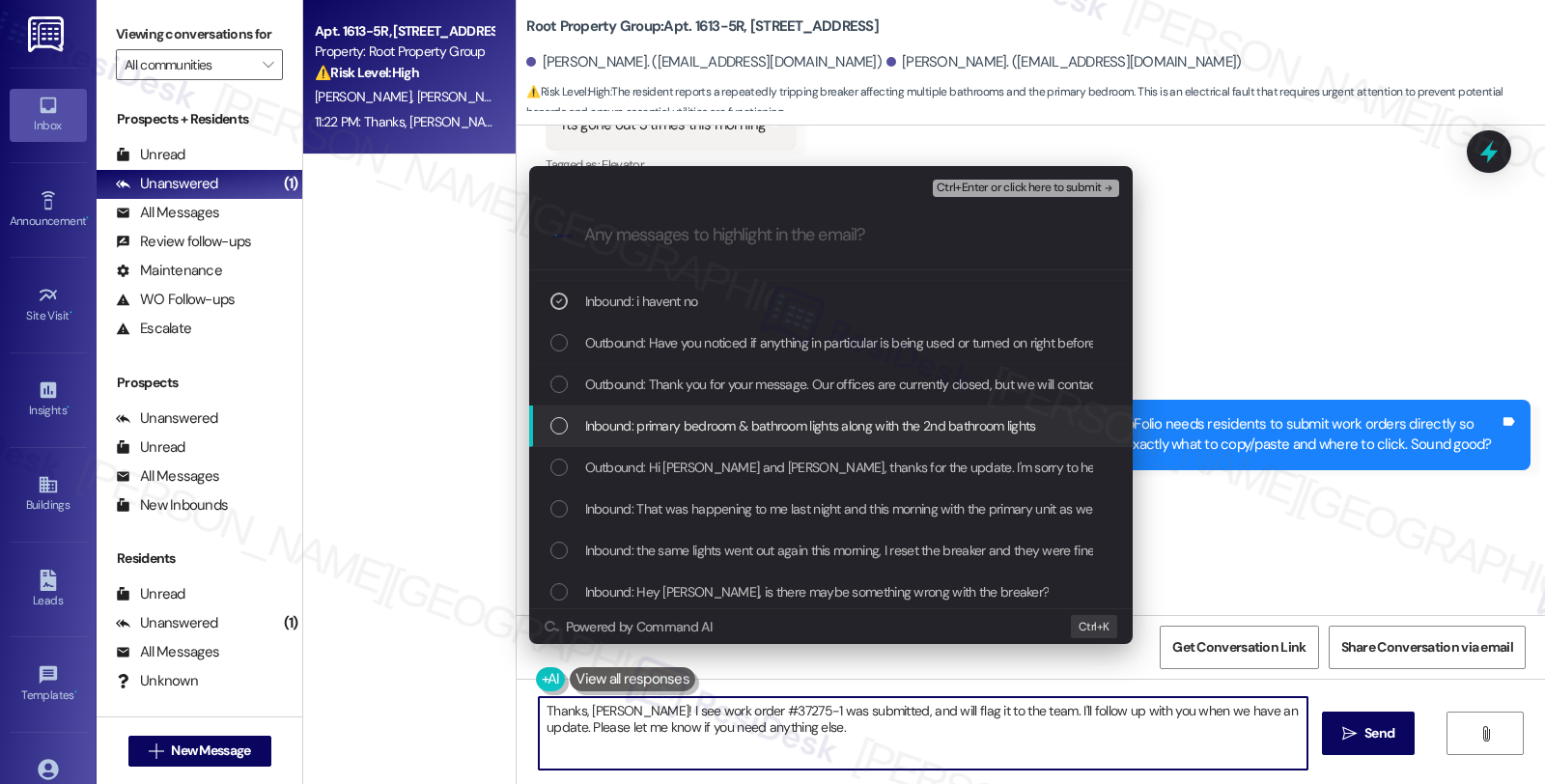
click at [776, 431] on span "Inbound: primary bedroom & bathroom lights along with the 2nd bathroom lights" at bounding box center [811, 426] width 451 height 22
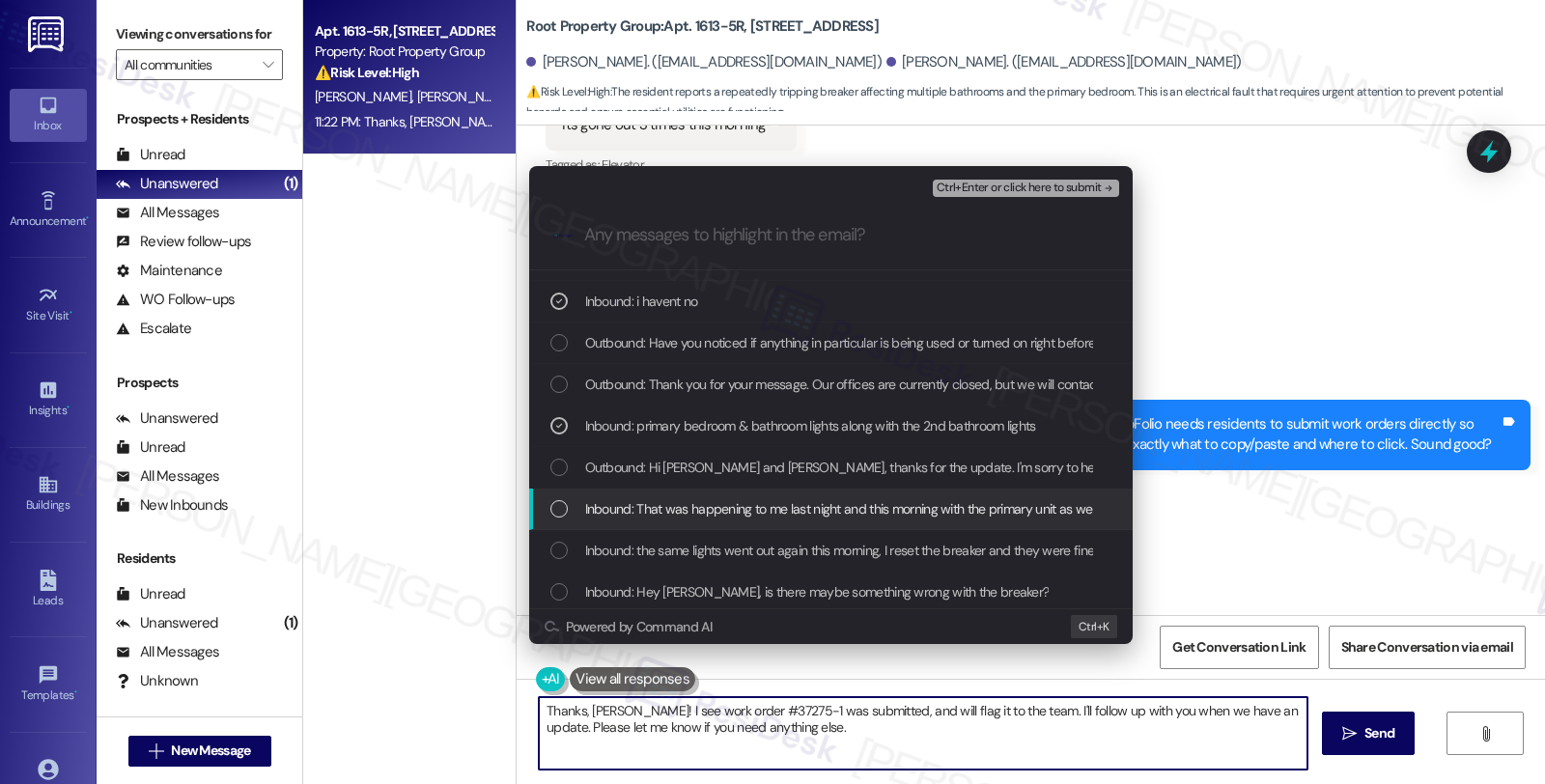
click at [778, 502] on span "Inbound: That was happening to me last night and this morning with the primary …" at bounding box center [842, 509] width 515 height 22
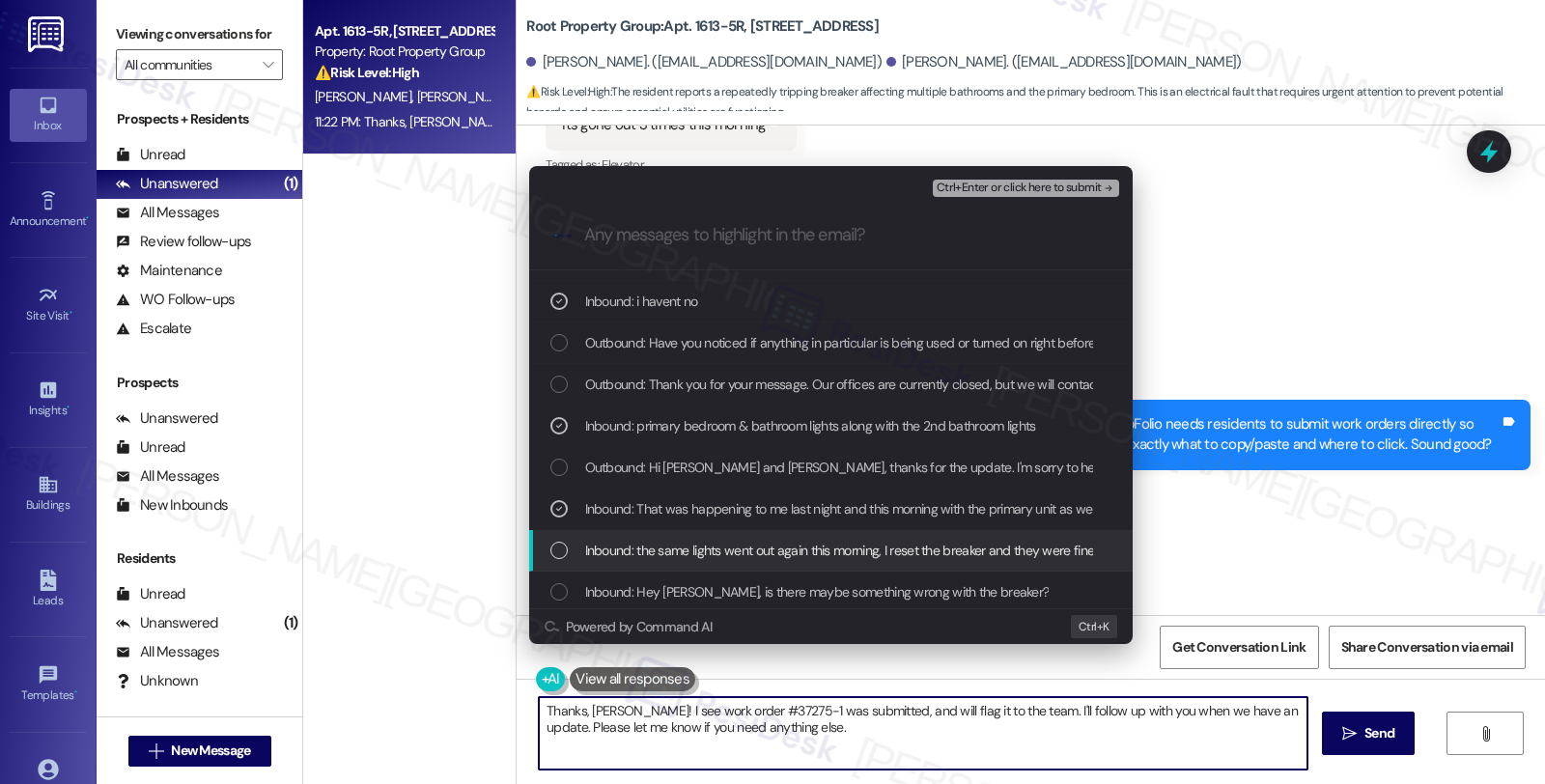
click at [792, 553] on span "Inbound: the same lights went out again this morning, I reset the breaker and t…" at bounding box center [1112, 551] width 1054 height 22
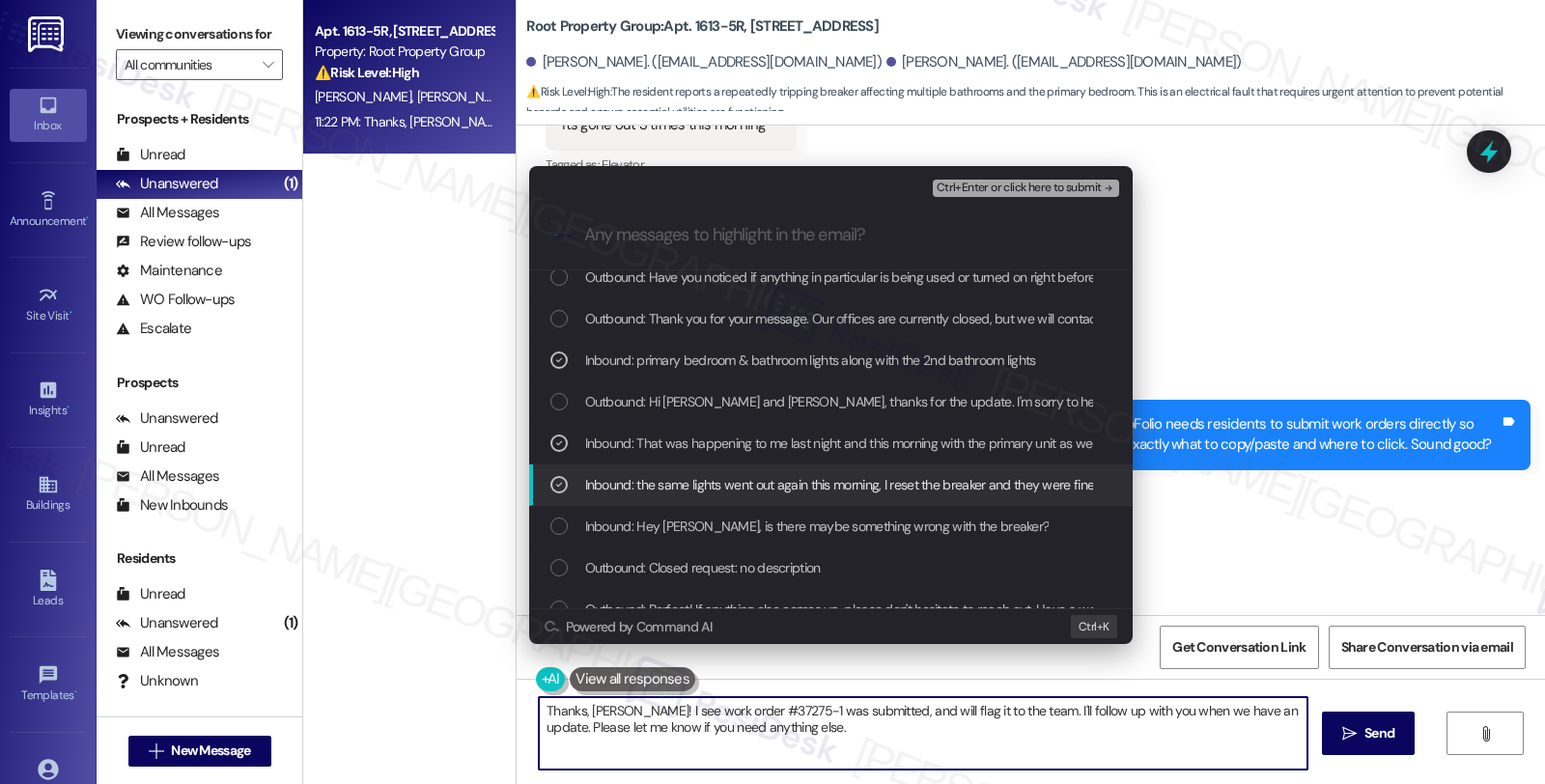
scroll to position [429, 0]
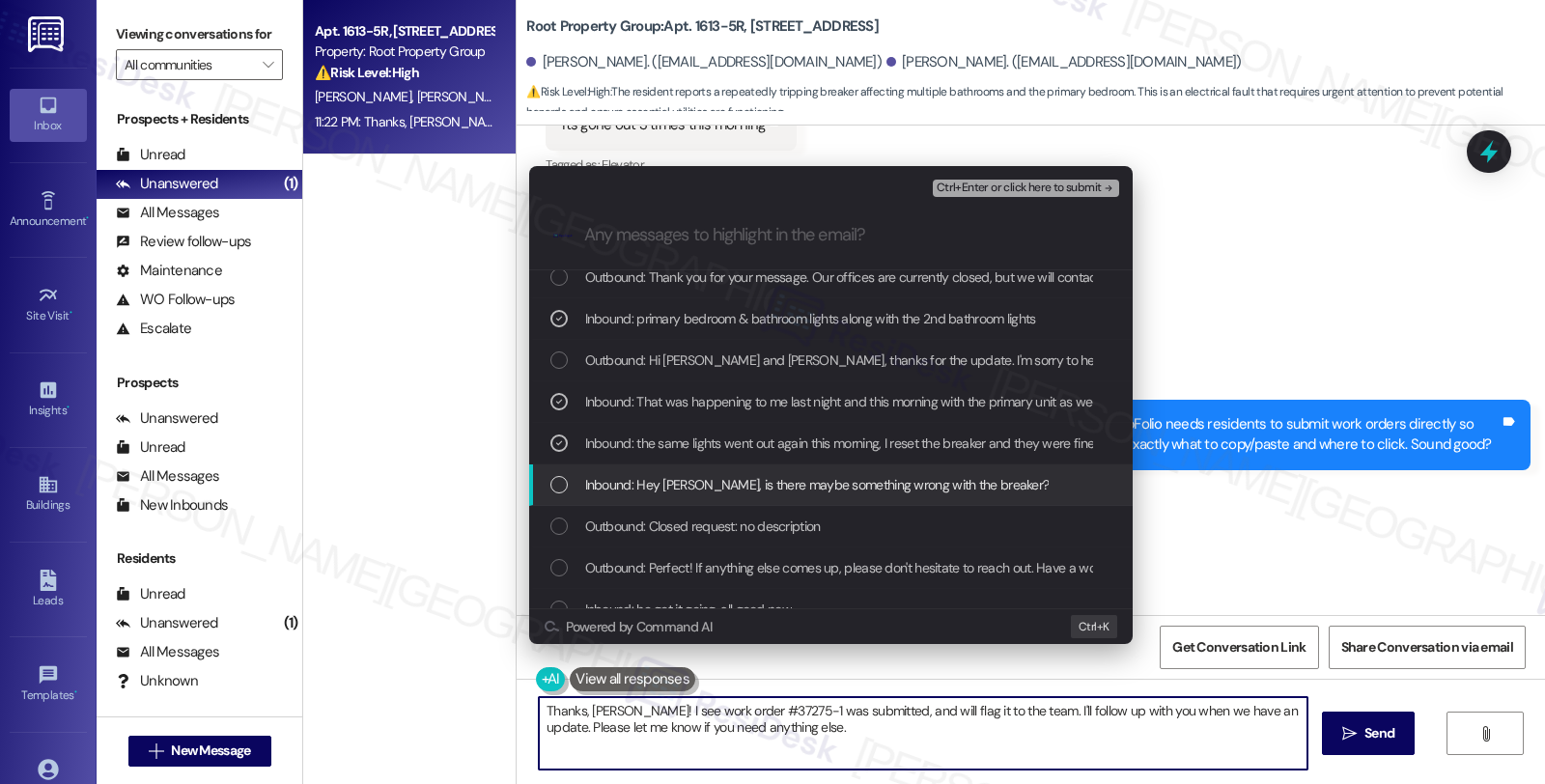
click at [858, 491] on span "Inbound: Hey Sarah, is there maybe something wrong with the breaker?" at bounding box center [818, 485] width 464 height 22
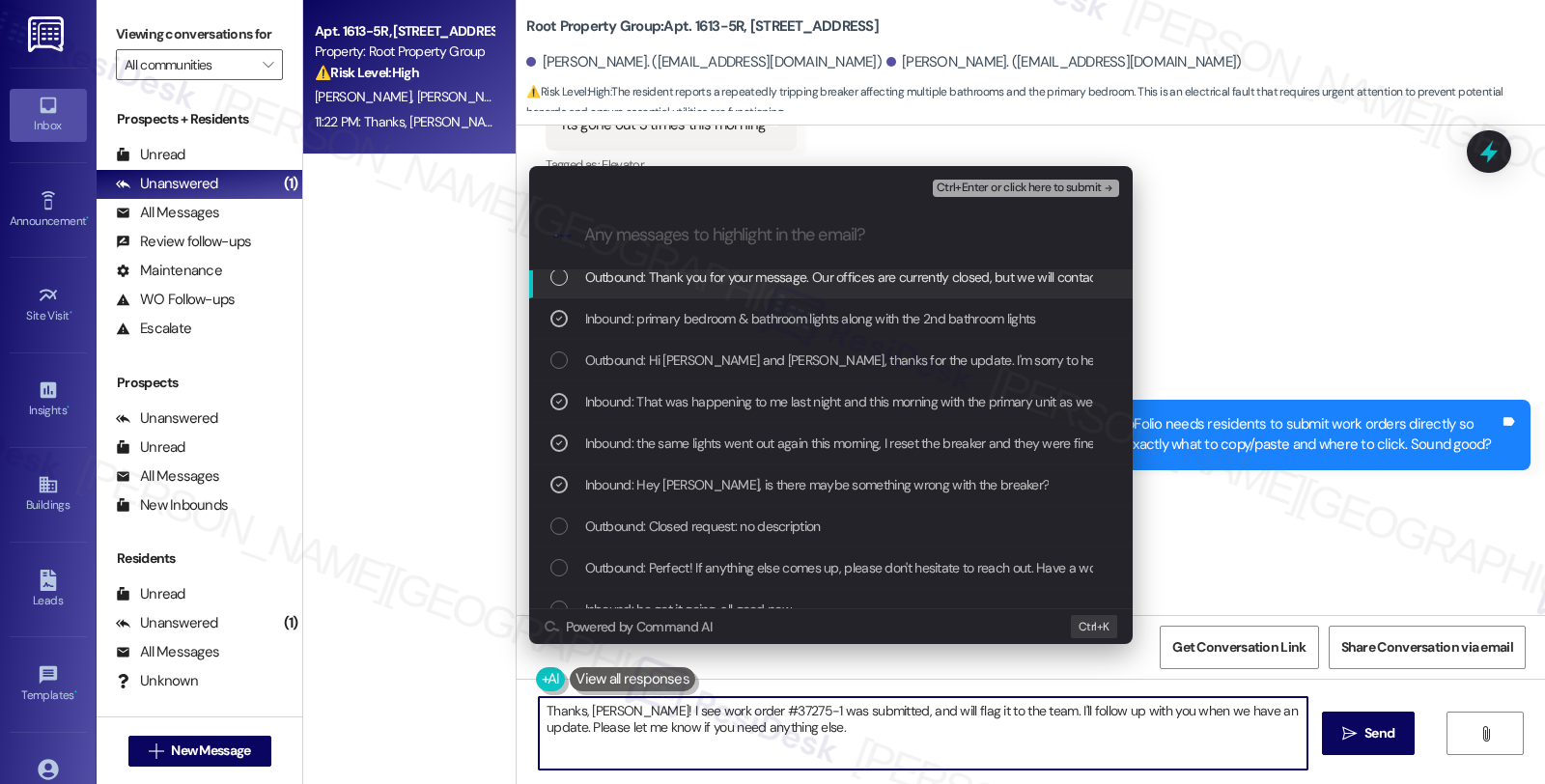
click at [1028, 189] on span "Ctrl+Enter or click here to submit" at bounding box center [1020, 189] width 165 height 14
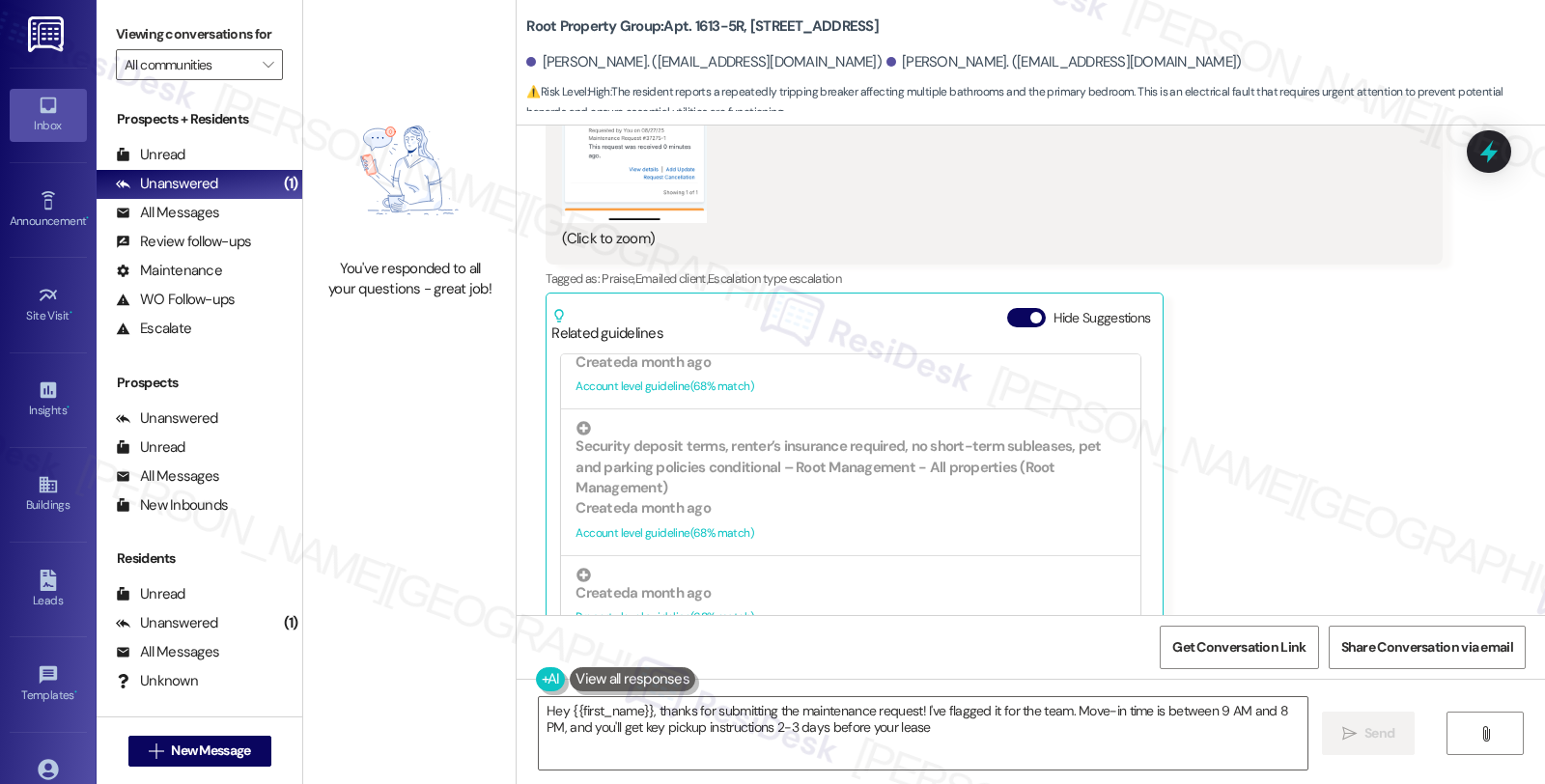
scroll to position [1072, 0]
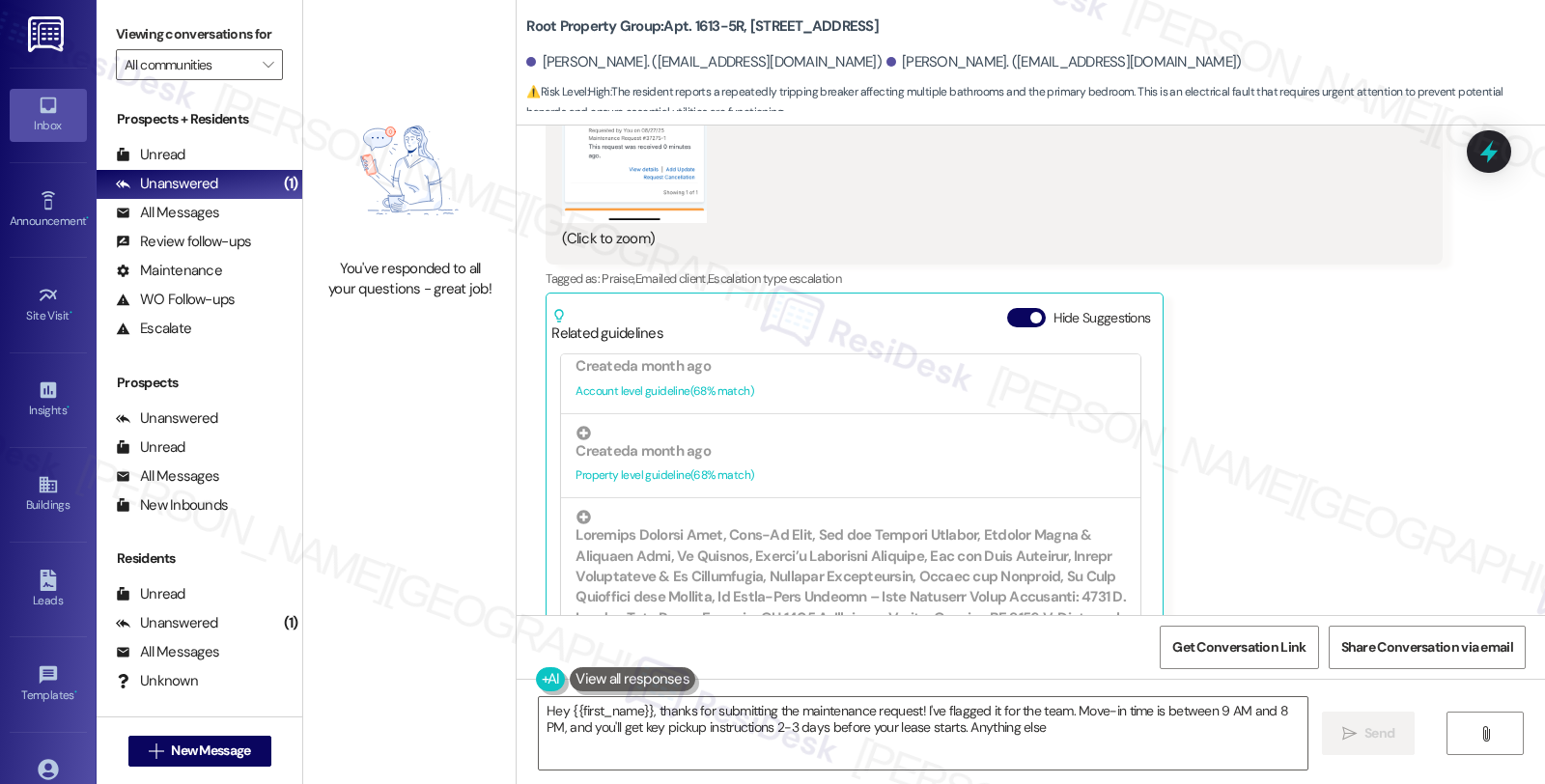
type textarea "Hey {{first_name}}, thanks for submitting the maintenance request! I've flagged…"
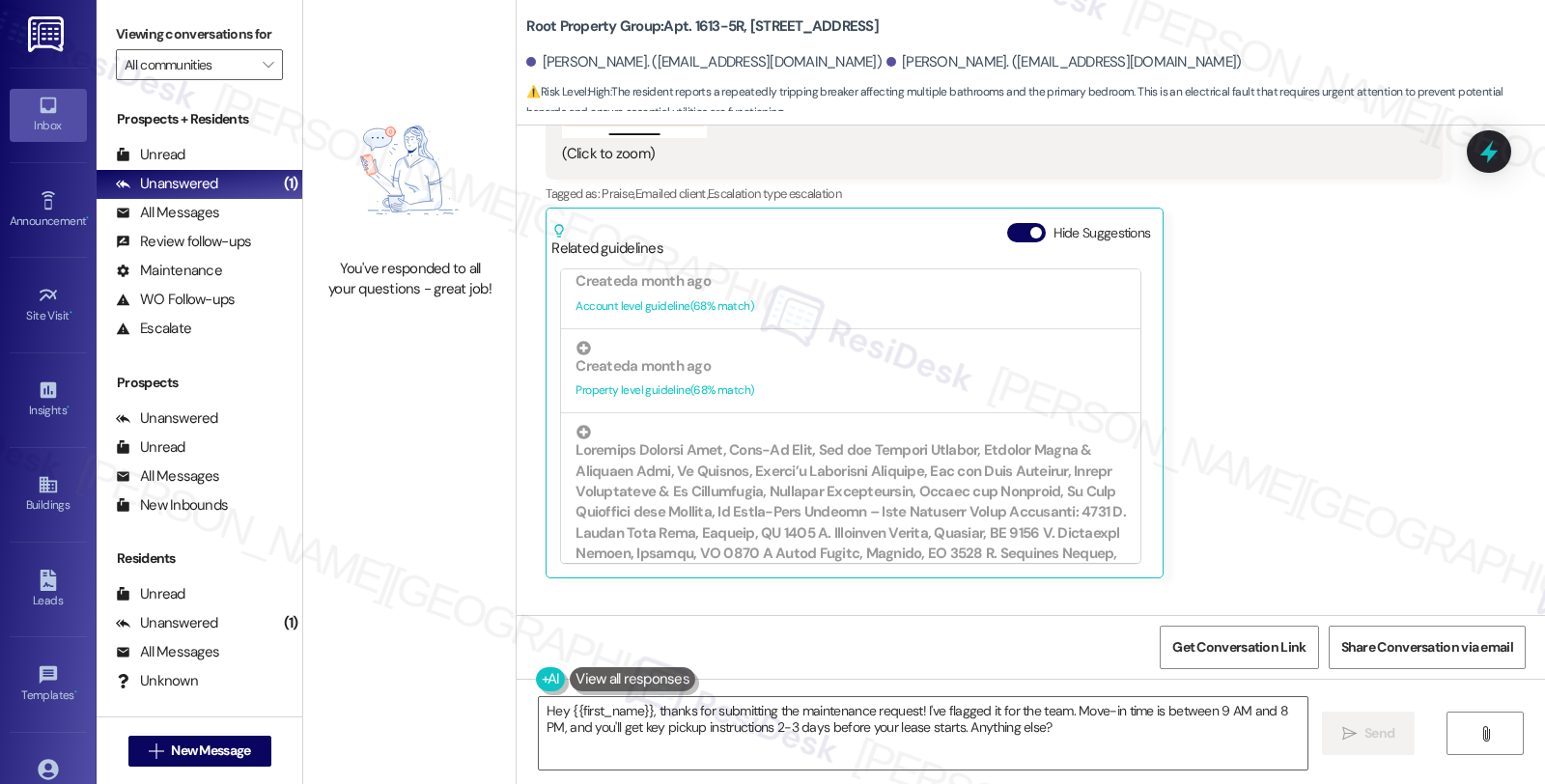
scroll to position [12403, 0]
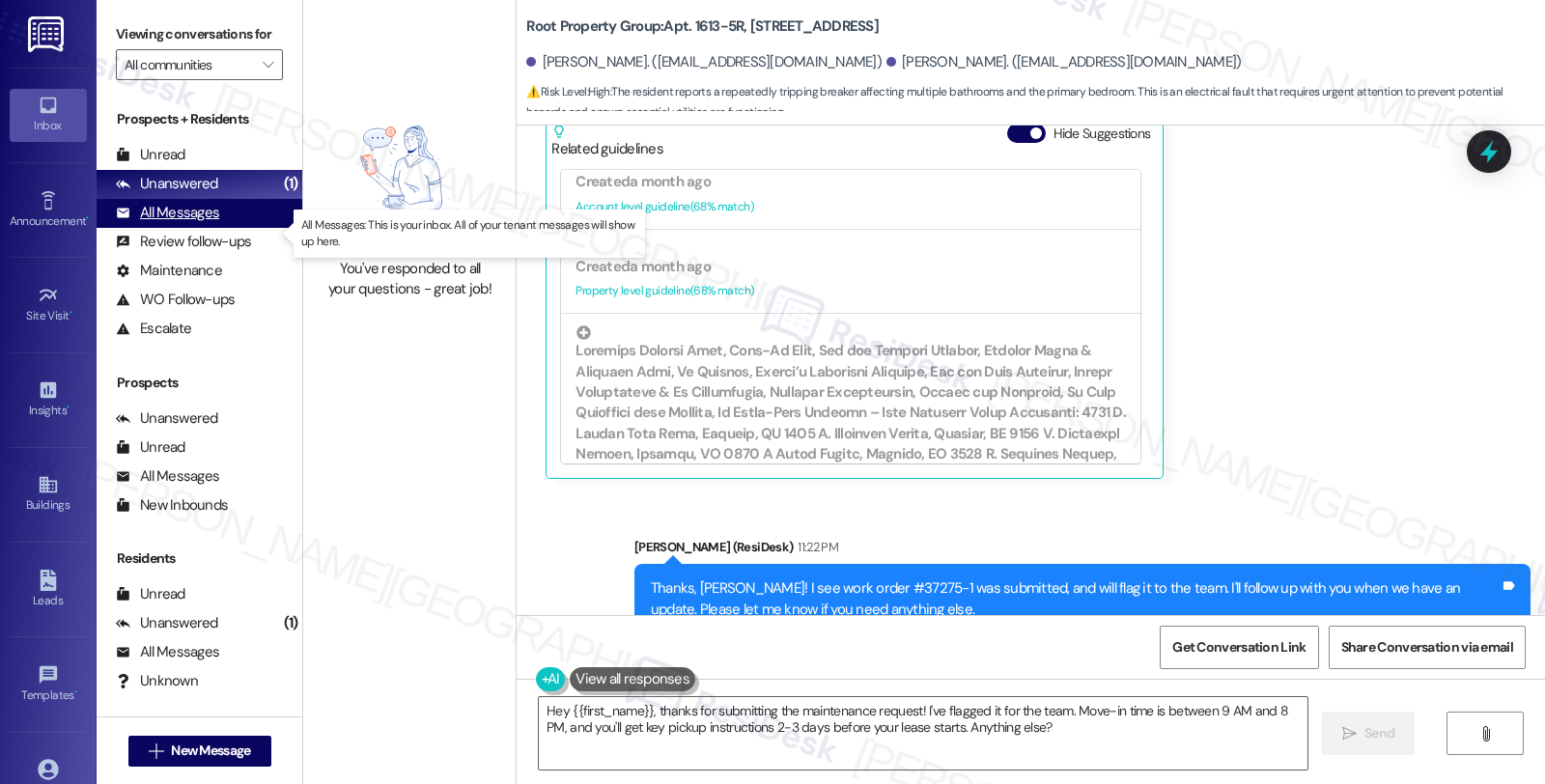
click at [241, 228] on div "All Messages (undefined)" at bounding box center [199, 212] width 206 height 29
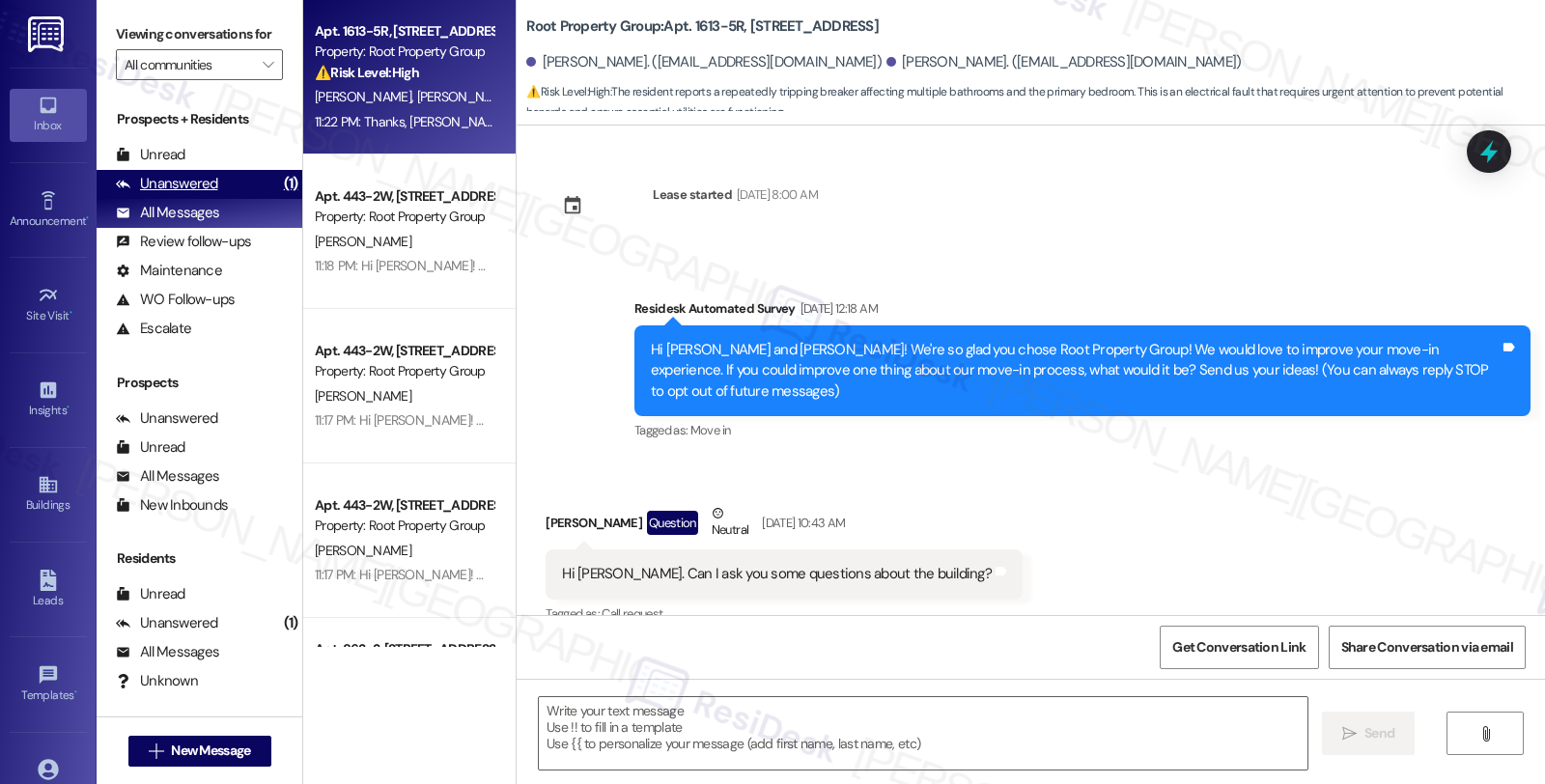
click at [236, 196] on div "Unanswered (1)" at bounding box center [199, 184] width 206 height 29
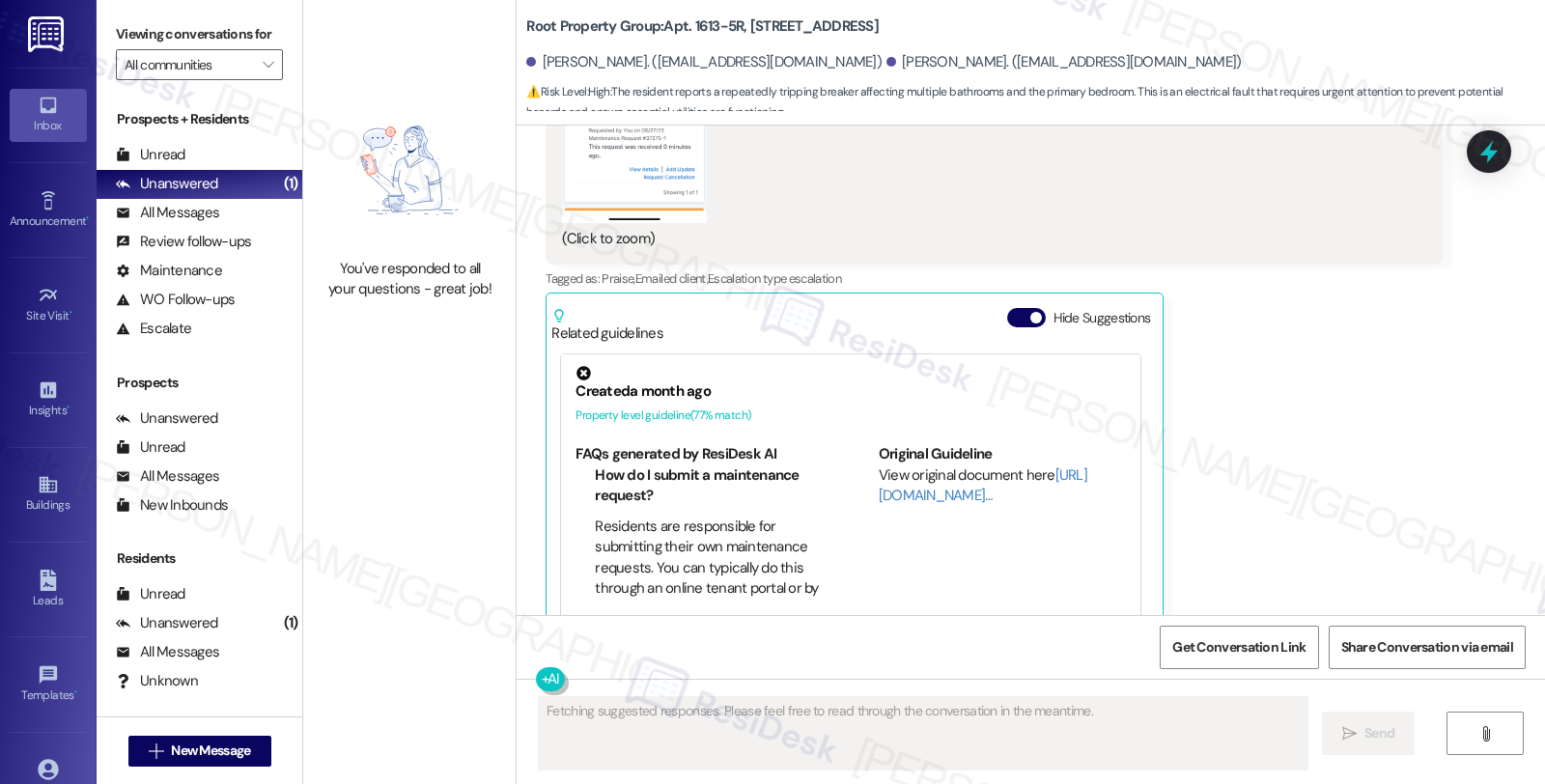
scroll to position [12796, 0]
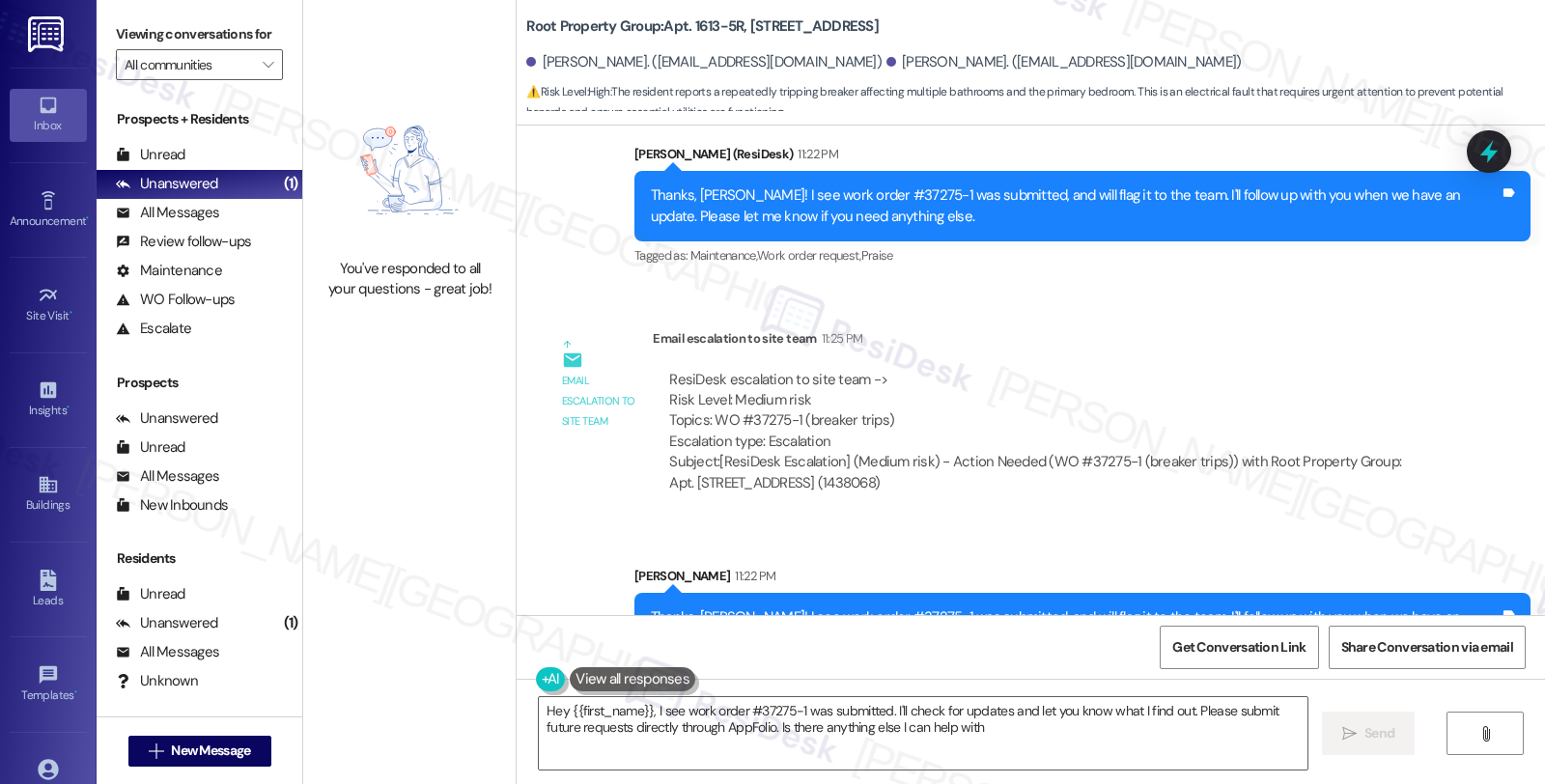
type textarea "Hey {{first_name}}, I see work order #37275-1 was submitted. I'll check for upd…"
